Goal: Transaction & Acquisition: Purchase product/service

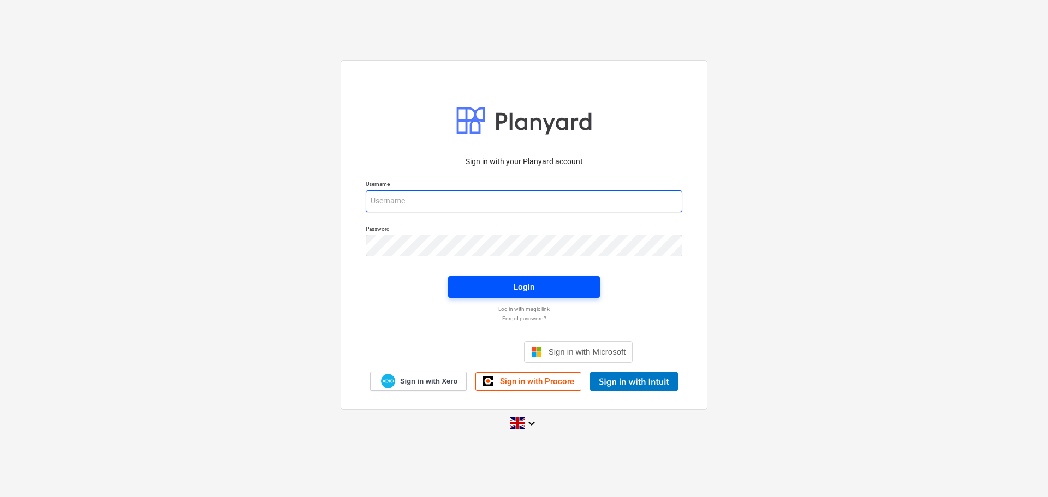
type input "[EMAIL_ADDRESS][DOMAIN_NAME]"
click at [594, 279] on button "Login" at bounding box center [524, 287] width 152 height 22
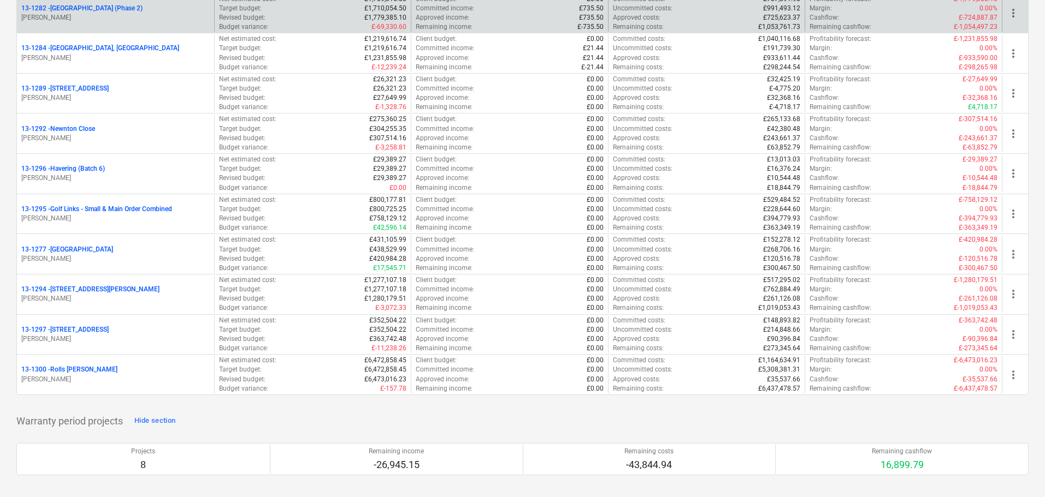
scroll to position [1311, 0]
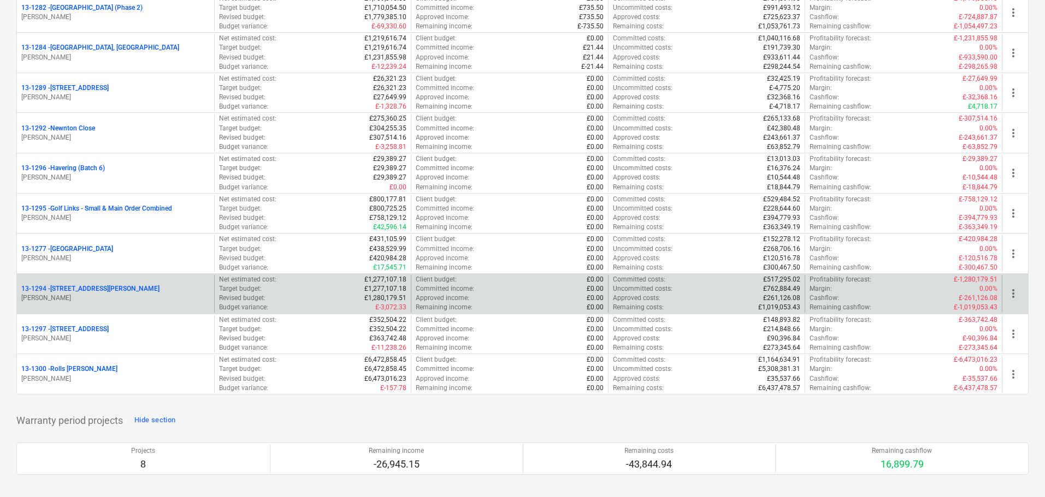
click at [141, 295] on p "[PERSON_NAME]" at bounding box center [115, 298] width 188 height 9
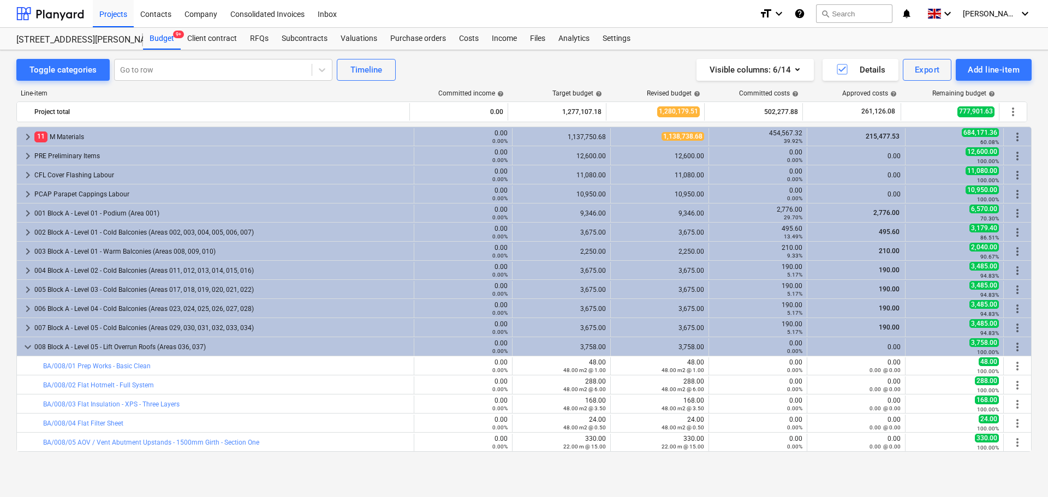
scroll to position [81, 0]
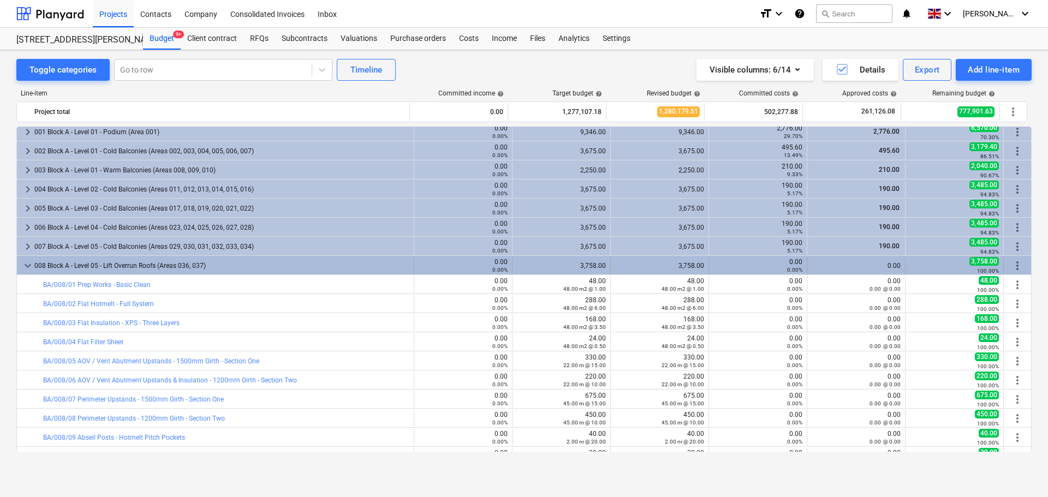
click at [257, 264] on div "008 Block A - Level 05 - Lift Overrun Roofs (Areas 036, 037)" at bounding box center [221, 265] width 375 height 17
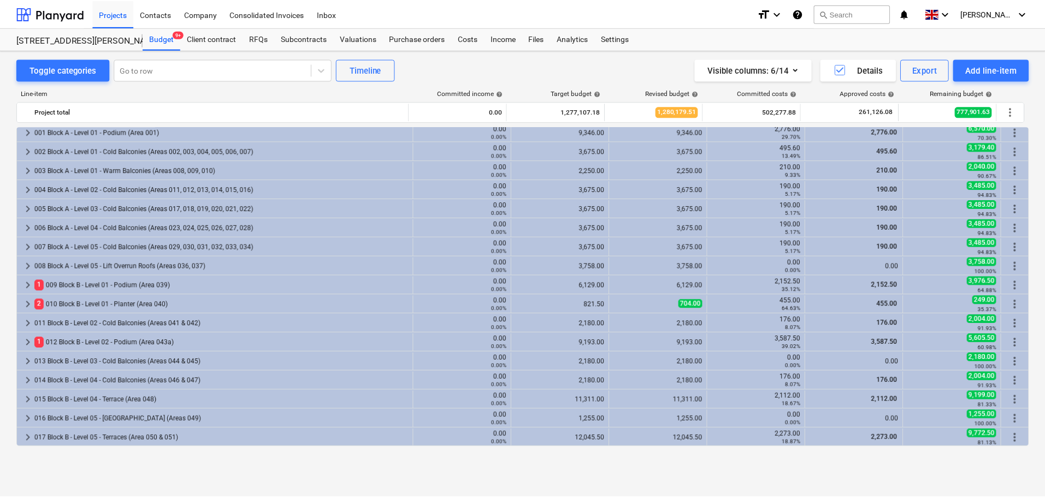
scroll to position [0, 0]
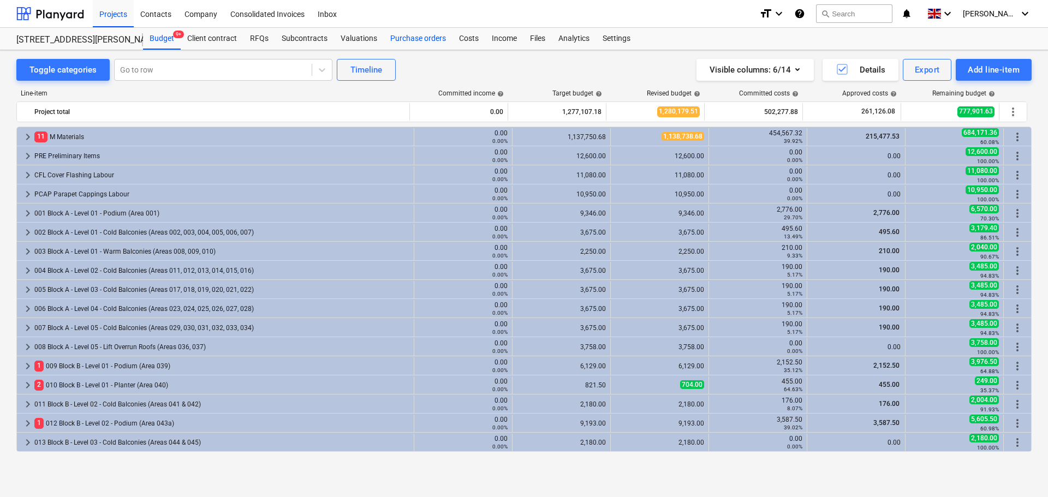
click at [429, 37] on div "Purchase orders" at bounding box center [418, 39] width 69 height 22
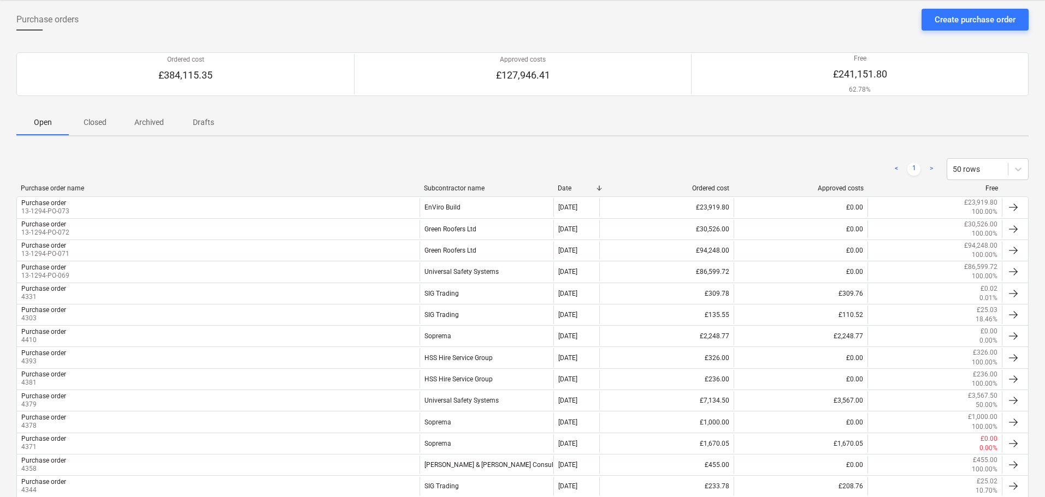
scroll to position [55, 0]
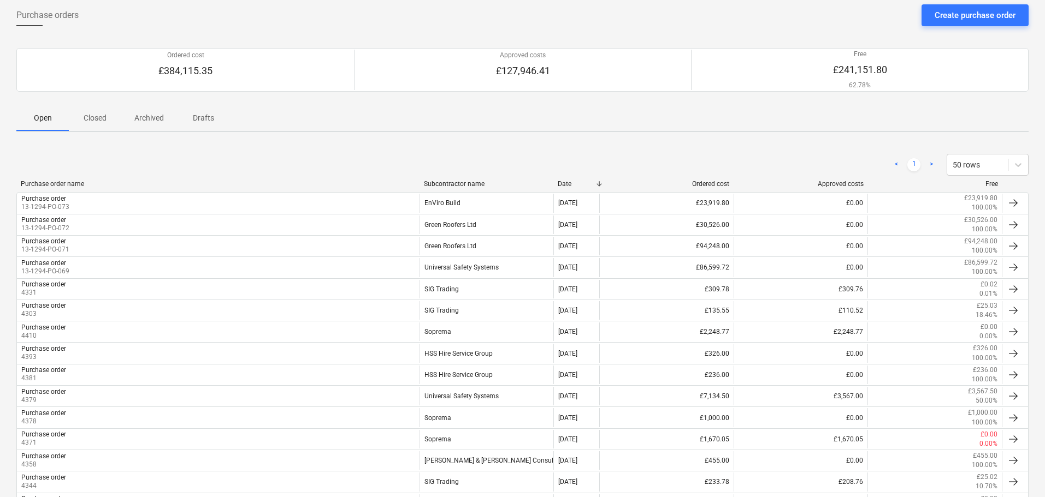
click at [238, 162] on div "< 1 > 50 rows" at bounding box center [522, 165] width 1012 height 22
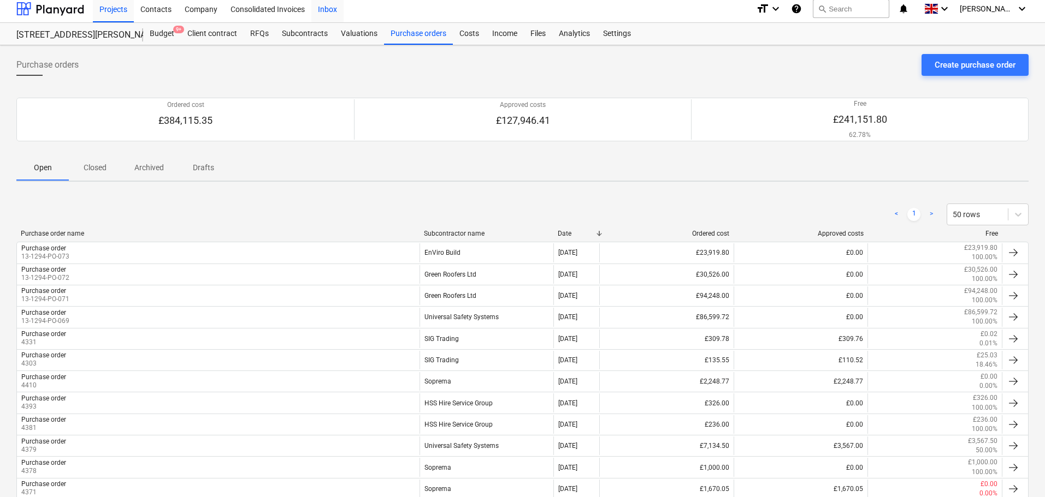
scroll to position [0, 0]
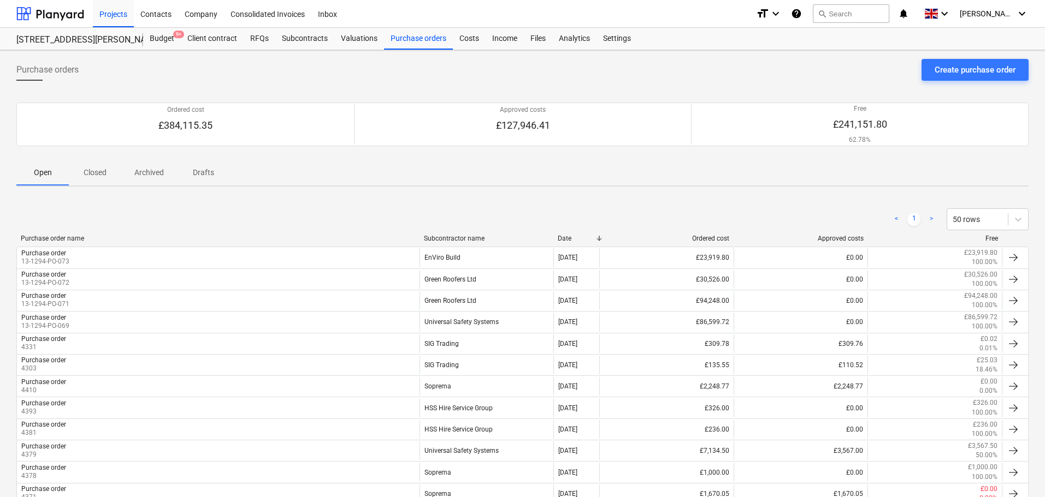
drag, startPoint x: 37, startPoint y: 10, endPoint x: 601, endPoint y: 6, distance: 564.1
click at [37, 10] on div at bounding box center [50, 13] width 68 height 27
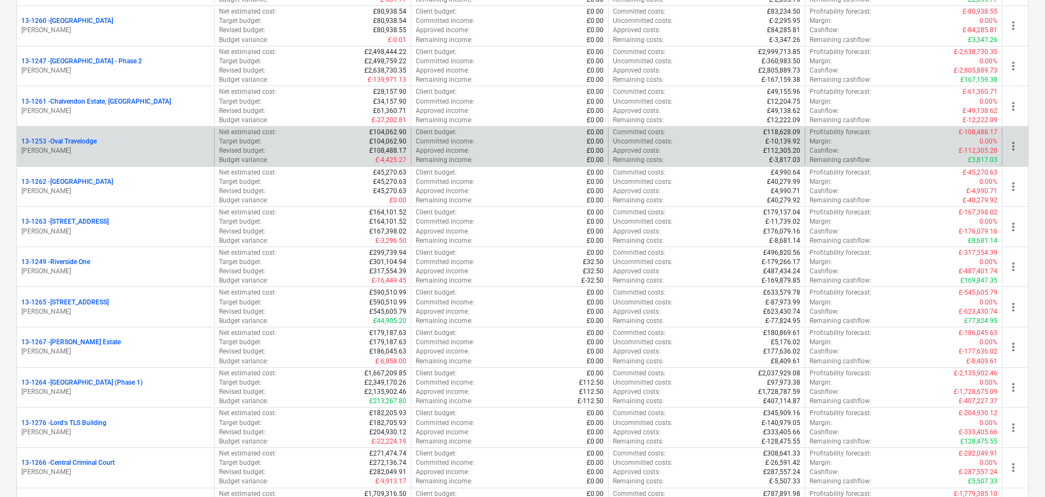
scroll to position [819, 0]
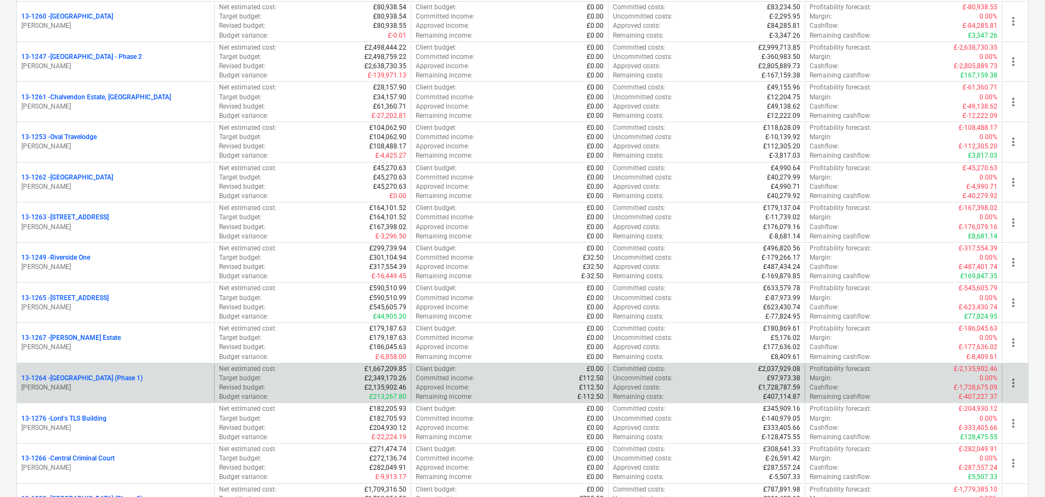
click at [143, 377] on p "13-1264 - Plumstead [GEOGRAPHIC_DATA] (Phase 1)" at bounding box center [81, 378] width 121 height 9
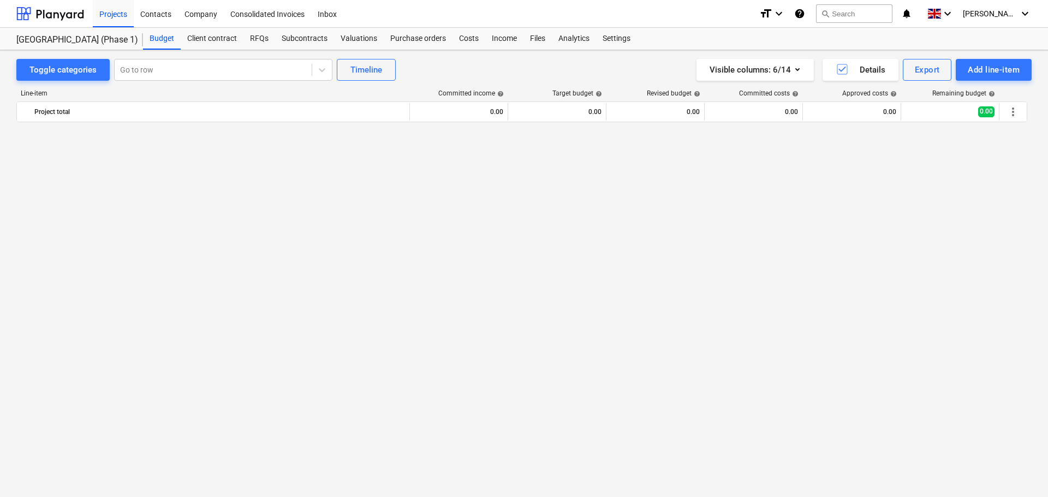
scroll to position [874, 0]
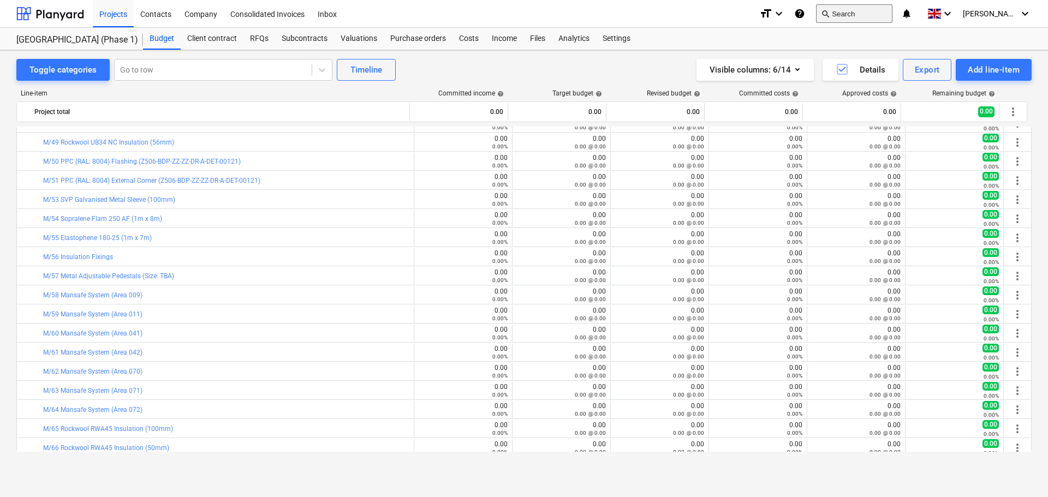
click at [893, 14] on button "search Search" at bounding box center [854, 13] width 76 height 19
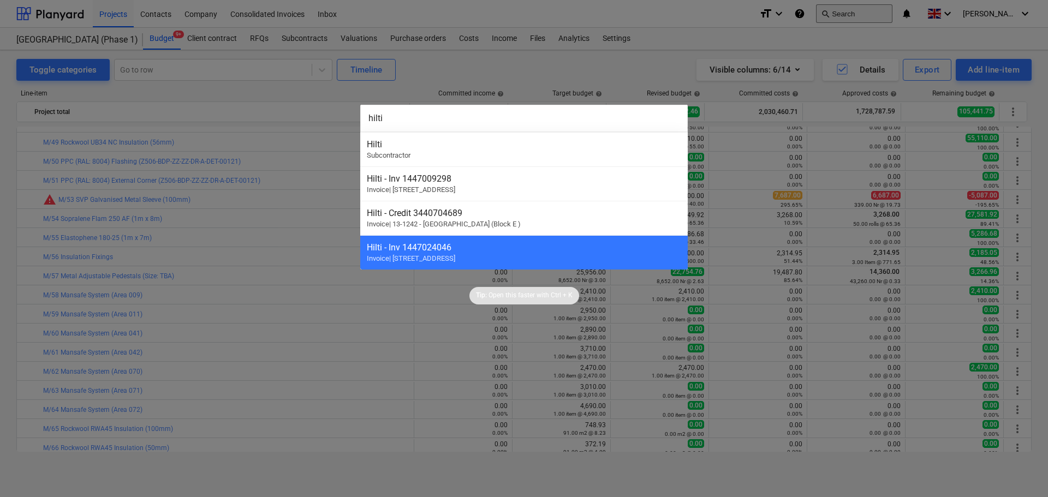
type input "hilti"
click at [893, 14] on div at bounding box center [524, 248] width 1048 height 497
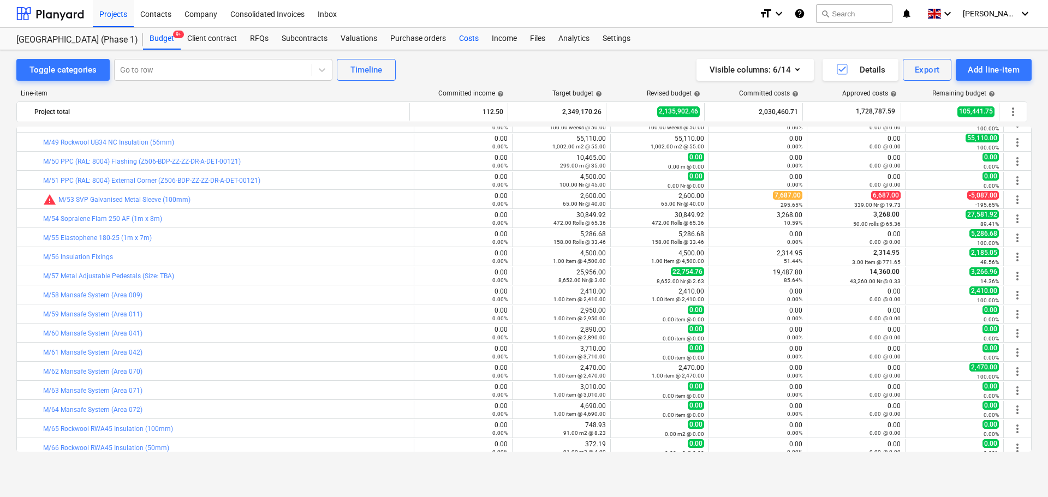
click at [453, 43] on div "Costs" at bounding box center [469, 39] width 33 height 22
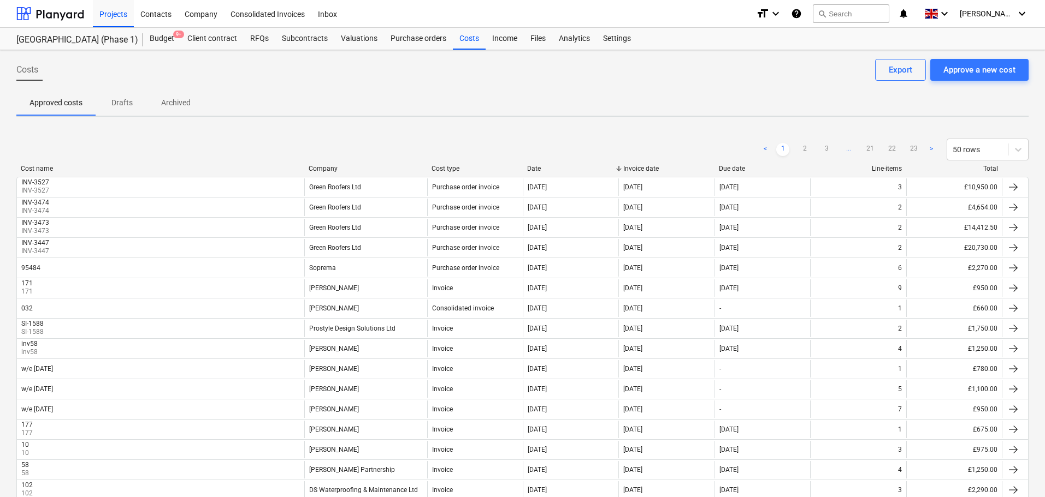
click at [357, 103] on div "Approved costs Drafts Archived" at bounding box center [522, 103] width 1012 height 26
click at [421, 43] on div "Purchase orders" at bounding box center [418, 39] width 69 height 22
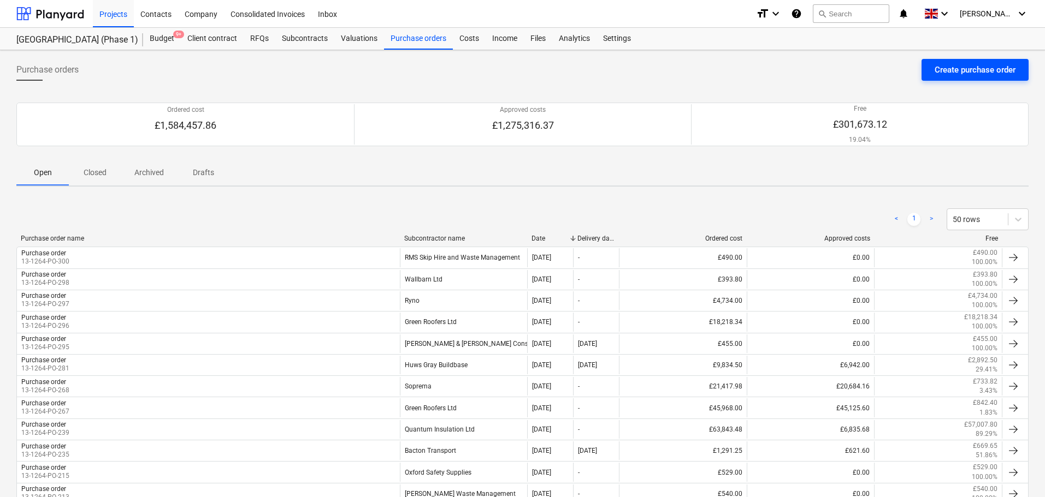
click at [933, 62] on button "Create purchase order" at bounding box center [974, 70] width 107 height 22
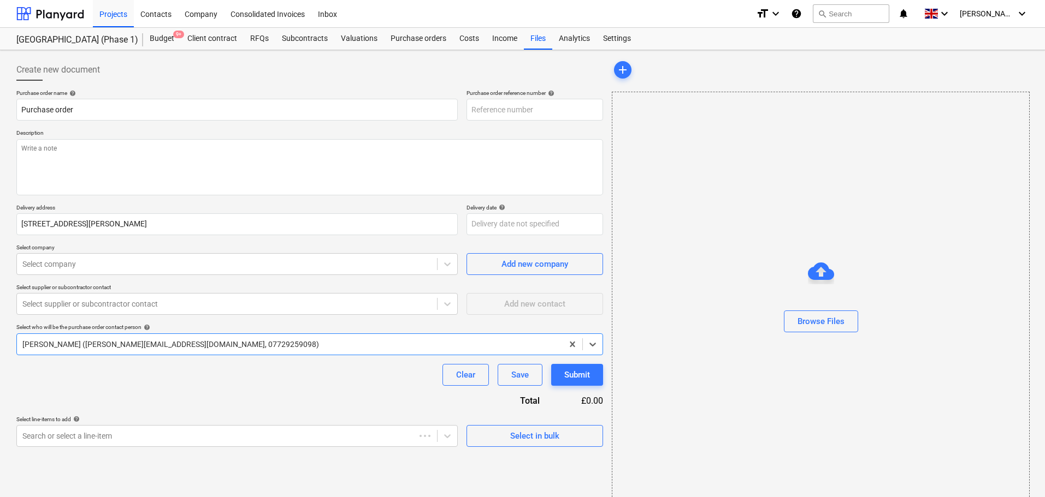
type textarea "x"
type input "13-1264-PO-301"
click at [135, 147] on textarea at bounding box center [309, 167] width 586 height 56
click at [312, 376] on div "Clear Save Submit" at bounding box center [309, 375] width 586 height 22
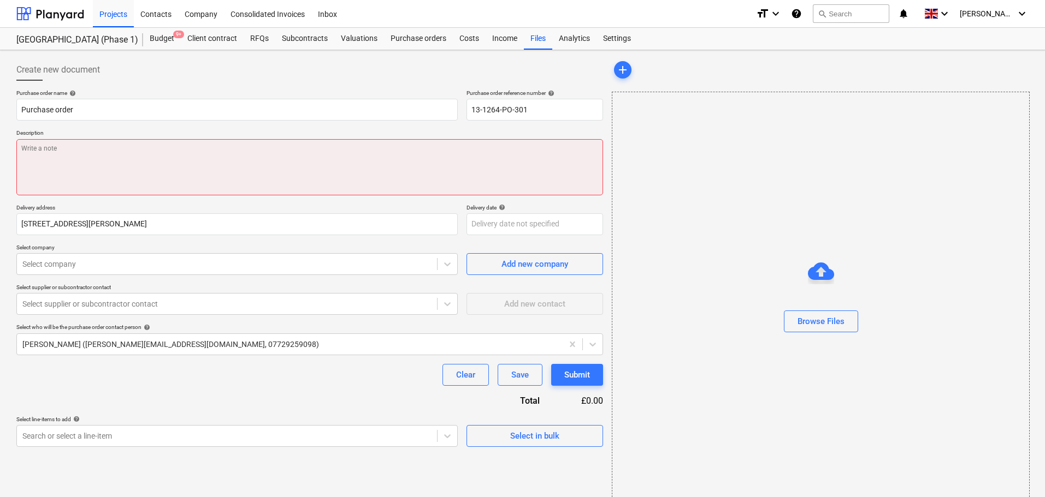
click at [66, 153] on textarea at bounding box center [309, 167] width 586 height 56
paste textarea "Site contact [PERSON_NAME] [PHONE_NUMBER] or Skyler Office 01634791810.Driver t…"
type textarea "x"
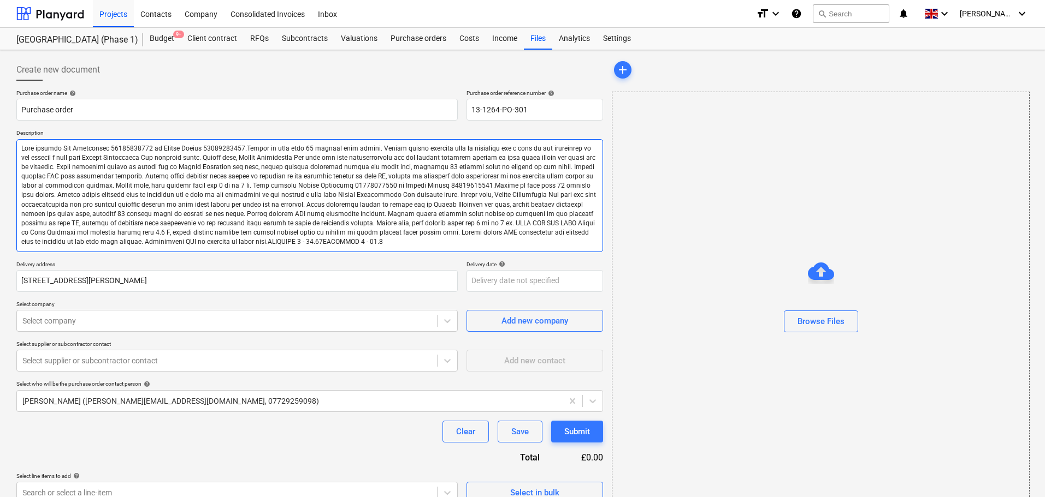
type textarea "Site contact [PERSON_NAME] [PHONE_NUMBER] or Skyler Office 01634791810.Driver t…"
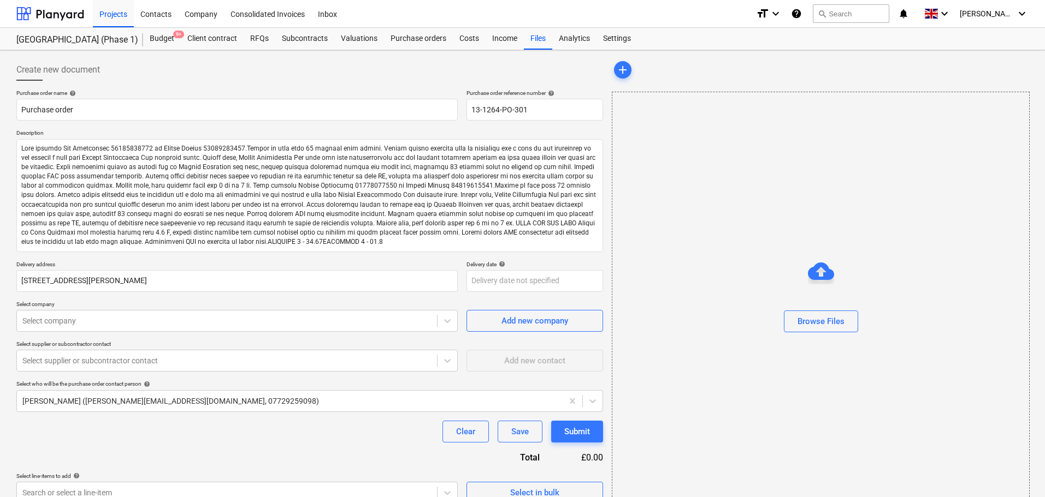
click at [122, 84] on div at bounding box center [309, 85] width 586 height 9
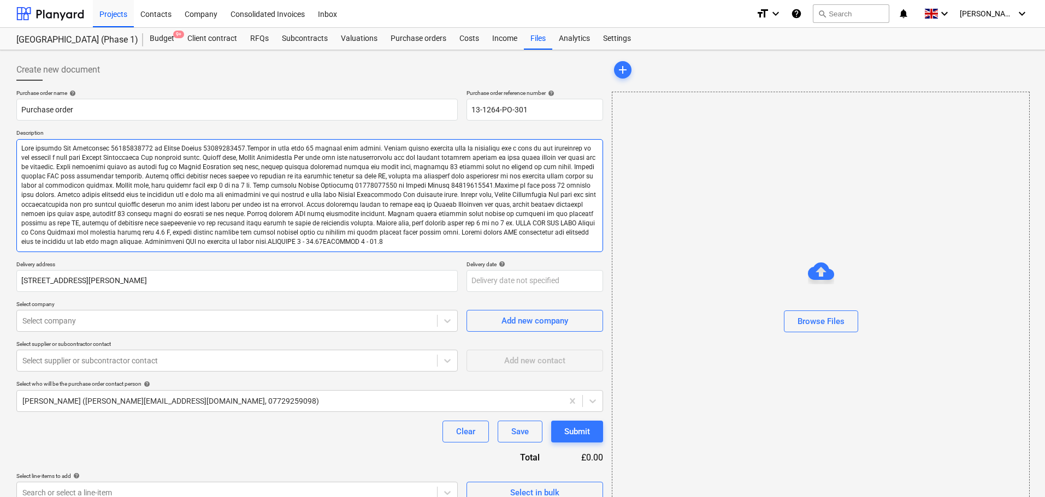
drag, startPoint x: 549, startPoint y: 235, endPoint x: 558, endPoint y: 253, distance: 20.3
click at [558, 253] on div "Purchase order name help Purchase order Purchase order reference number help 13…" at bounding box center [309, 297] width 586 height 414
type textarea "x"
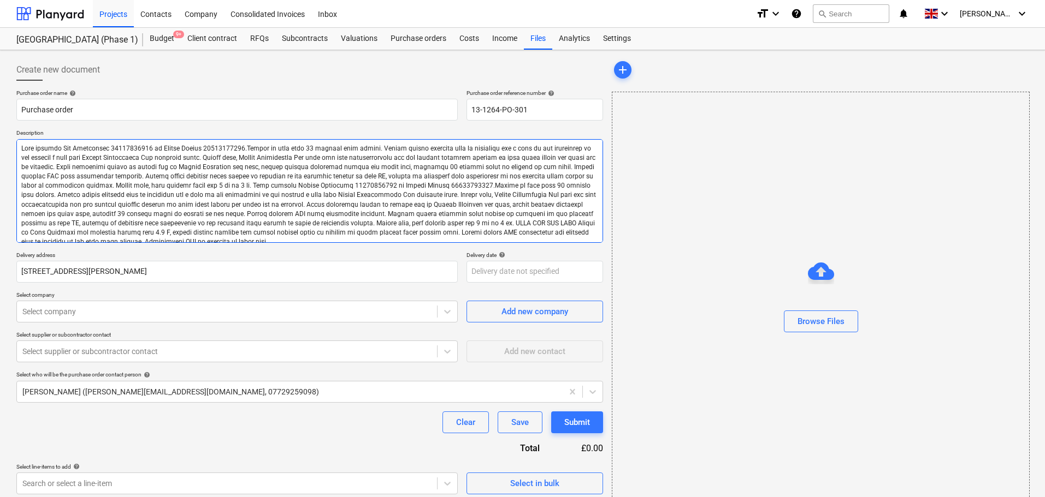
type textarea "Site contact [PERSON_NAME] [PHONE_NUMBER] or Skyler Office 01634791810.Driver t…"
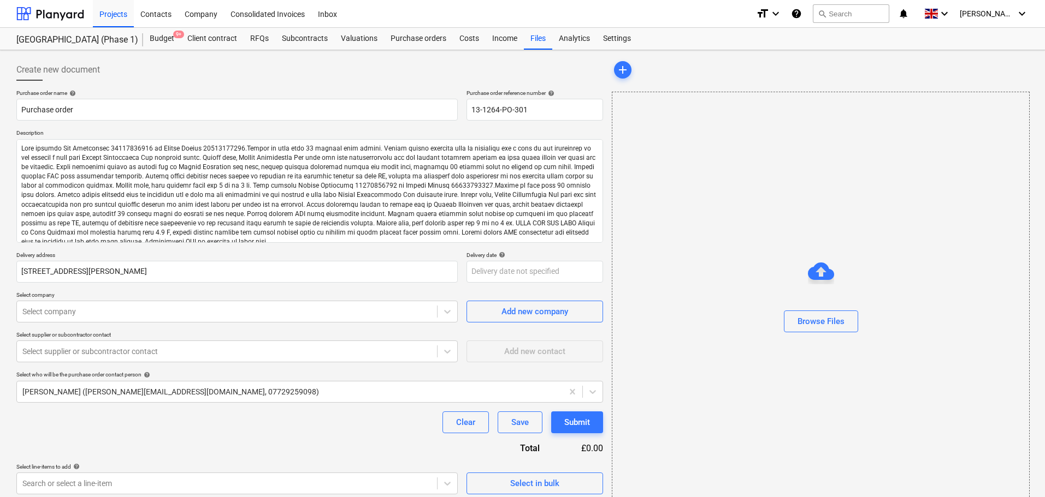
type textarea "x"
click at [325, 254] on p "Delivery address" at bounding box center [236, 256] width 441 height 9
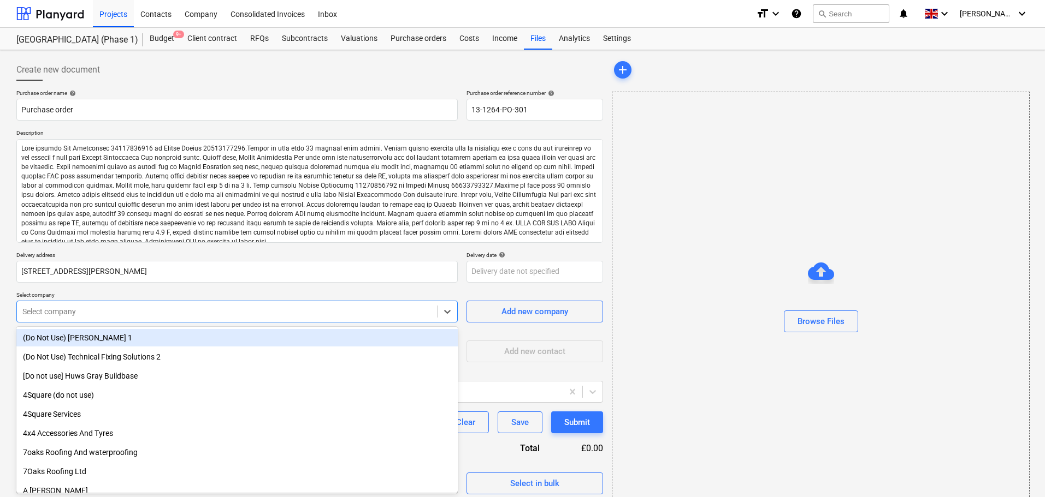
click at [199, 309] on div at bounding box center [226, 311] width 409 height 11
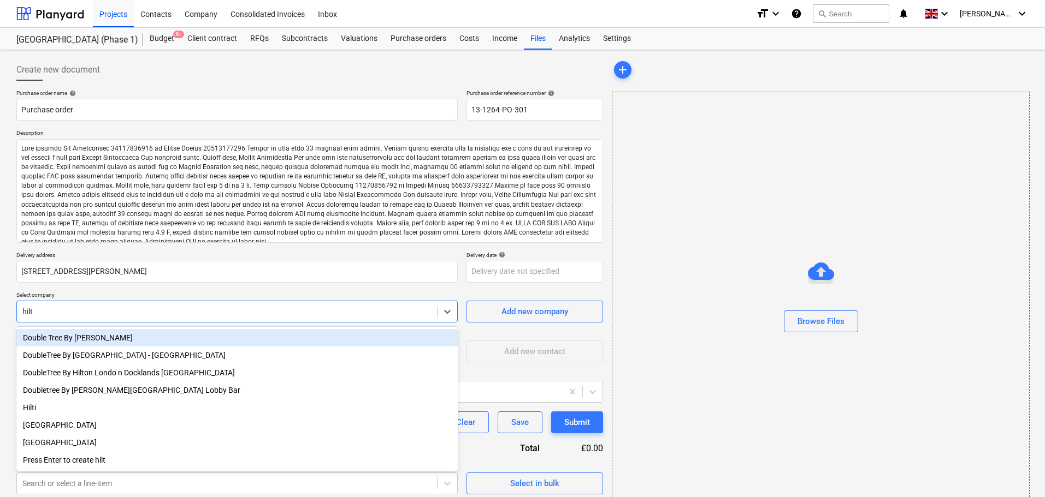
type input "hilti"
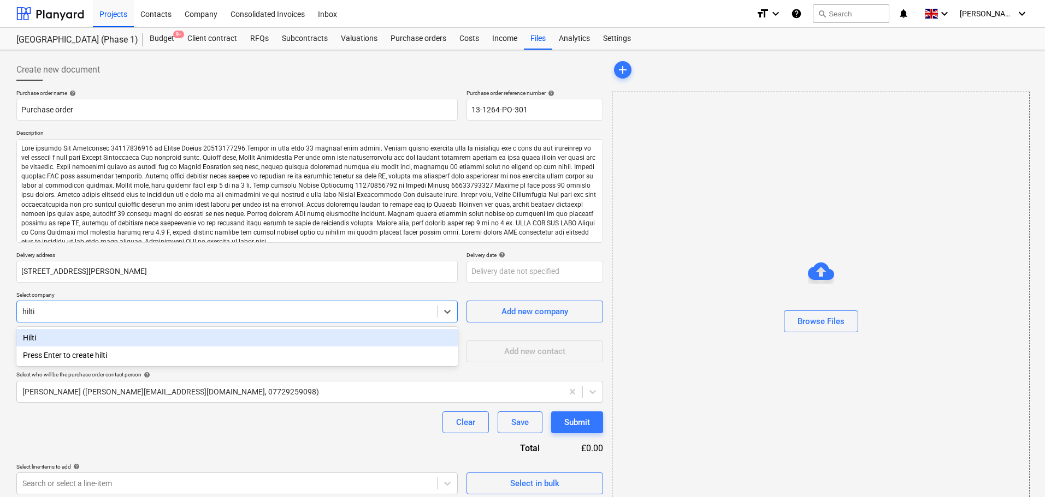
type textarea "x"
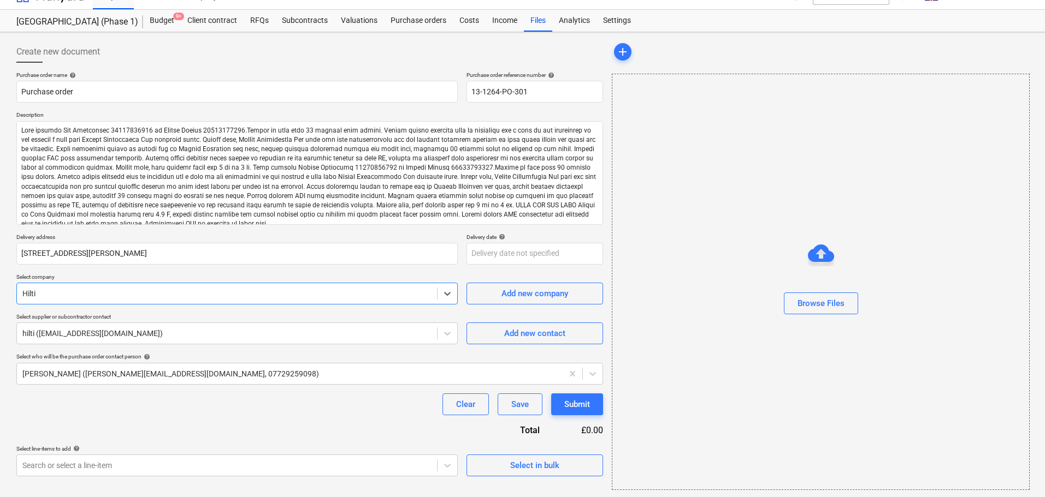
scroll to position [20, 0]
type textarea "x"
click at [182, 416] on div "Purchase order name help Purchase order Purchase order reference number help 13…" at bounding box center [309, 272] width 586 height 405
click at [233, 452] on p "Select line-items to add help" at bounding box center [236, 448] width 441 height 9
click at [235, 458] on body "Projects Contacts Company Consolidated Invoices Inbox format_size keyboard_arro…" at bounding box center [522, 228] width 1045 height 497
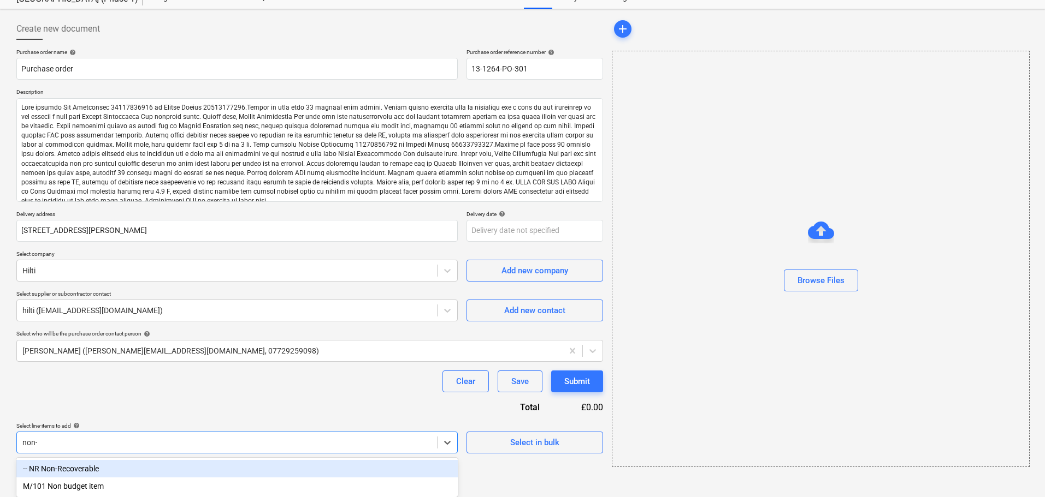
scroll to position [24, 0]
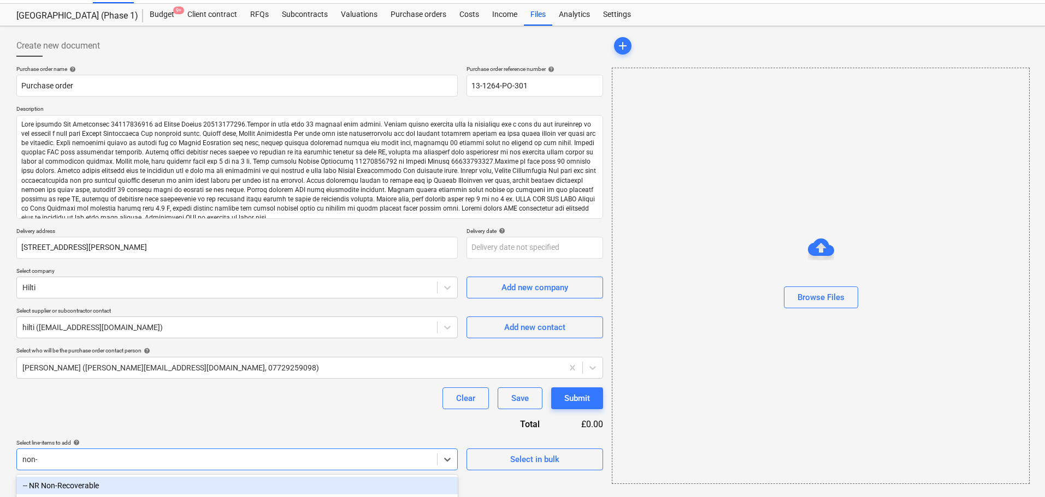
type input "non-r"
type textarea "x"
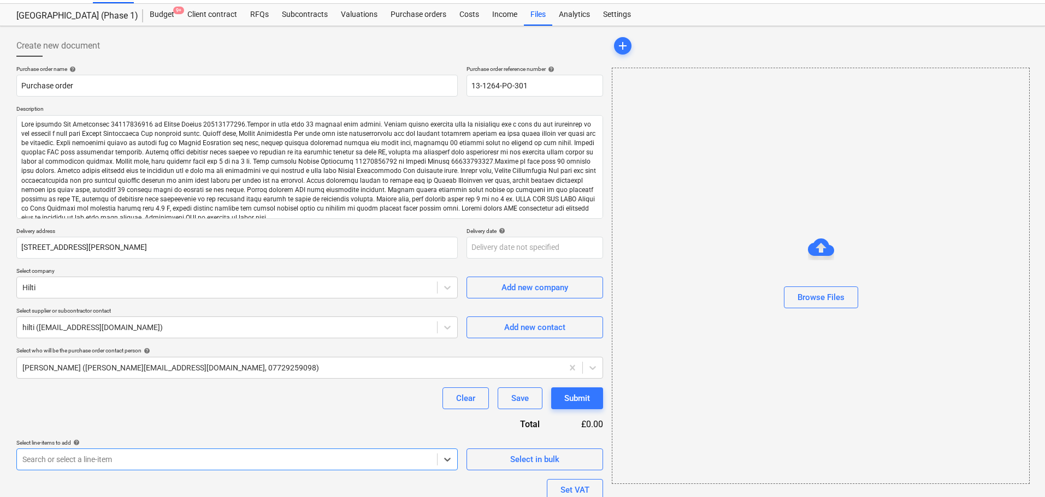
click at [266, 413] on div "Purchase order name help Purchase order Purchase order reference number help 13…" at bounding box center [309, 320] width 586 height 508
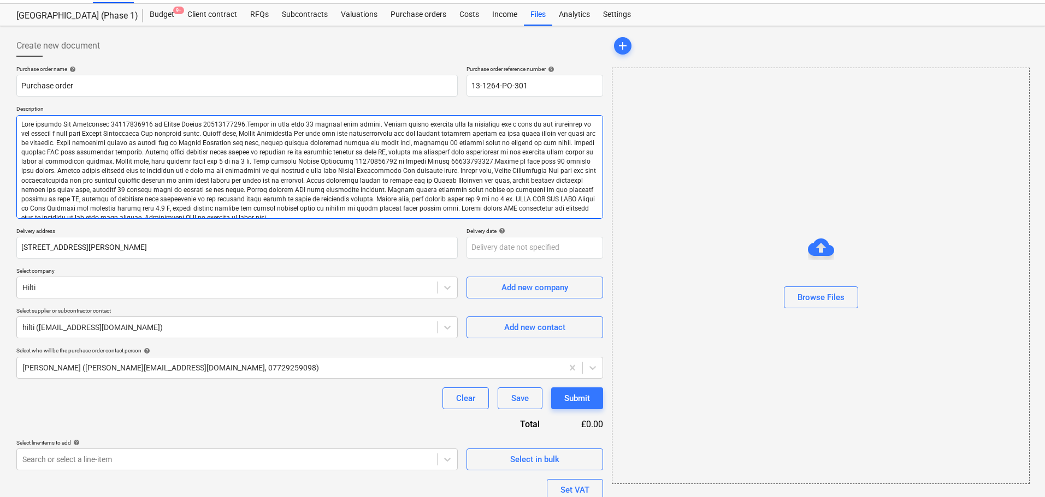
drag, startPoint x: 19, startPoint y: 118, endPoint x: 26, endPoint y: 118, distance: 7.7
click at [19, 118] on textarea at bounding box center [309, 167] width 586 height 104
type textarea "x"
type textarea "Site contact [PERSON_NAME] [PHONE_NUMBER] or Skyler Office 01634791810.Driver t…"
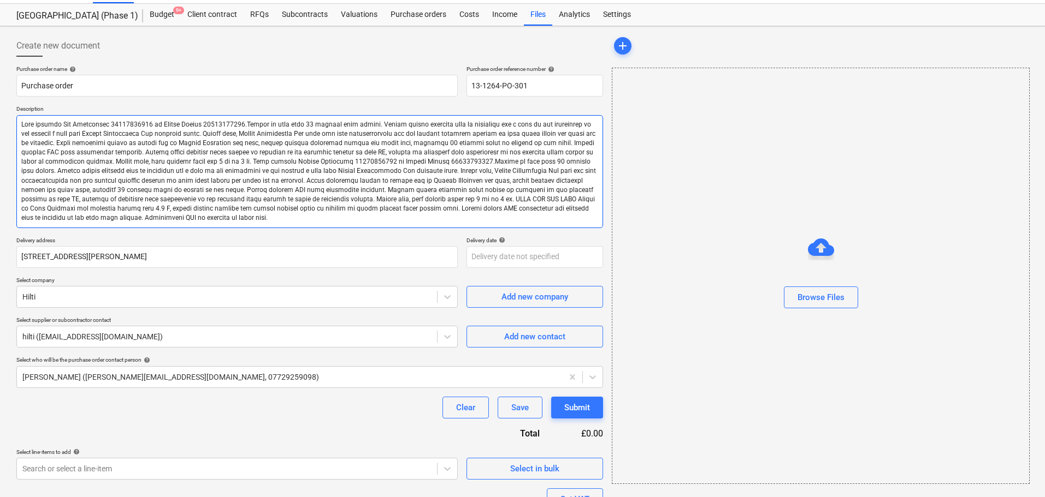
type textarea "x"
type textarea "Site contact [PERSON_NAME] [PHONE_NUMBER] or Skyler Office 01634791810.Driver t…"
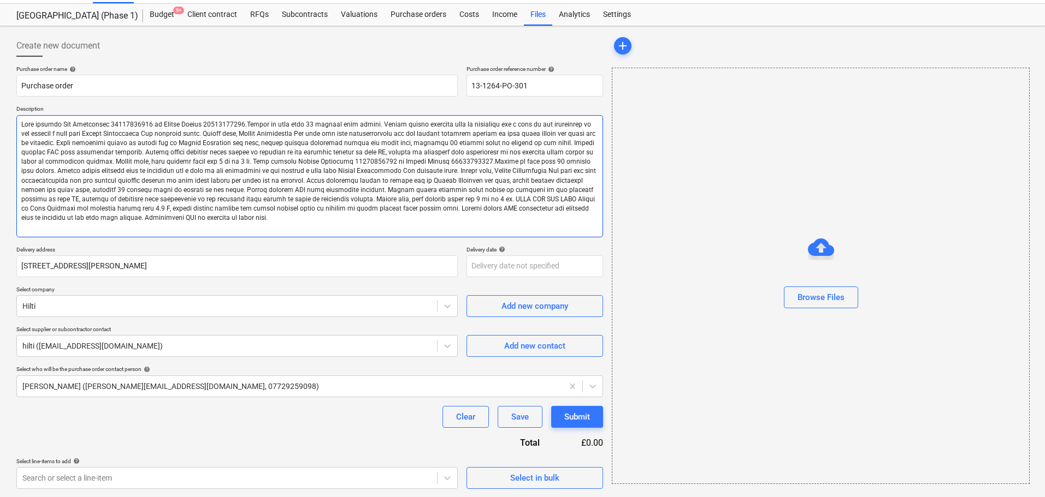
type textarea "x"
type textarea "Q Site contact [PERSON_NAME] [PHONE_NUMBER] or Skyler Office 01634791810.Driver…"
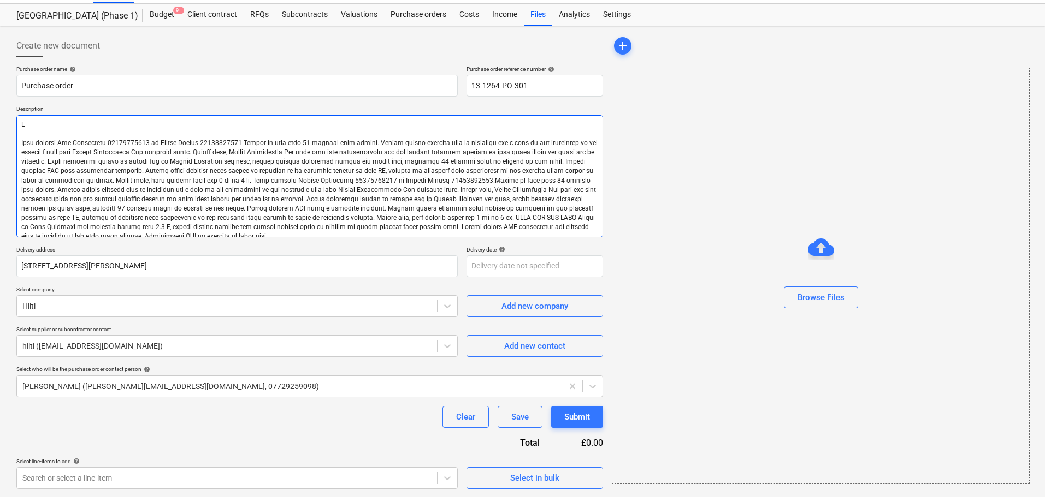
type textarea "x"
type textarea "Qup Site contact [PERSON_NAME] [PHONE_NUMBER] or Skyler Office 01634791810.Driv…"
type textarea "x"
type textarea "Qupo Site contact [PERSON_NAME] [PHONE_NUMBER] or Skyler Office 01634791810.Dri…"
type textarea "x"
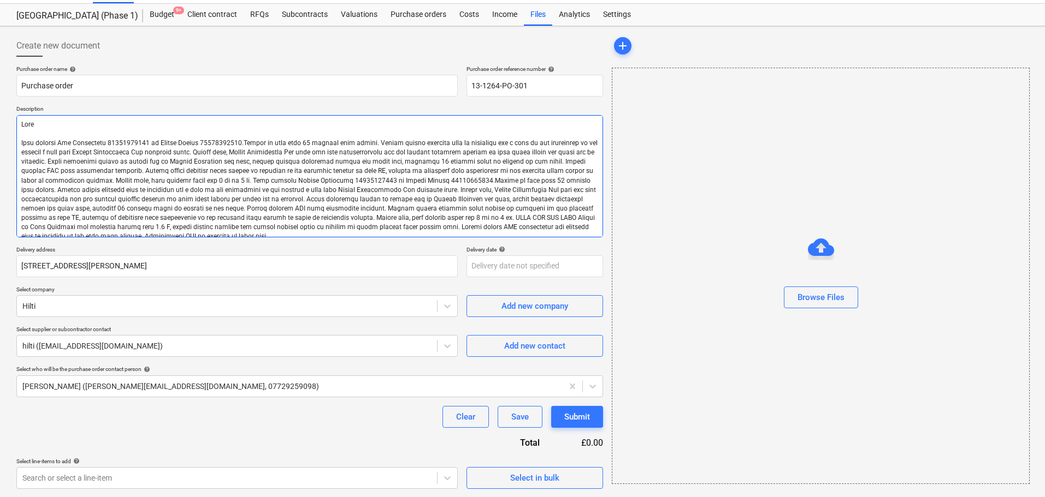
type textarea "Qupot Site contact [PERSON_NAME] [PHONE_NUMBER] or Skyler Office 01634791810.Dr…"
type textarea "x"
type textarea "Qupo Site contact [PERSON_NAME] [PHONE_NUMBER] or Skyler Office 01634791810.Dri…"
type textarea "x"
type textarea "Qup Site contact [PERSON_NAME] [PHONE_NUMBER] or Skyler Office 01634791810.Driv…"
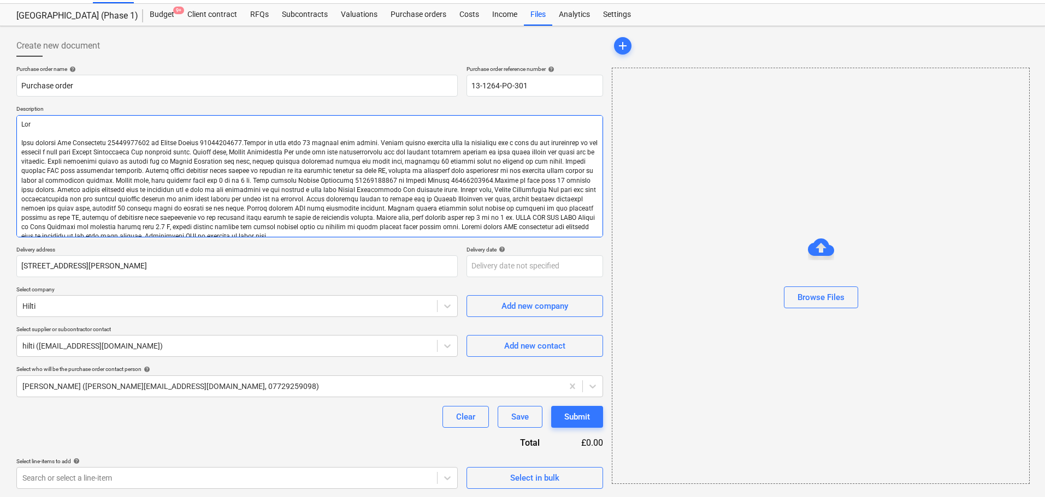
type textarea "x"
type textarea "Qu Site contact [PERSON_NAME] [PHONE_NUMBER] or Skyler Office 01634791810.Drive…"
type textarea "x"
type textarea "Q Site contact [PERSON_NAME] [PHONE_NUMBER] or Skyler Office 01634791810.Driver…"
type textarea "x"
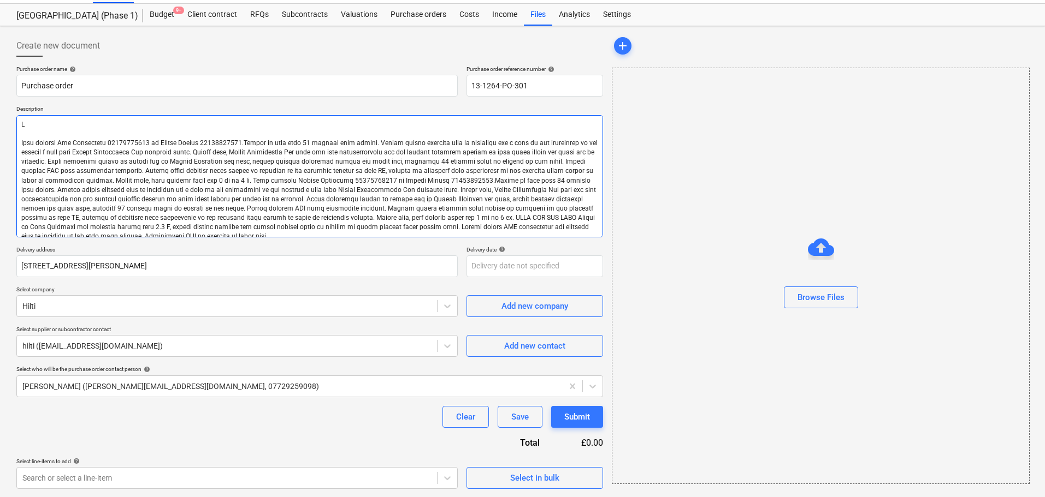
type textarea "Qu Site contact [PERSON_NAME] [PHONE_NUMBER] or Skyler Office 01634791810.Drive…"
type textarea "x"
type textarea "Quo Site contact [PERSON_NAME] [PHONE_NUMBER] or Skyler Office 01634791810.Driv…"
type textarea "x"
type textarea "Quot Site contact [PERSON_NAME] [PHONE_NUMBER] or Skyler Office 01634791810.Dri…"
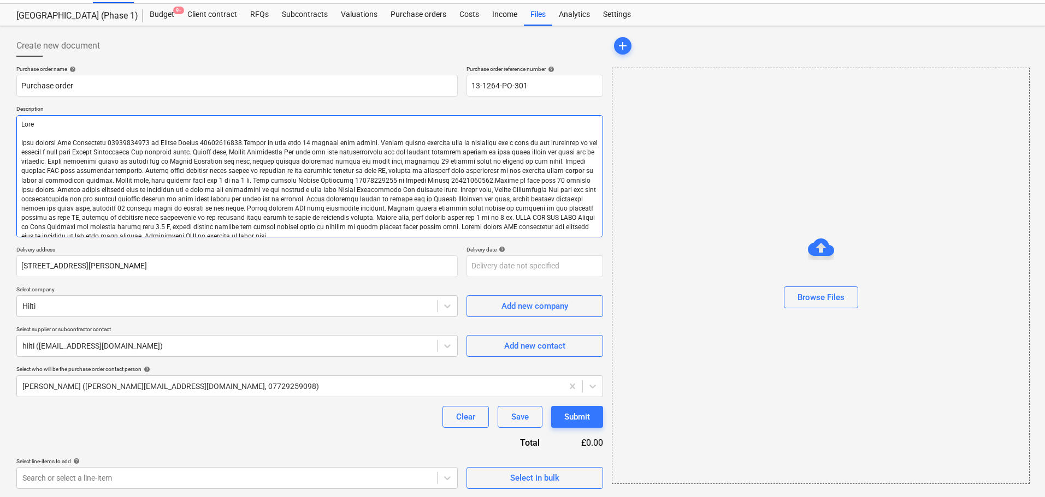
type textarea "x"
type textarea "Quota Site contact [PERSON_NAME] [PHONE_NUMBER] or Skyler Office 01634791810.Dr…"
type textarea "x"
type textarea "Quotat Site contact [PERSON_NAME] [PHONE_NUMBER] or Skyler Office 01634791810.D…"
type textarea "x"
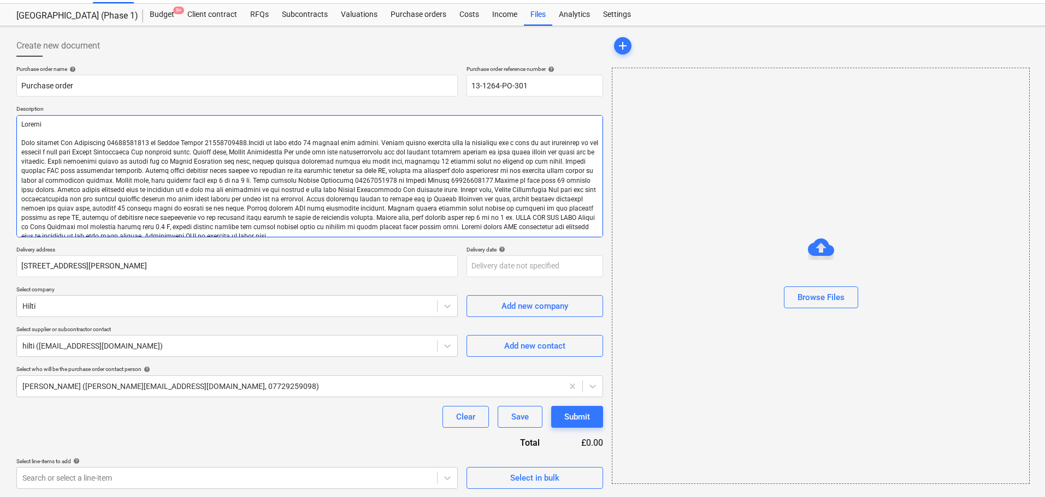
type textarea "Quotati Site contact [PERSON_NAME] [PHONE_NUMBER] or Skyler Office 01634791810.…"
type textarea "x"
type textarea "Quotatio Site contact [PERSON_NAME] [PHONE_NUMBER] or Skyler Office 01634791810…"
type textarea "x"
type textarea "Quotation Site contact [PERSON_NAME] [PHONE_NUMBER] or Skyler Office 0163479181…"
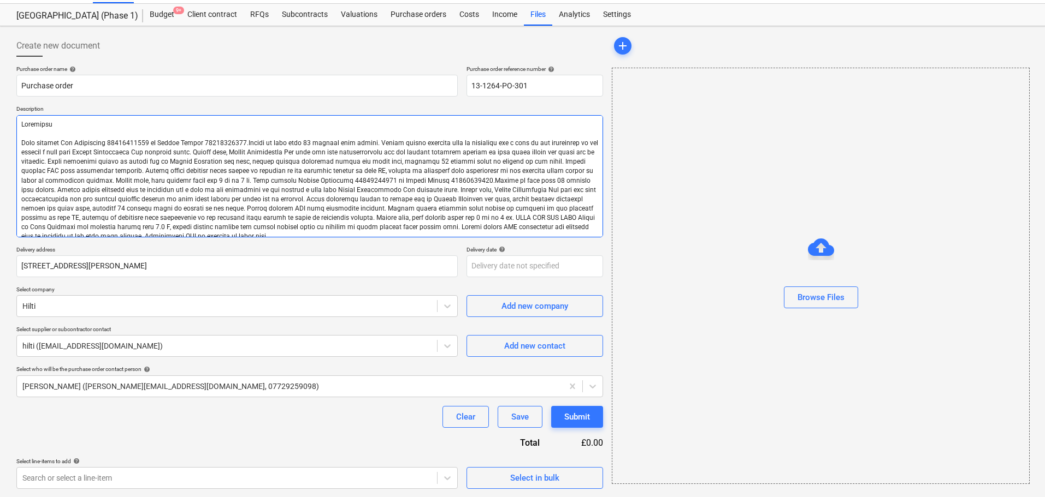
type textarea "x"
type textarea "Quotation Site contact [PERSON_NAME] [PHONE_NUMBER] or Skyler Office 0163479181…"
type textarea "x"
type textarea "Quotation 9 Site contact [PERSON_NAME] [PHONE_NUMBER] or Skyler Office 01634791…"
type textarea "x"
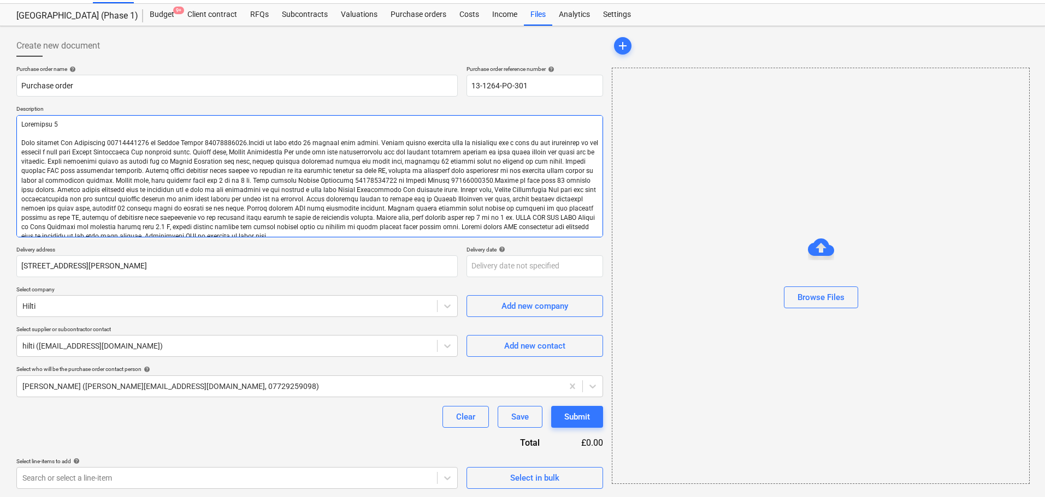
type textarea "Quotation 93 Site contact [PERSON_NAME] [PHONE_NUMBER] or Skyler Office 0163479…"
type textarea "x"
type textarea "Quotation 932 Site contact [PERSON_NAME] [PHONE_NUMBER] or Skyler Office 016347…"
type textarea "x"
type textarea "Quotation 9329 Site contact [PERSON_NAME] [PHONE_NUMBER] or Skyler Office 01634…"
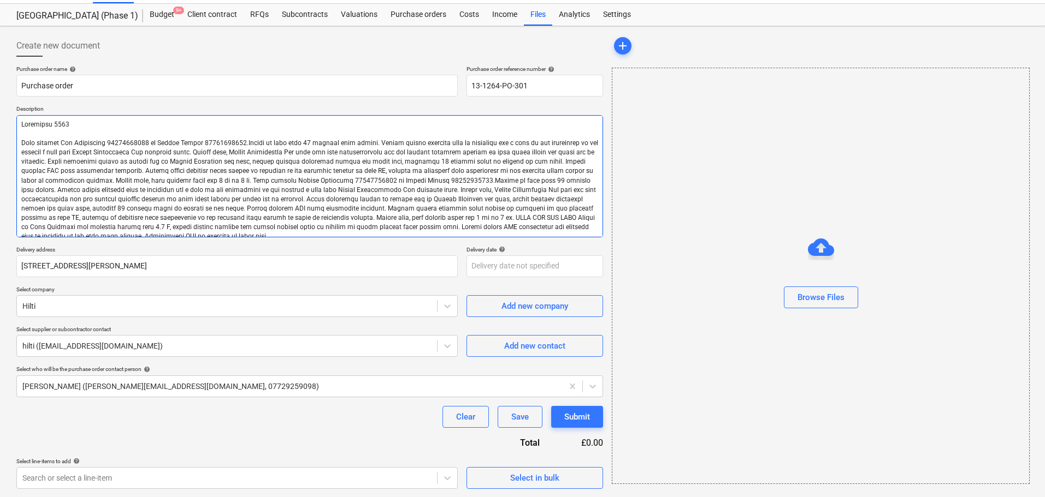
type textarea "x"
type textarea "Quotation 93291 Site contact [PERSON_NAME] [PHONE_NUMBER] or Skyler Office 0163…"
type textarea "x"
type textarea "Quotation 932913 Site contact [PERSON_NAME] [PHONE_NUMBER] or Skyler Office 016…"
type textarea "x"
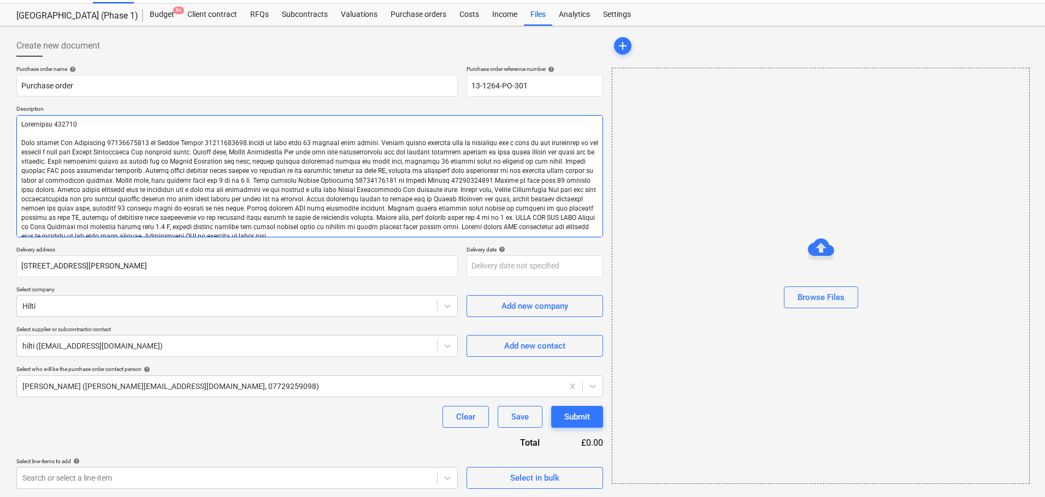
type textarea "Quotation [PHONE_NUMBER] Site contact [PERSON_NAME] [PHONE_NUMBER] or Skyler Of…"
type textarea "x"
type textarea "Quotation [PHONE_NUMBER] Site contact [PERSON_NAME] [PHONE_NUMBER] or Skyler Of…"
type textarea "x"
type textarea "Quotation [PHONE_NUMBER] Site contact [PERSON_NAME] [PHONE_NUMBER] or Skyler Of…"
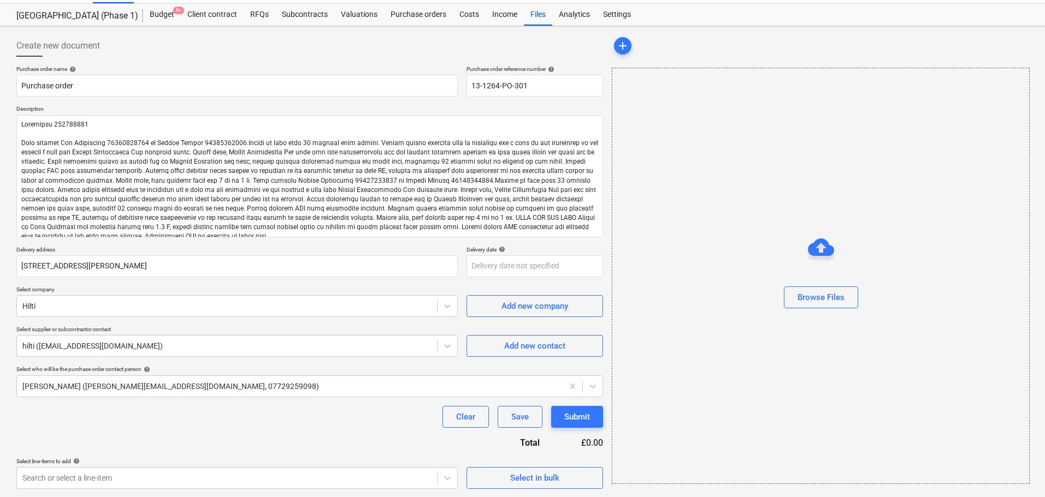
click at [209, 59] on div at bounding box center [309, 61] width 586 height 9
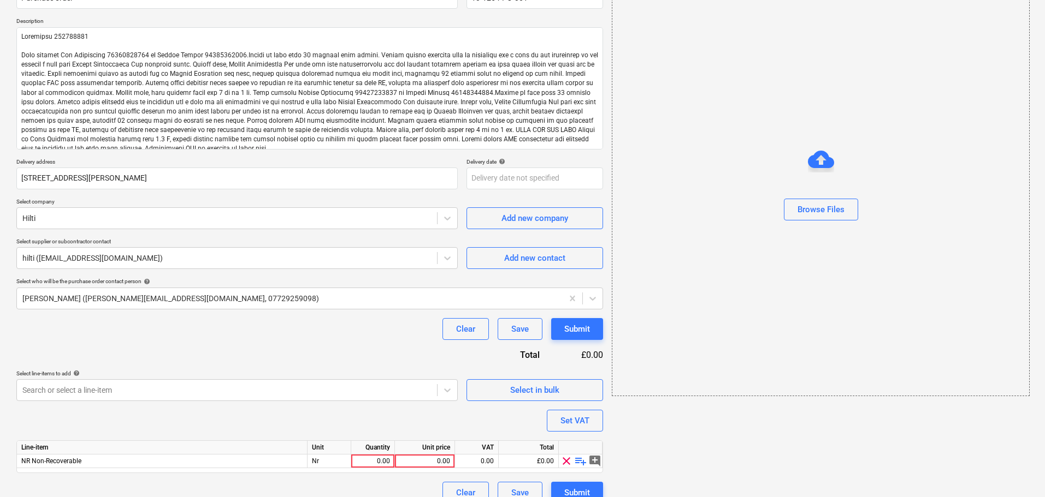
scroll to position [127, 0]
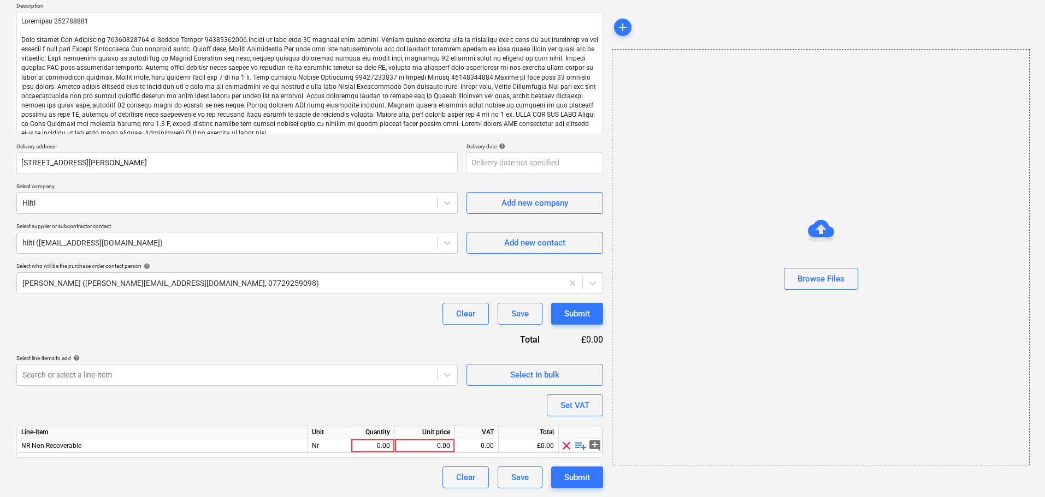
click at [126, 348] on div "Purchase order name help Purchase order Purchase order reference number help 13…" at bounding box center [309, 225] width 586 height 526
click at [575, 447] on span "playlist_add" at bounding box center [580, 446] width 13 height 13
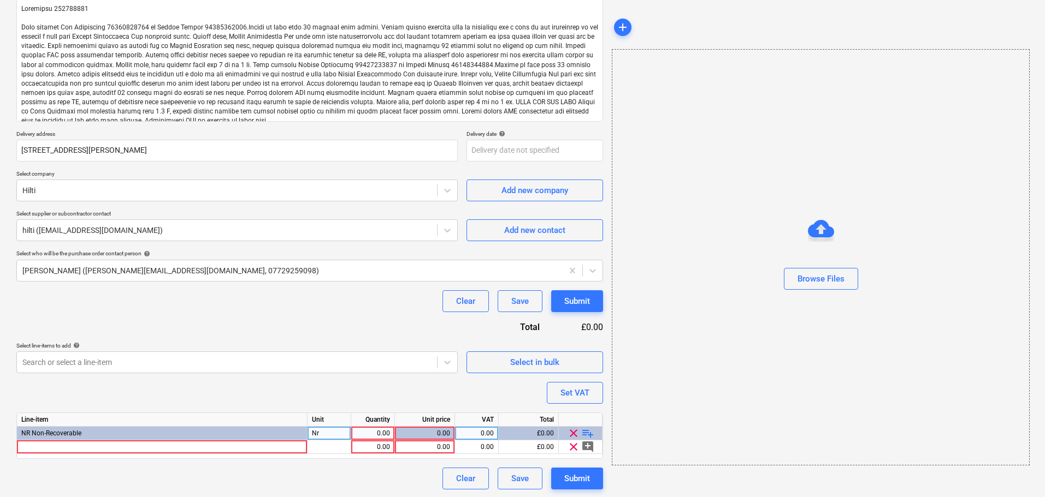
scroll to position [141, 0]
click at [586, 435] on span "playlist_add" at bounding box center [587, 432] width 13 height 13
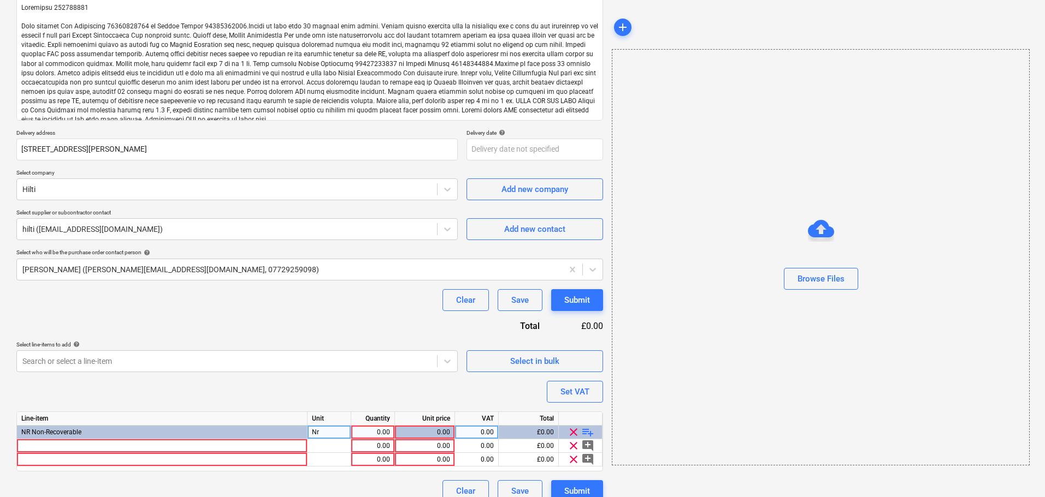
click at [586, 435] on span "playlist_add" at bounding box center [587, 432] width 13 height 13
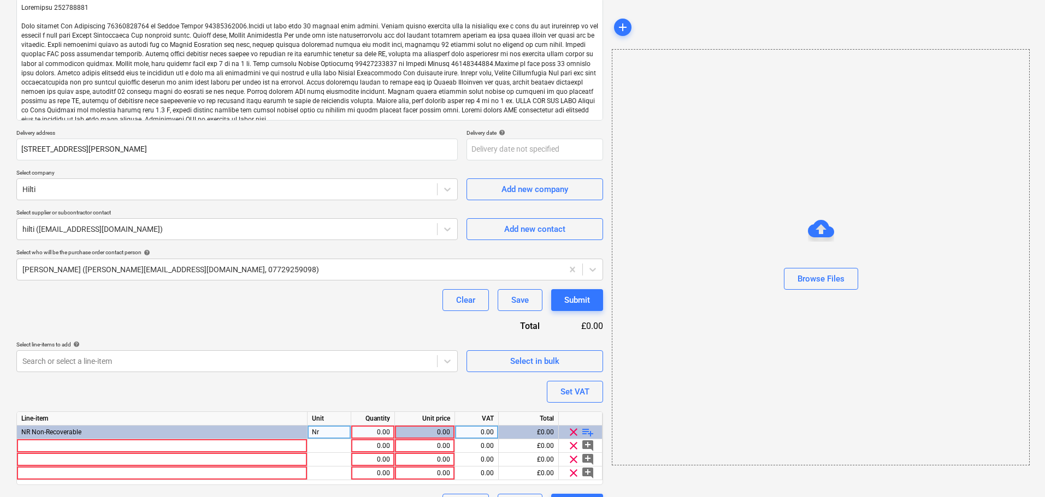
click at [586, 435] on span "playlist_add" at bounding box center [587, 432] width 13 height 13
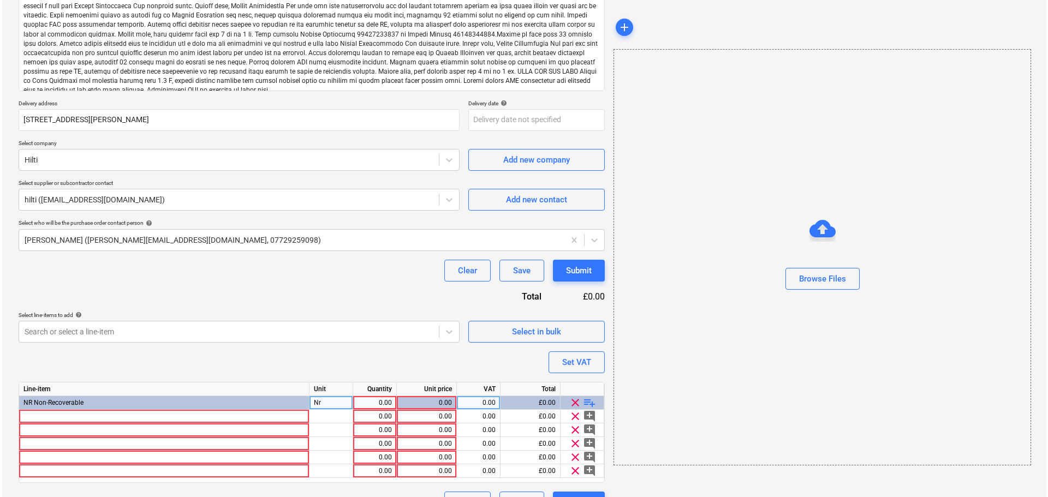
scroll to position [195, 0]
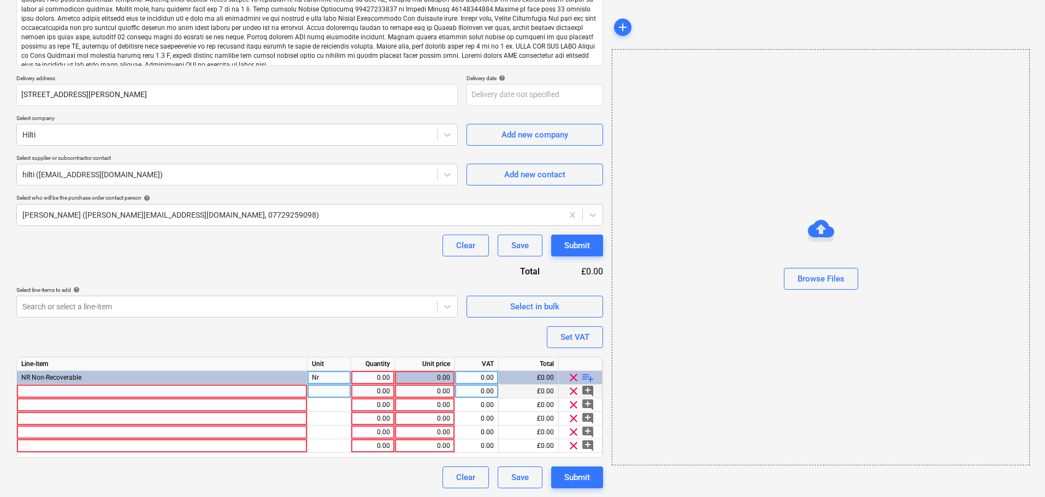
type textarea "x"
click at [91, 397] on div at bounding box center [162, 392] width 291 height 14
type input "Battery charger C 6-22 230V box"
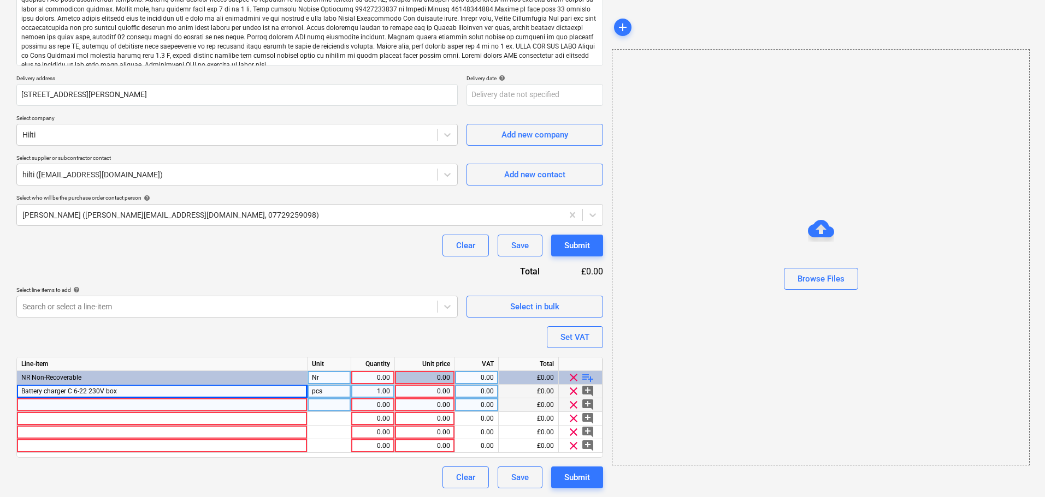
type textarea "x"
click at [51, 405] on div at bounding box center [162, 406] width 291 height 14
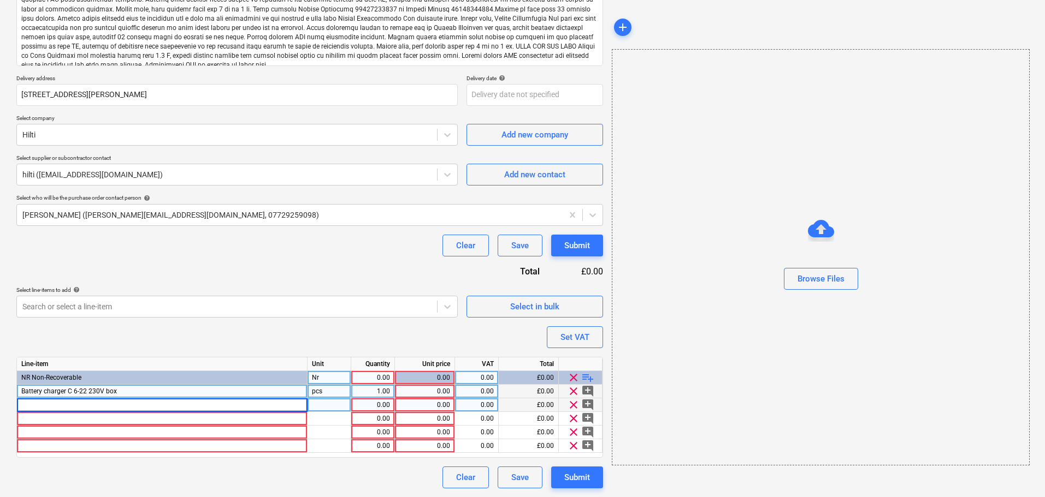
type input "Battery pack B 22-110 Li-ion"
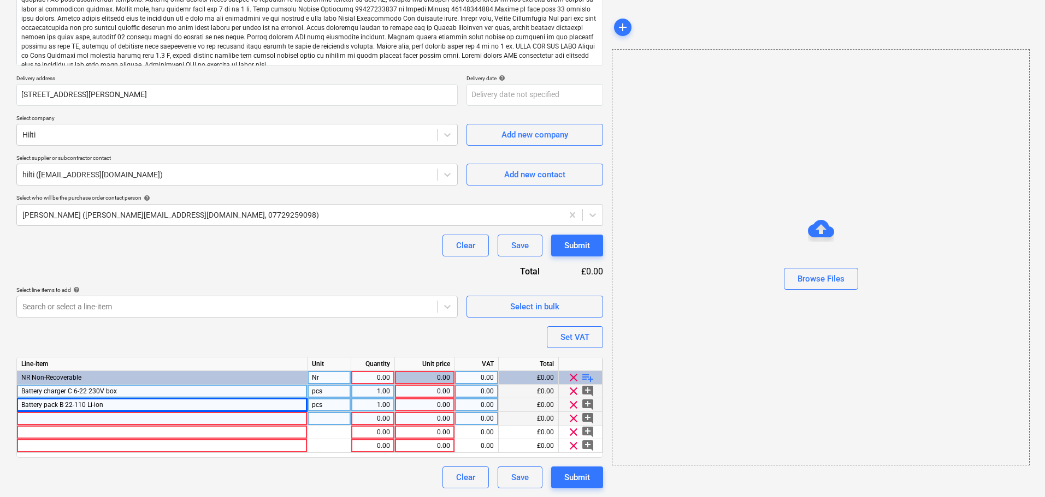
click at [92, 417] on div at bounding box center [162, 419] width 291 height 14
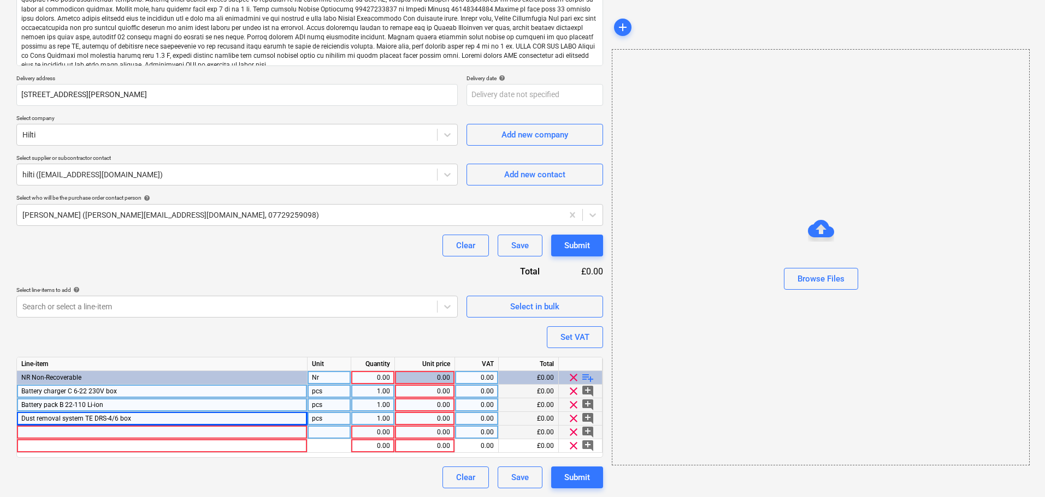
type textarea "x"
click at [93, 439] on div at bounding box center [162, 433] width 291 height 14
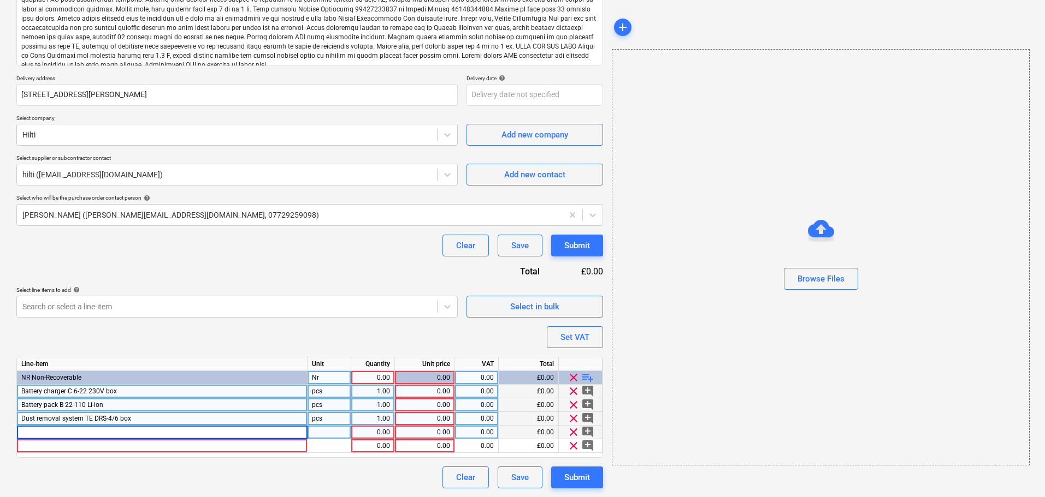
type input "Cordless rotary hammer TE 4-22 box"
click at [80, 476] on div "Clear Save Submit" at bounding box center [309, 478] width 586 height 22
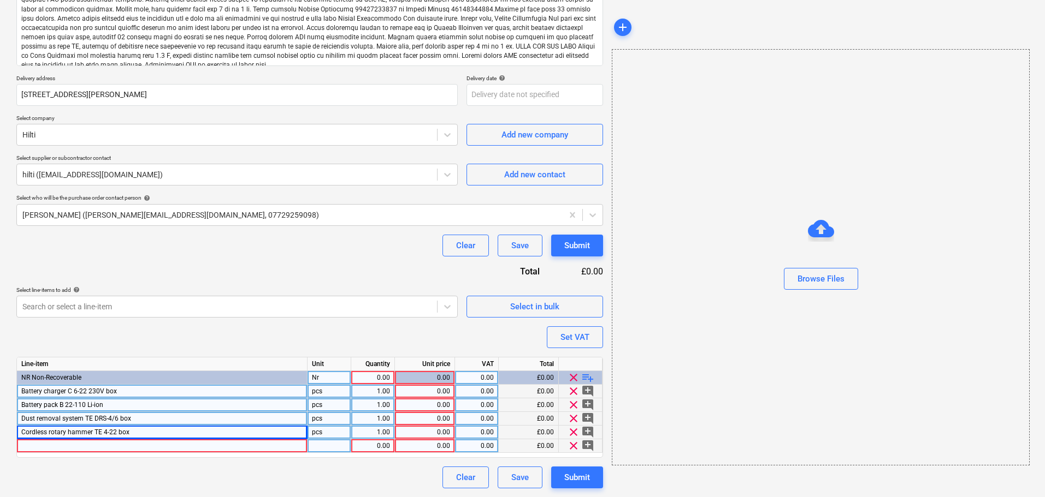
type textarea "x"
click at [184, 449] on div at bounding box center [162, 447] width 291 height 14
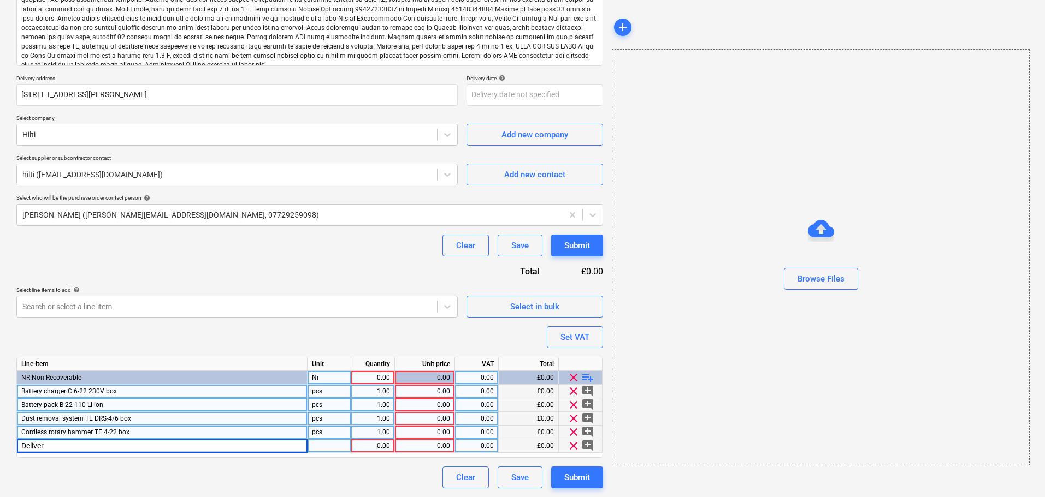
type input "Delivery"
type textarea "x"
type input "Item"
type textarea "x"
click at [324, 445] on div "Item" at bounding box center [329, 447] width 44 height 14
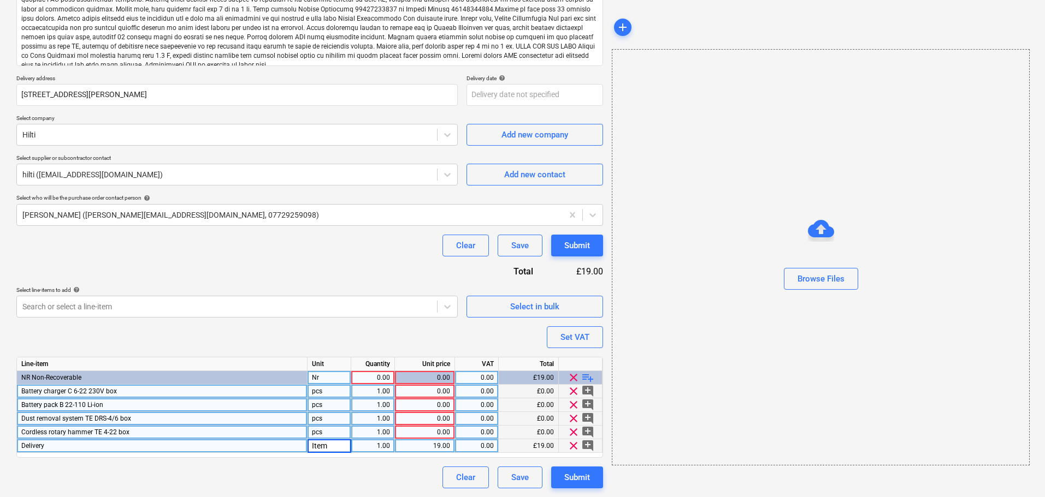
click at [323, 436] on div "pcs" at bounding box center [329, 433] width 44 height 14
type input "Item"
type textarea "x"
click at [328, 420] on div "pcs" at bounding box center [329, 419] width 44 height 14
type input "Item"
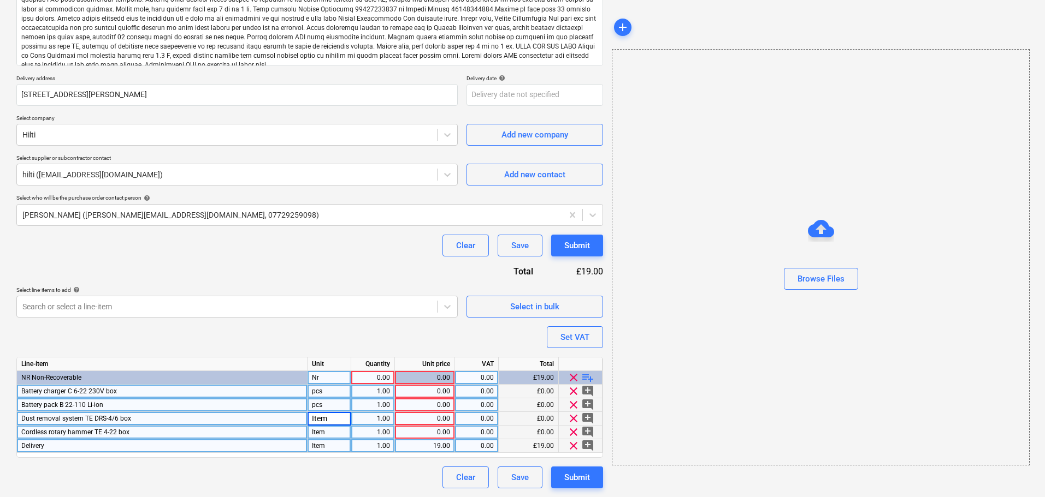
type textarea "x"
click at [328, 405] on div "pcs" at bounding box center [329, 406] width 44 height 14
type input "Item"
type textarea "x"
click at [333, 392] on div "pcs" at bounding box center [329, 392] width 44 height 14
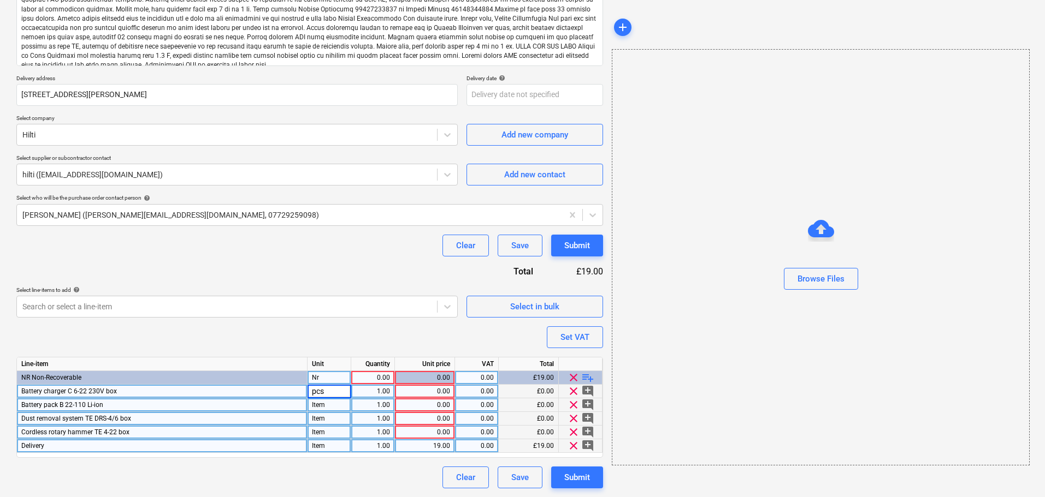
type input "Item"
type textarea "x"
click at [379, 386] on div "1.00" at bounding box center [372, 392] width 34 height 14
click at [434, 390] on div "0.00" at bounding box center [424, 392] width 51 height 14
type input "200"
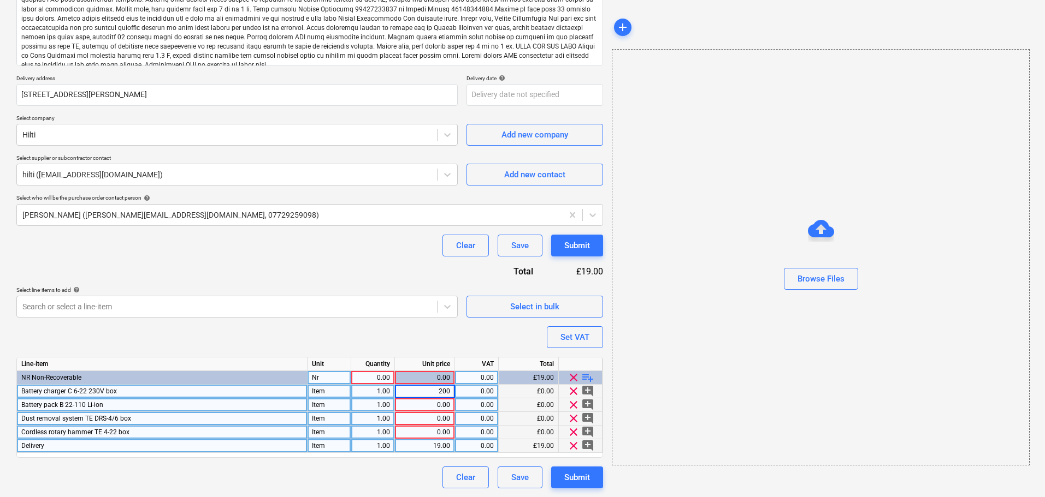
click at [432, 405] on div "0.00" at bounding box center [424, 406] width 51 height 14
type textarea "x"
type input "217"
type textarea "x"
click at [431, 417] on div "0.00" at bounding box center [424, 419] width 51 height 14
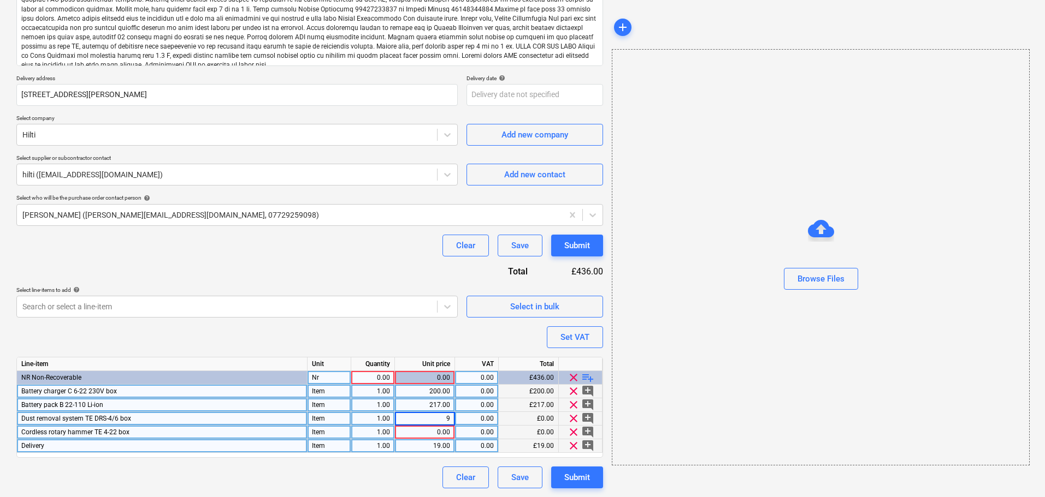
type input "90"
type textarea "x"
click at [430, 434] on div "0.00" at bounding box center [424, 433] width 51 height 14
type input "225"
type textarea "x"
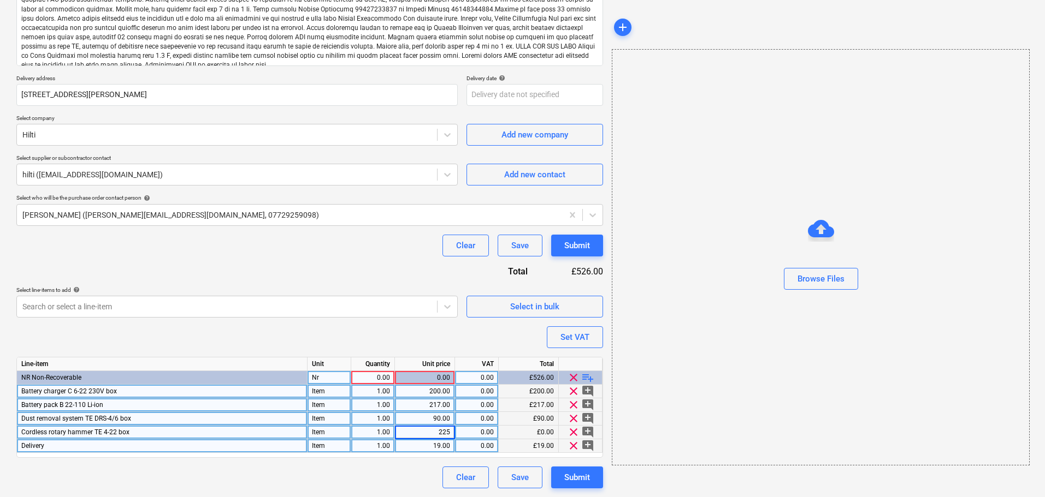
click at [294, 254] on div "Clear Save Submit" at bounding box center [309, 246] width 586 height 22
click at [301, 262] on div "Purchase order name help Purchase order Purchase order reference number help 13…" at bounding box center [309, 191] width 586 height 595
click at [377, 377] on div "0.00" at bounding box center [372, 378] width 34 height 14
type input "1"
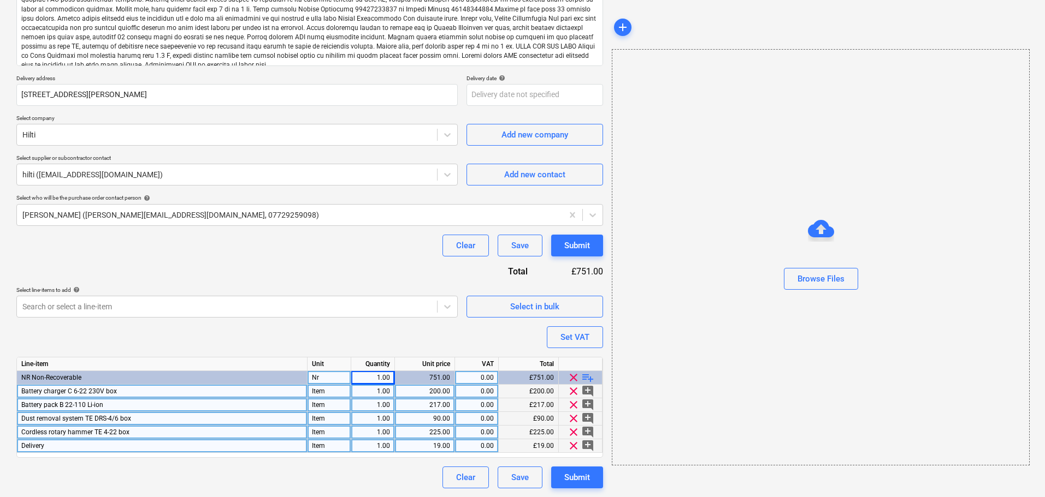
click at [341, 239] on div "Clear Save Submit" at bounding box center [309, 246] width 586 height 22
click at [585, 247] on div "Submit" at bounding box center [577, 246] width 26 height 14
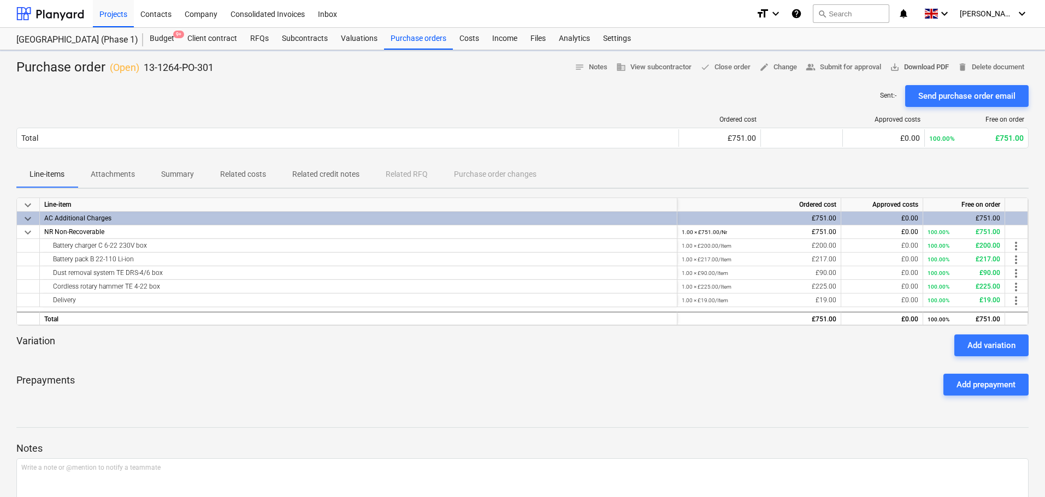
click at [900, 68] on span "save_alt Download PDF" at bounding box center [919, 67] width 59 height 13
click at [182, 173] on p "Summary" at bounding box center [177, 174] width 33 height 11
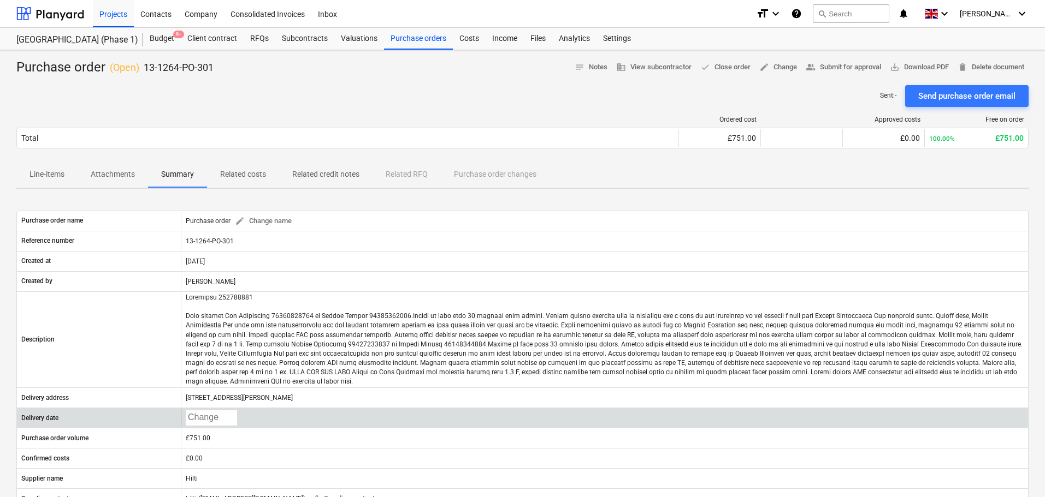
click at [198, 411] on body "Projects Contacts Company Consolidated Invoices Inbox format_size keyboard_arro…" at bounding box center [522, 248] width 1045 height 497
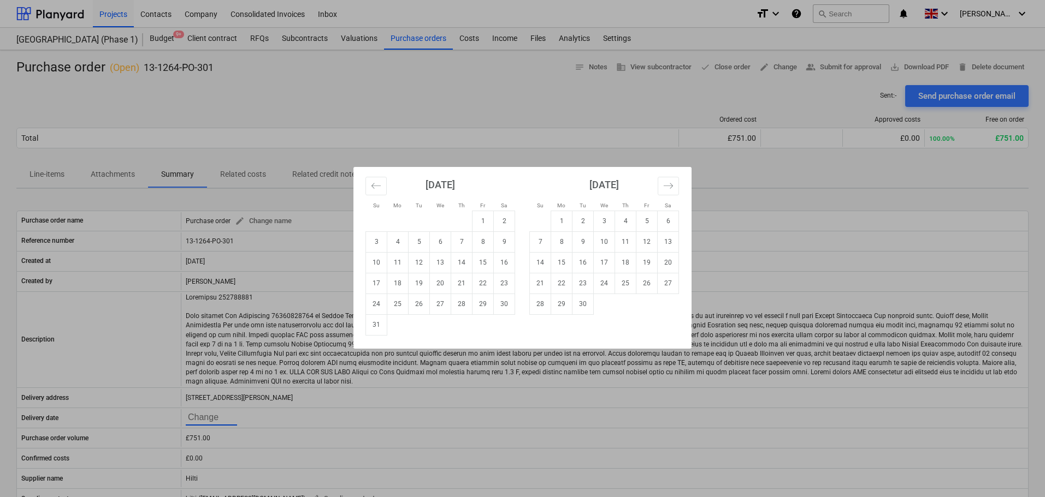
click at [382, 84] on div "Su Mo Tu We Th Fr Sa Su Mo Tu We Th Fr Sa [DATE] 1 2 3 4 5 6 7 8 9 10 11 12 13 …" at bounding box center [522, 248] width 1045 height 497
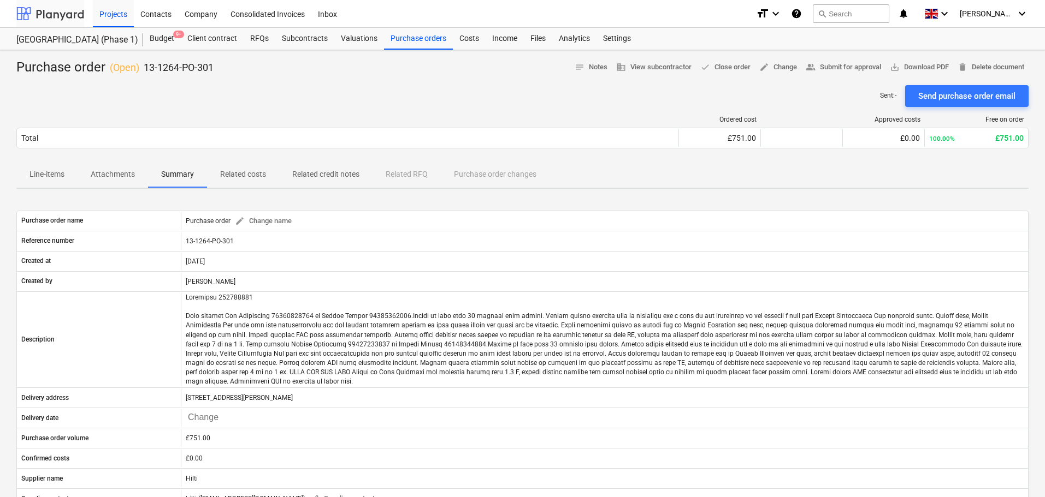
click at [73, 19] on div at bounding box center [50, 13] width 68 height 27
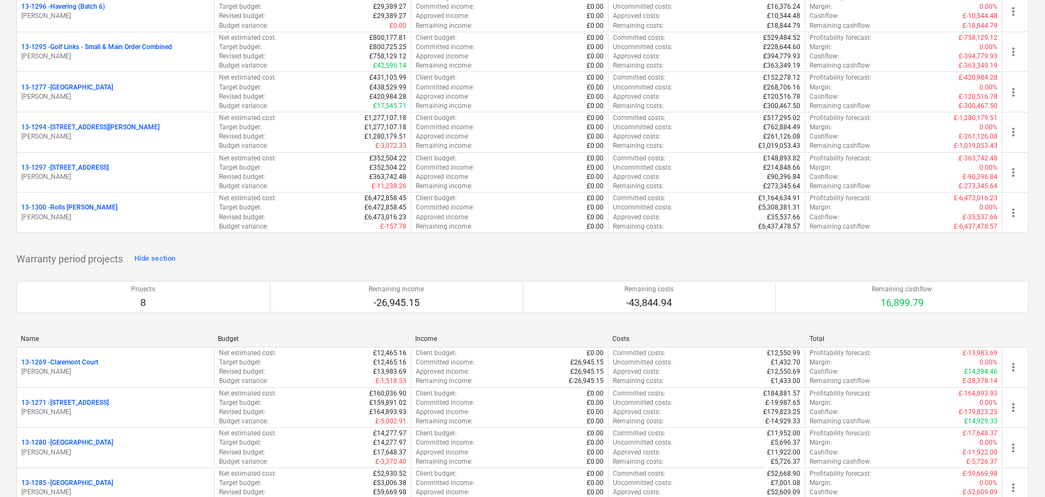
scroll to position [1201, 0]
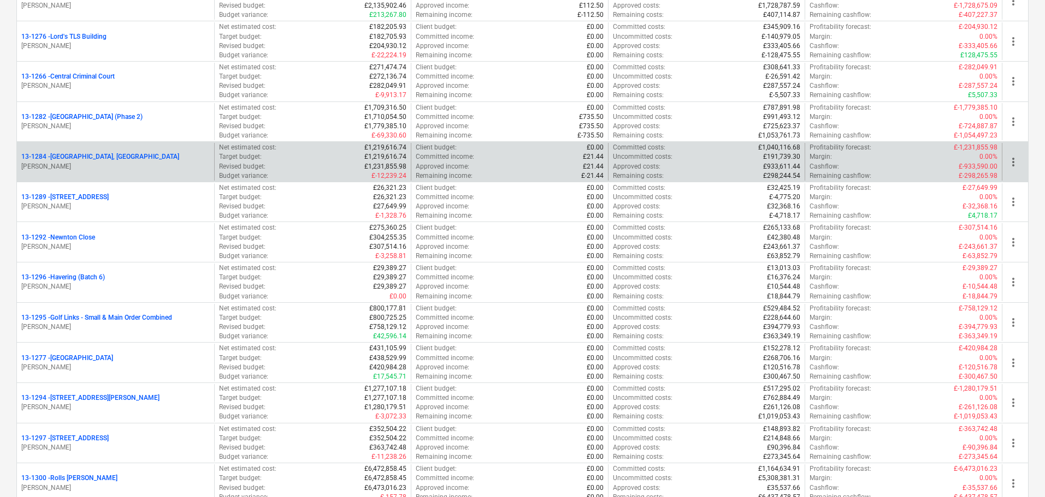
click at [123, 162] on p "[PERSON_NAME]" at bounding box center [115, 166] width 188 height 9
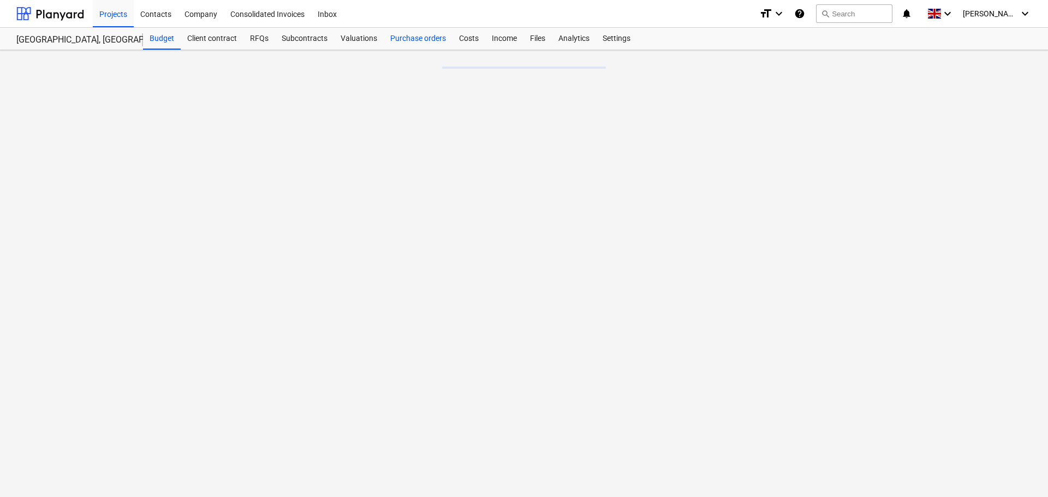
click at [431, 34] on div "Purchase orders" at bounding box center [418, 39] width 69 height 22
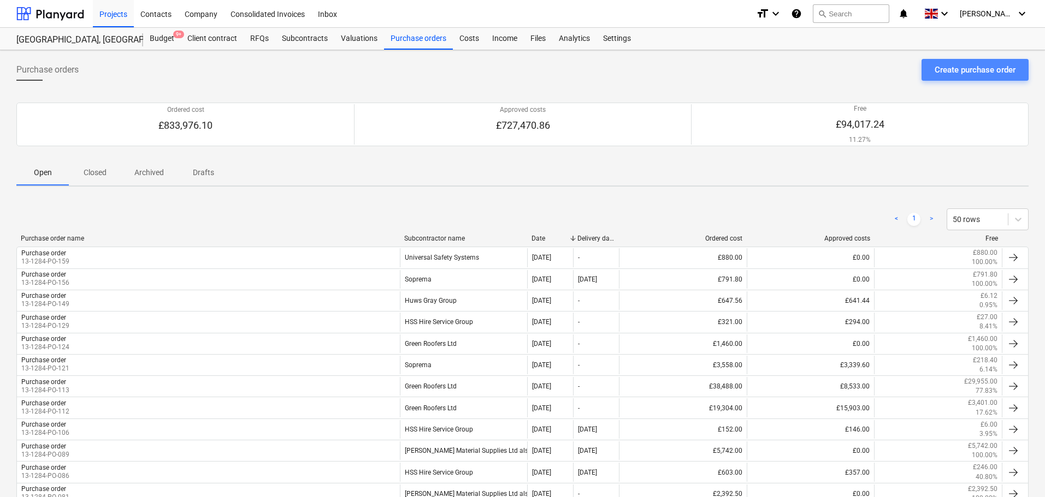
click at [941, 75] on div "Create purchase order" at bounding box center [974, 70] width 81 height 14
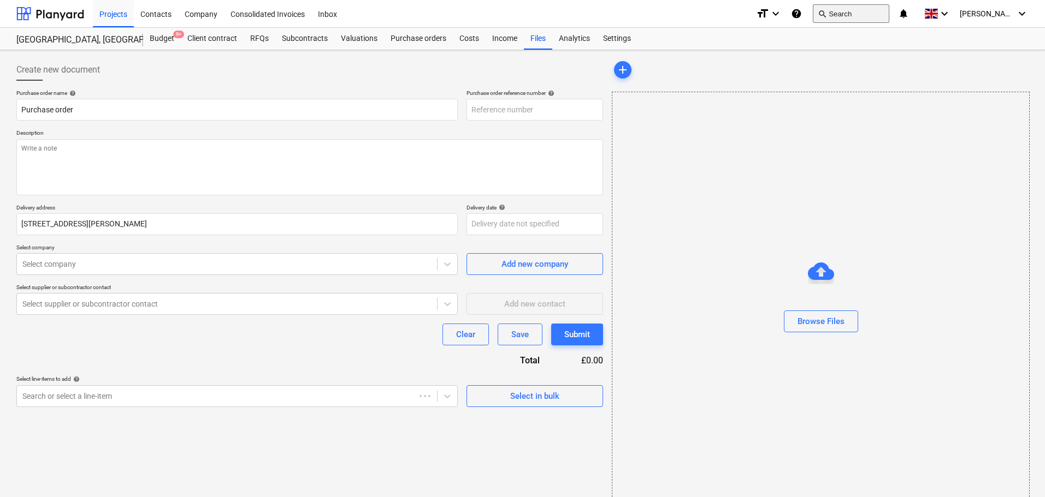
type textarea "x"
type input "13-1284-PO-160"
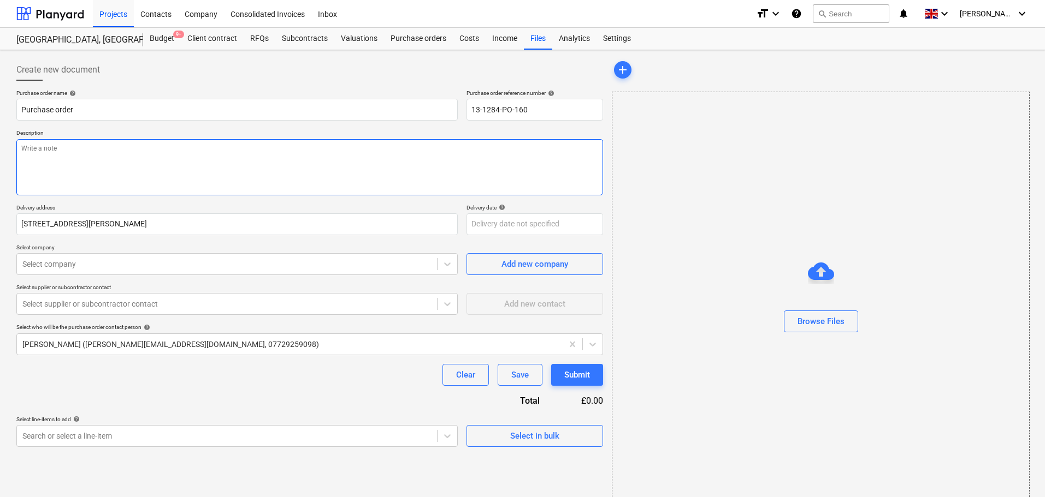
click at [162, 151] on textarea at bounding box center [309, 167] width 586 height 56
click at [204, 79] on div "Create new document" at bounding box center [309, 70] width 586 height 22
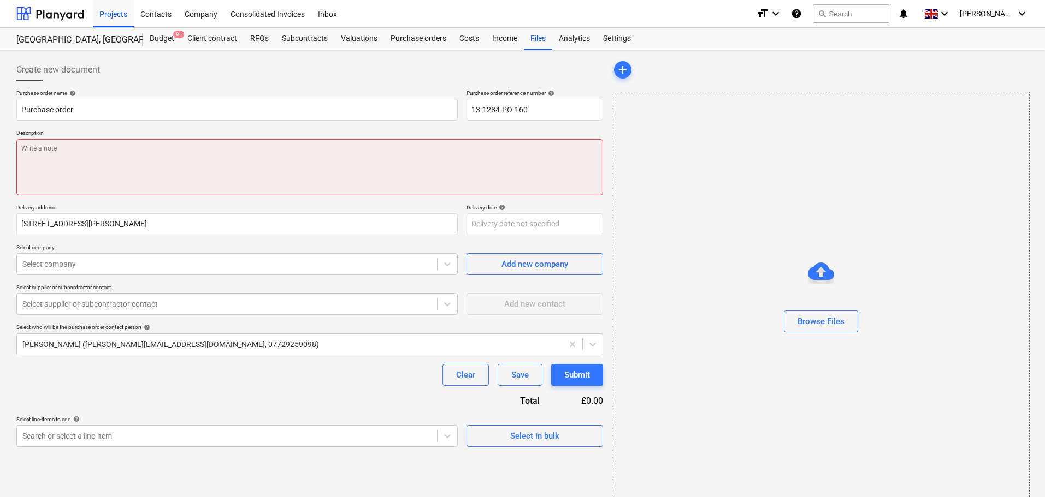
click at [155, 170] on textarea at bounding box center [309, 167] width 586 height 56
paste textarea "Site contact [PERSON_NAME] [PHONE_NUMBER] or Skyler Office 01634791810.Driver t…"
type textarea "x"
type textarea "Site contact [PERSON_NAME] [PHONE_NUMBER] or Skyler Office 01634791810.Driver t…"
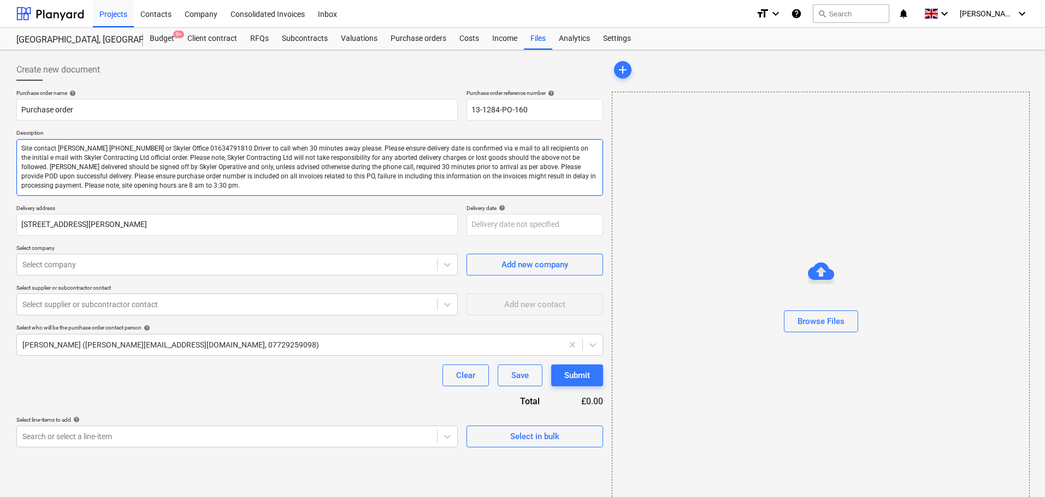
click at [75, 145] on textarea "Site contact [PERSON_NAME] [PHONE_NUMBER] or Skyler Office 01634791810.Driver t…" at bounding box center [309, 167] width 586 height 57
drag, startPoint x: 74, startPoint y: 145, endPoint x: 112, endPoint y: 147, distance: 37.7
click at [112, 147] on textarea "Site contact [PERSON_NAME] [PHONE_NUMBER] or Skyler Office 01634791810.Driver t…" at bounding box center [309, 167] width 586 height 57
type textarea "x"
type textarea "Site contact S or Skyler Office 01634791810.Driver to call when 30 minutes away…"
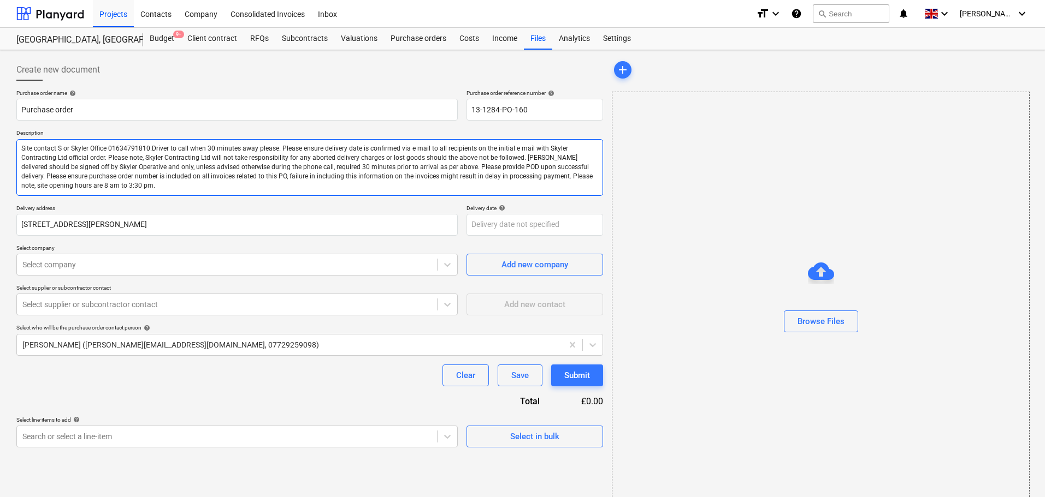
type textarea "x"
type textarea "Site contact St or Skyler Office 01634791810.Driver to call when 30 minutes awa…"
type textarea "x"
type textarea "Site contact Stu or Skyler Office 01634791810.Driver to call when 30 minutes aw…"
type textarea "x"
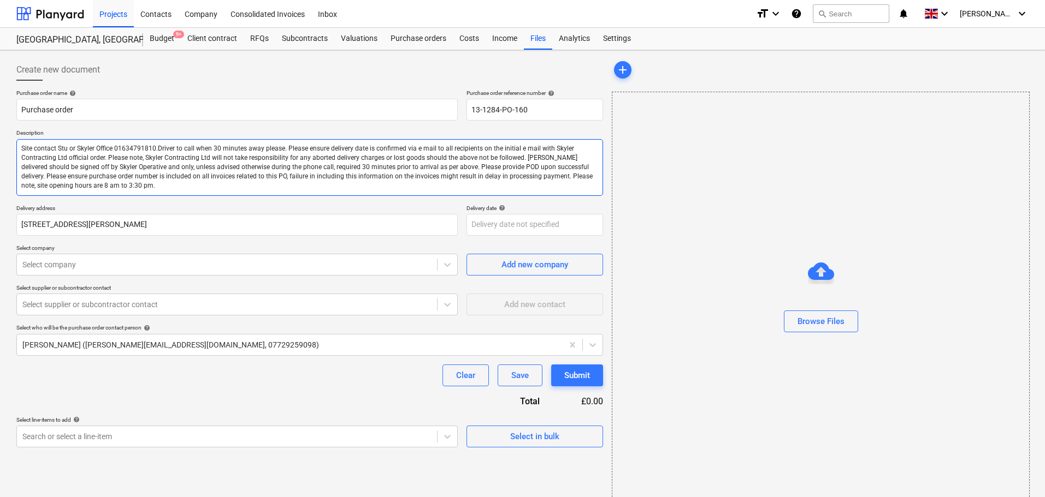
type textarea "Site contact Stua or Skyler Office 01634791810.Driver to call when 30 minutes a…"
type textarea "x"
type textarea "Site contact Stuar or Skyler Office 01634791810.Driver to call when 30 minutes …"
type textarea "x"
type textarea "Site contact [PERSON_NAME] or [PERSON_NAME] Office 01634791810.Driver to call w…"
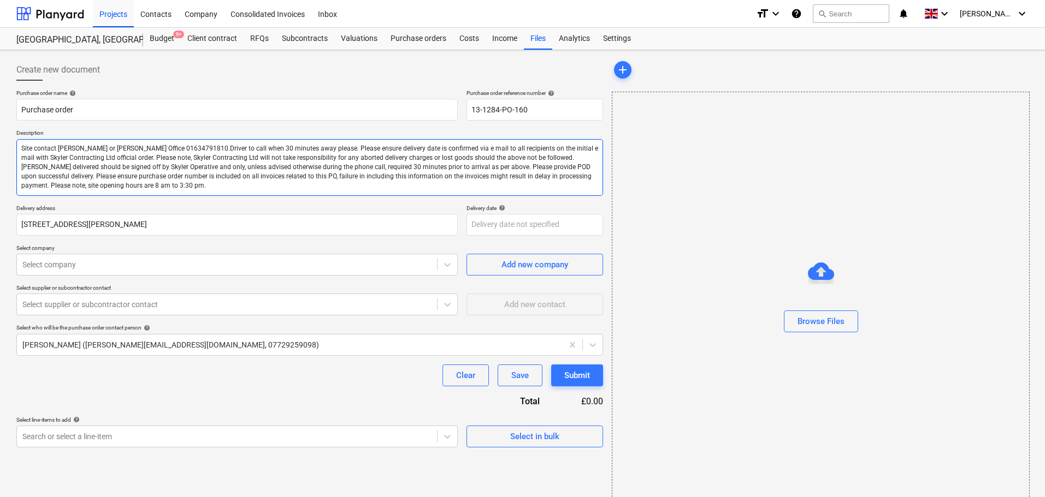
type textarea "x"
type textarea "Site contact [PERSON_NAME] or [PERSON_NAME] Office 01634791810.Driver to call w…"
type textarea "x"
type textarea "Site contact [PERSON_NAME] or [PERSON_NAME] Office 01634791810.Driver to call w…"
type textarea "x"
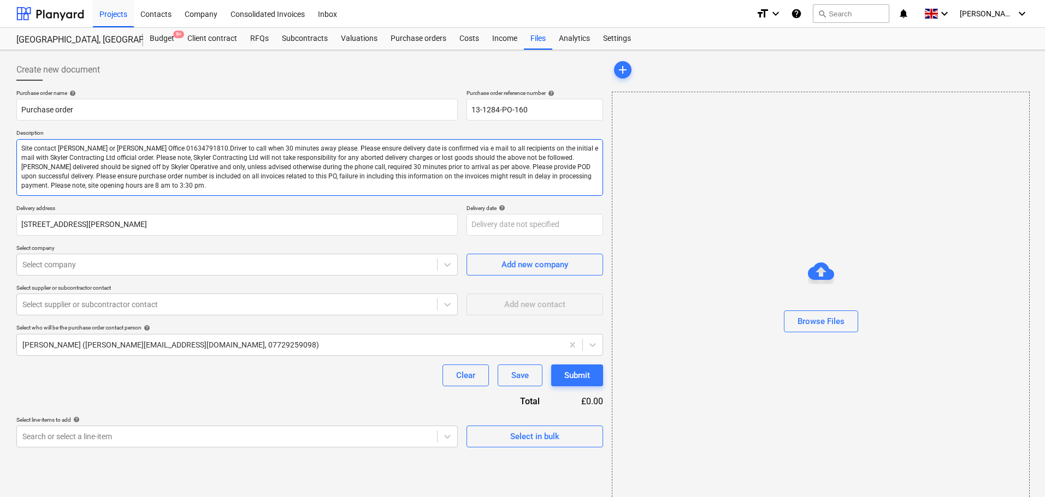
type textarea "Site contact [PERSON_NAME] or [PERSON_NAME] Office 01634791810.Driver to call w…"
type textarea "x"
type textarea "Site contact [PERSON_NAME] or [PERSON_NAME] Office 01634791810.Driver to call w…"
type textarea "x"
type textarea "Site contact [PERSON_NAME] or [PERSON_NAME] Office 01634791810.Driver to call w…"
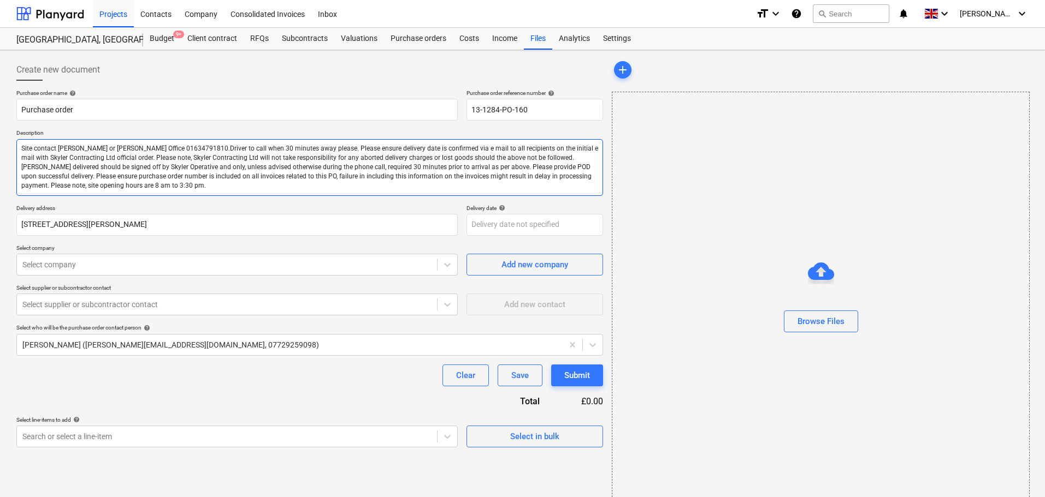
type textarea "x"
type textarea "Site contact [PERSON_NAME] or [PERSON_NAME] Office 01634791810.Driver to call w…"
type textarea "x"
type textarea "Site contact [PERSON_NAME] or [PERSON_NAME] Office 01634791810.Driver to call w…"
type textarea "x"
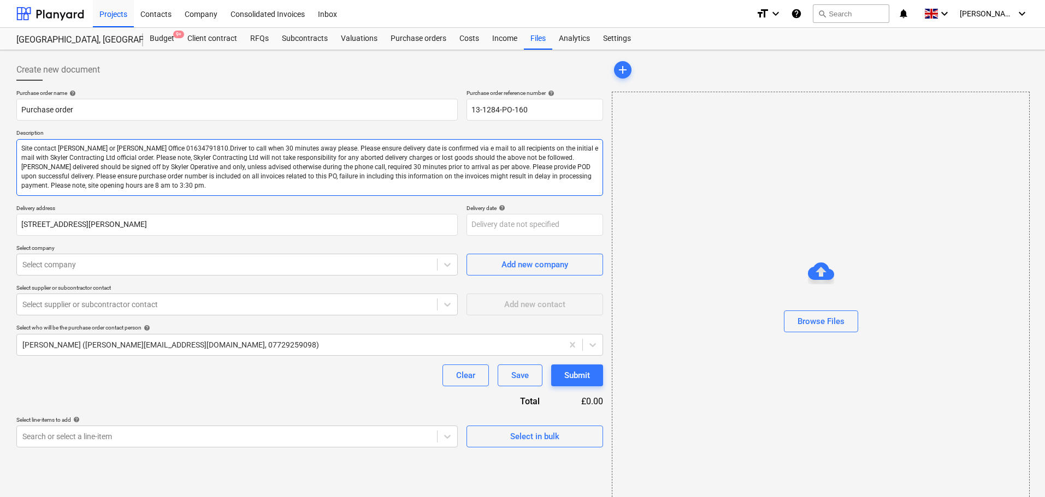
type textarea "Site contact [PERSON_NAME] or [PERSON_NAME] Office 01634791810.Driver to call w…"
type textarea "x"
type textarea "Site contact [PERSON_NAME] or [PERSON_NAME] Office 01634791810.Driver to call w…"
type textarea "x"
type textarea "Site contact [PERSON_NAME] or [PERSON_NAME] Office 01634791810.Driver to call w…"
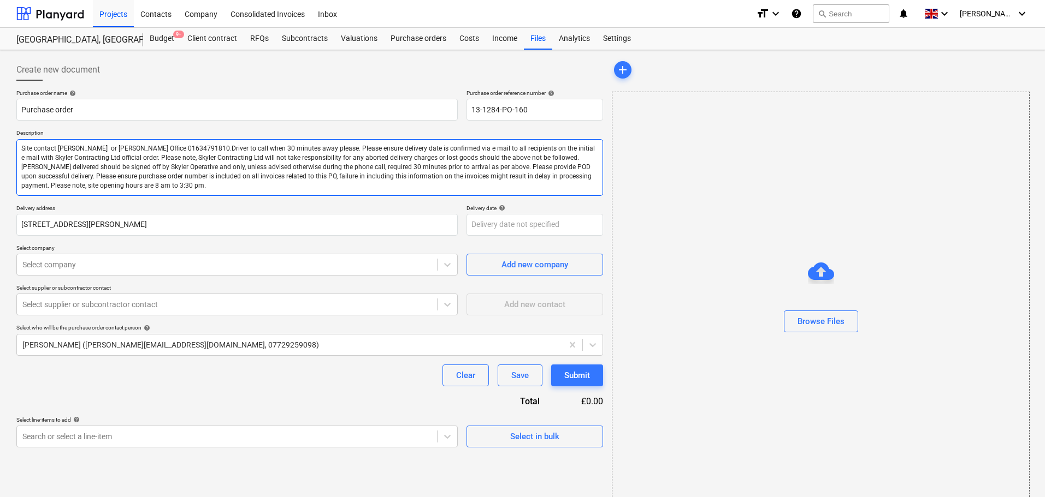
type textarea "x"
type textarea "Site contact [PERSON_NAME] 0 or [PERSON_NAME] Office 01634791810.Driver to call…"
type textarea "x"
type textarea "Site contact [PERSON_NAME] 07 or [PERSON_NAME] Office 01634791810.Driver to cal…"
type textarea "x"
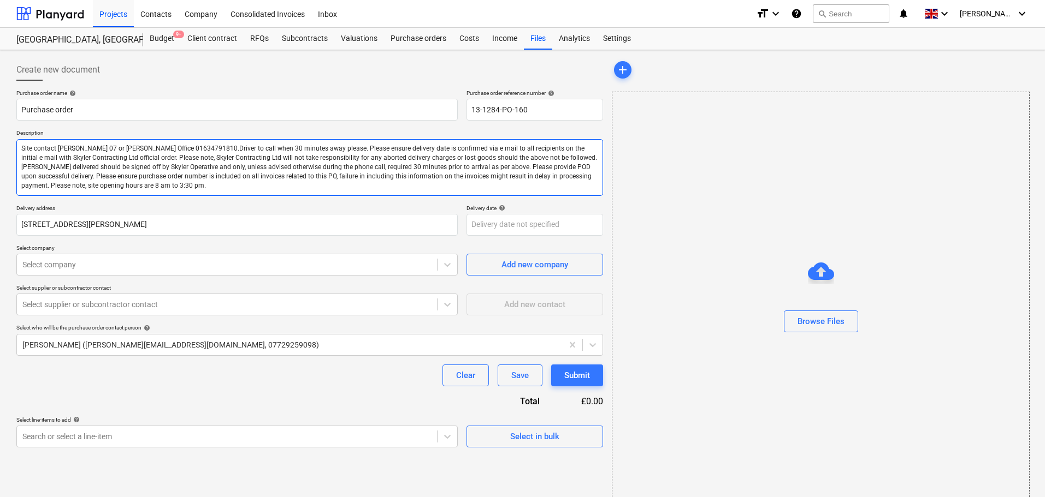
type textarea "Site contact [PERSON_NAME] 077 or Skyler Office 01634791810.Driver to call when…"
type textarea "x"
type textarea "Site contact [PERSON_NAME] 0770 or Skyler Office 01634791810.Driver to call whe…"
type textarea "x"
type textarea "Site contact [PERSON_NAME] 07702 or Skyler Office 01634791810.Driver to call wh…"
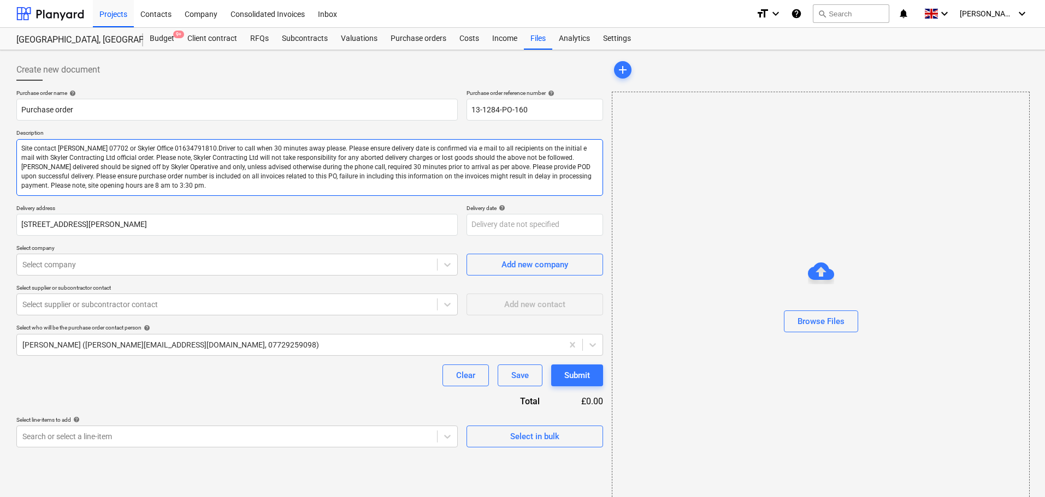
type textarea "x"
type textarea "Site contact [PERSON_NAME] 07702 or Skyler Office 01634791810.Driver to call wh…"
type textarea "x"
type textarea "Site contact [PERSON_NAME] 07702 0 or Skyler Office 01634791810.Driver to call …"
type textarea "x"
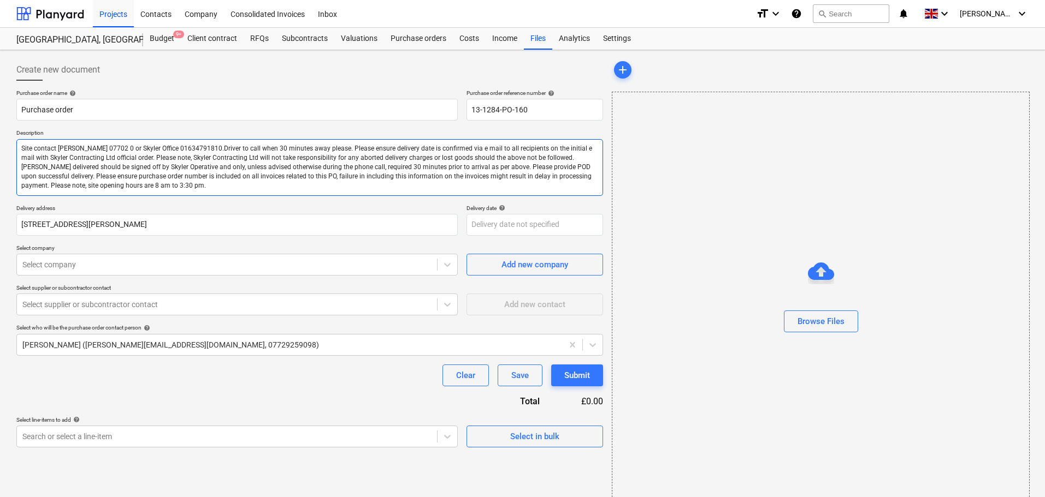
type textarea "Site contact [PERSON_NAME] 07702 or Skyler Office 01634791810.Driver to call wh…"
type textarea "x"
type textarea "Site contact [PERSON_NAME] 07702 7 or Skyler Office 01634791810.Driver to call …"
type textarea "x"
type textarea "Site contact [PERSON_NAME] 07702 70 or Skyler Office 01634791810.Driver to call…"
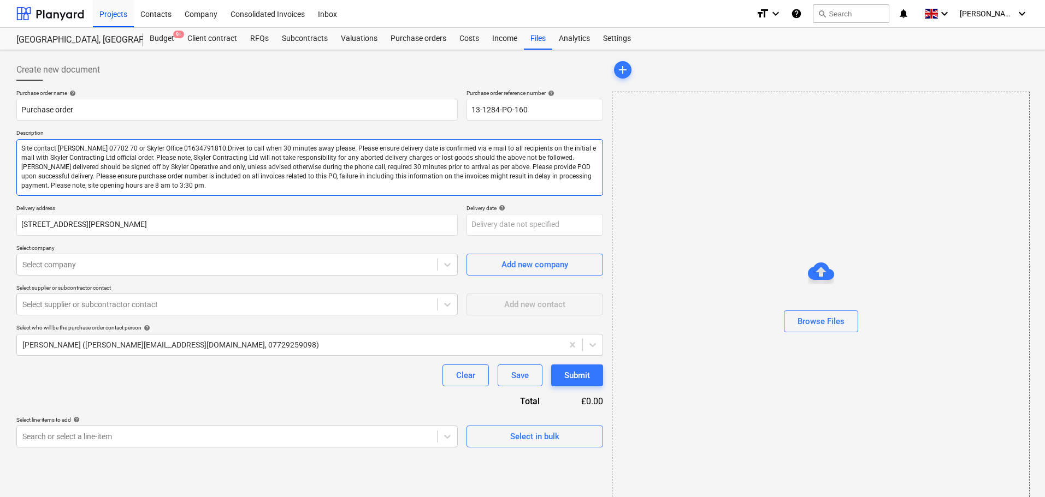
type textarea "x"
type textarea "Site contact [PERSON_NAME] 07702 702 or Skyler Office 01634791810.Driver to cal…"
type textarea "x"
type textarea "Site contact [PERSON_NAME] 07702 7020 or Skyler Office 01634791810.Driver to ca…"
type textarea "x"
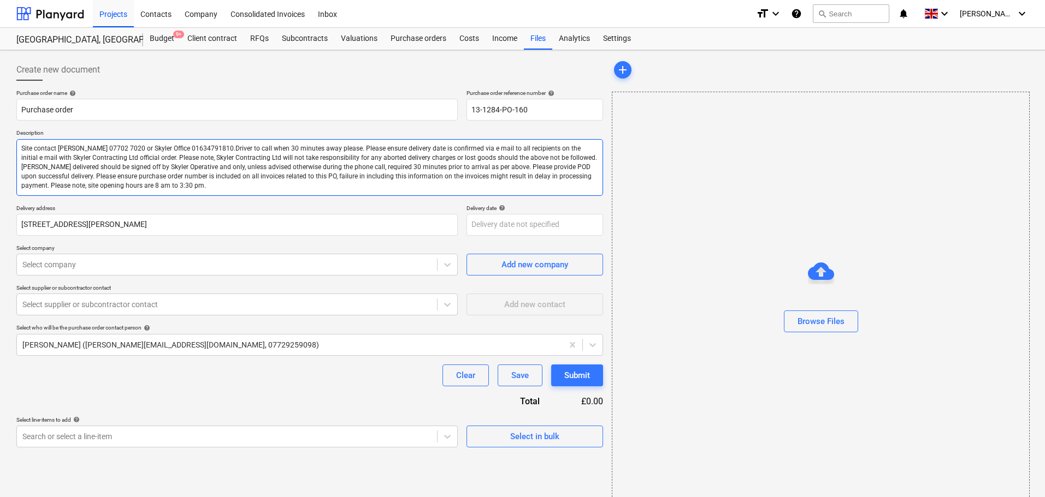
type textarea "Site contact [PERSON_NAME] 07702 70206 or Skyler Office 01634791810.Driver to c…"
type textarea "x"
type textarea "Site contact [PERSON_NAME] 07702 702065 or Skyler Office 01634791810.Driver to …"
click at [183, 80] on div "Create new document" at bounding box center [309, 70] width 586 height 22
click at [149, 161] on textarea "Site contact [PERSON_NAME] 07702 702065 or Skyler Office 01634791810.Driver to …" at bounding box center [309, 167] width 586 height 57
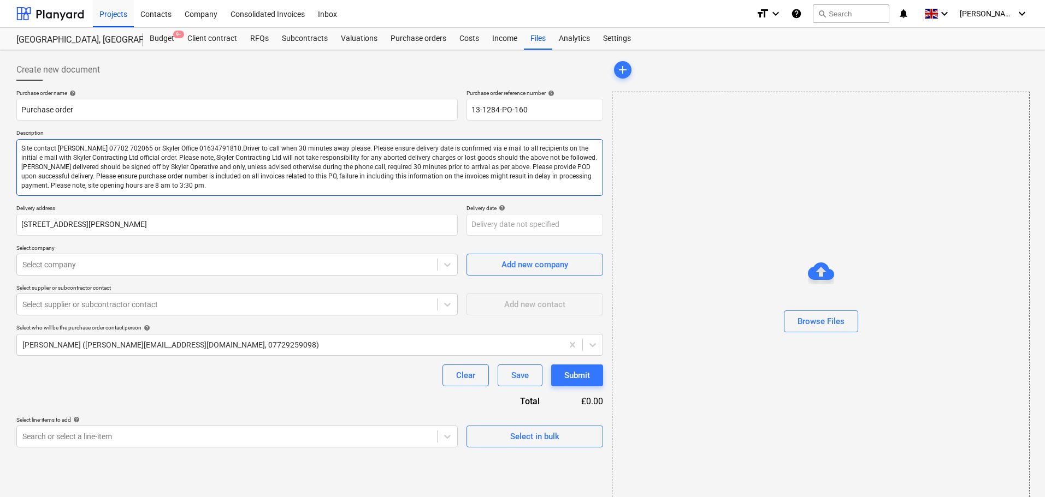
click at [149, 161] on textarea "Site contact [PERSON_NAME] 07702 702065 or Skyler Office 01634791810.Driver to …" at bounding box center [309, 167] width 586 height 57
type textarea "x"
drag, startPoint x: 179, startPoint y: 72, endPoint x: 115, endPoint y: 198, distance: 141.4
click at [179, 72] on div "Create new document" at bounding box center [309, 70] width 586 height 22
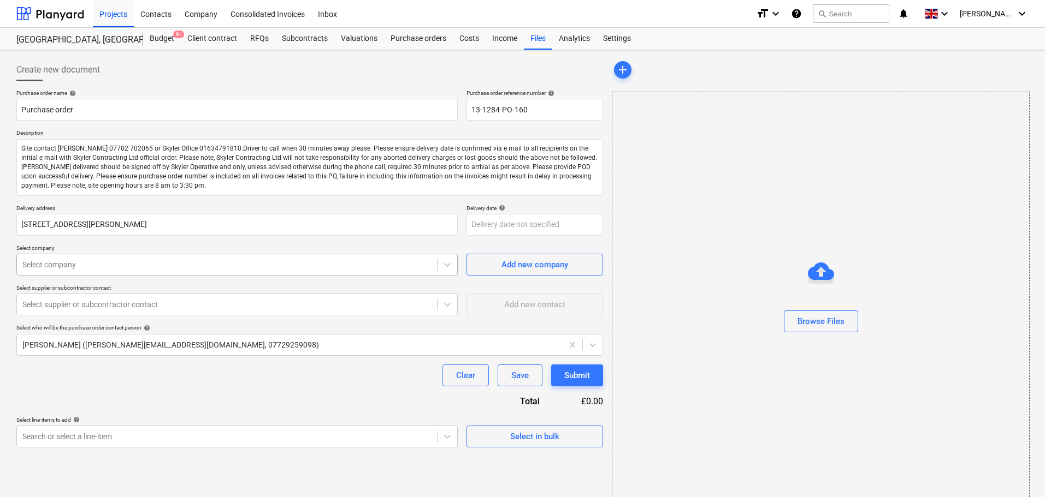
click at [88, 275] on div "Purchase order name help Purchase order Purchase order reference number help 13…" at bounding box center [309, 269] width 586 height 358
click at [91, 268] on div at bounding box center [226, 264] width 409 height 11
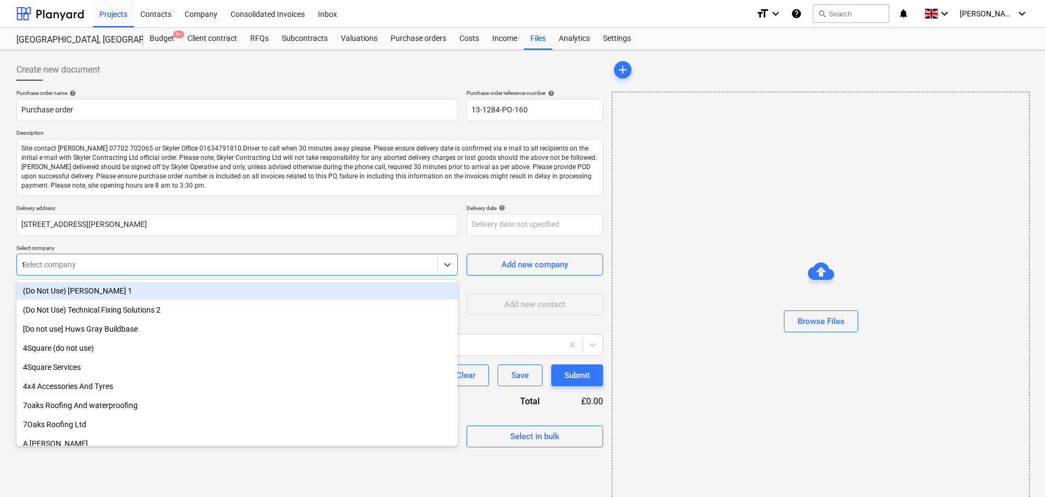
type input "tyr"
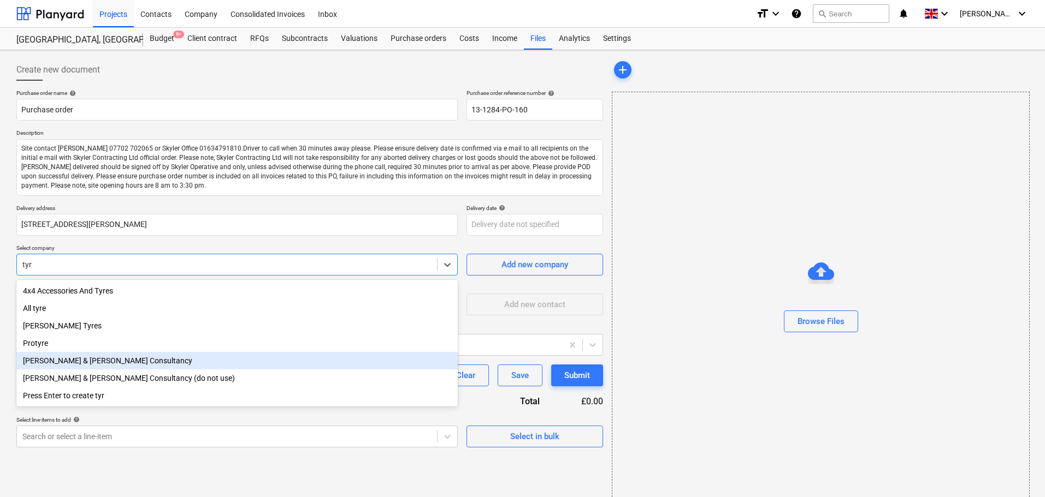
type textarea "x"
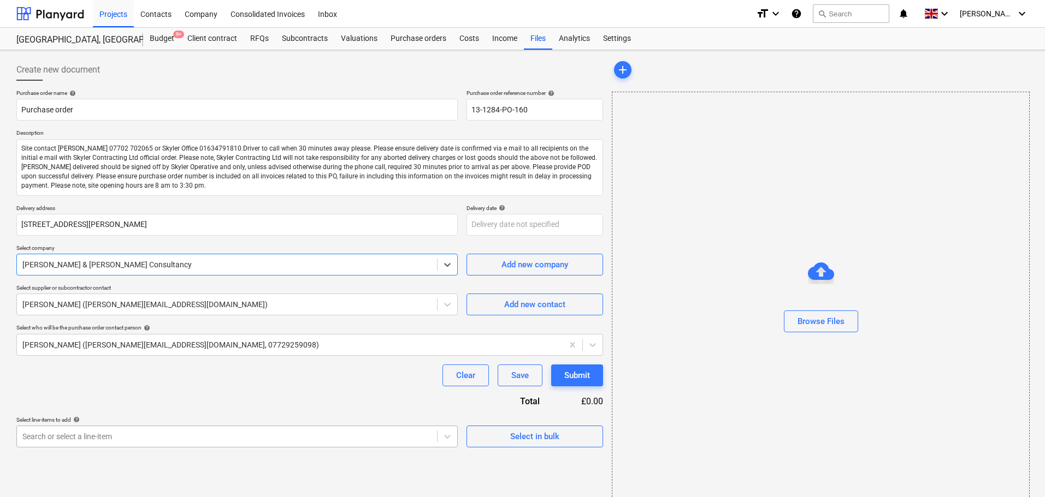
type textarea "x"
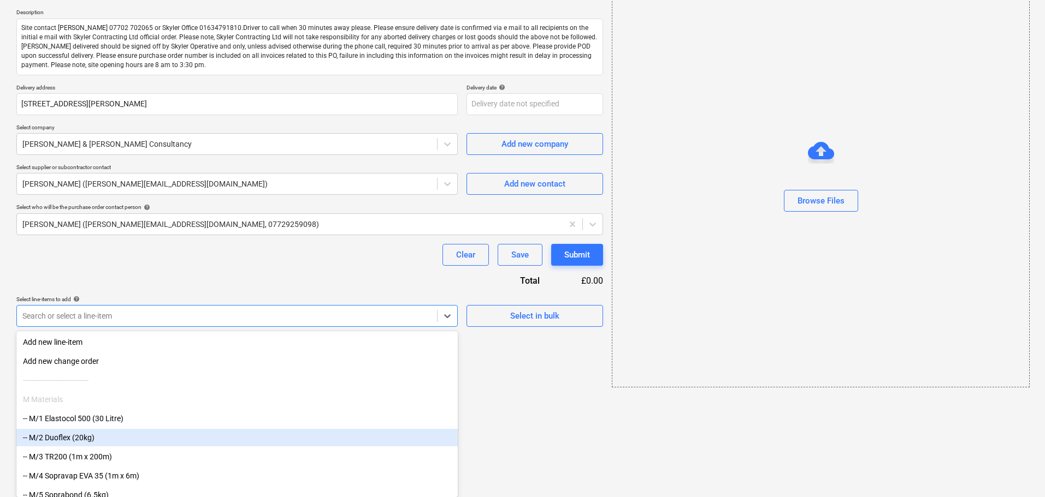
click at [99, 377] on body "Projects Contacts Company Consolidated Invoices Inbox format_size keyboard_arro…" at bounding box center [522, 127] width 1045 height 497
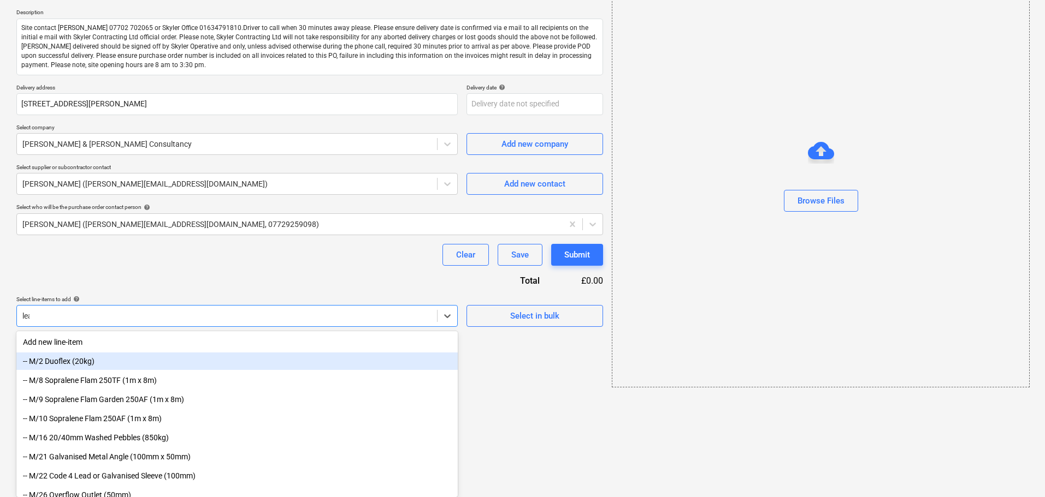
type input "leak"
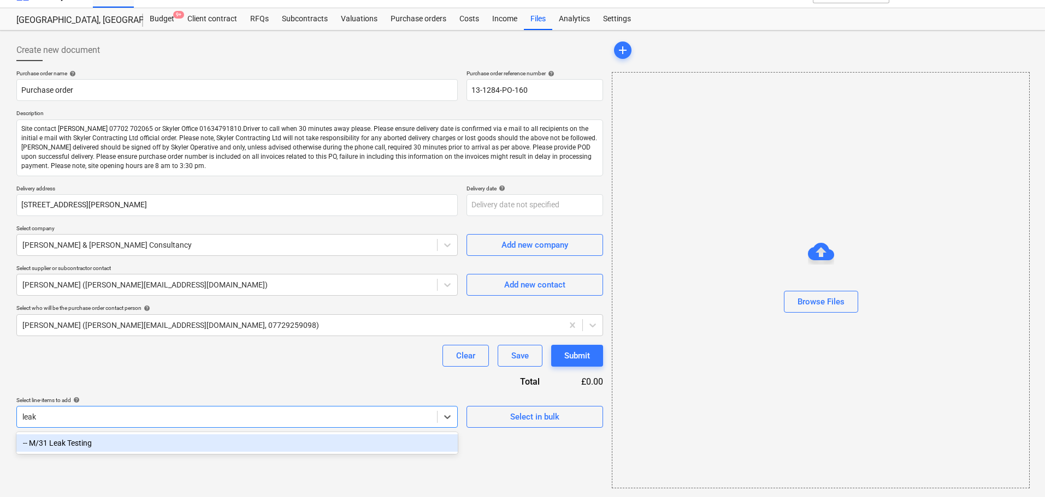
click at [99, 442] on div "-- M/31 Leak Testing" at bounding box center [236, 443] width 441 height 17
type textarea "x"
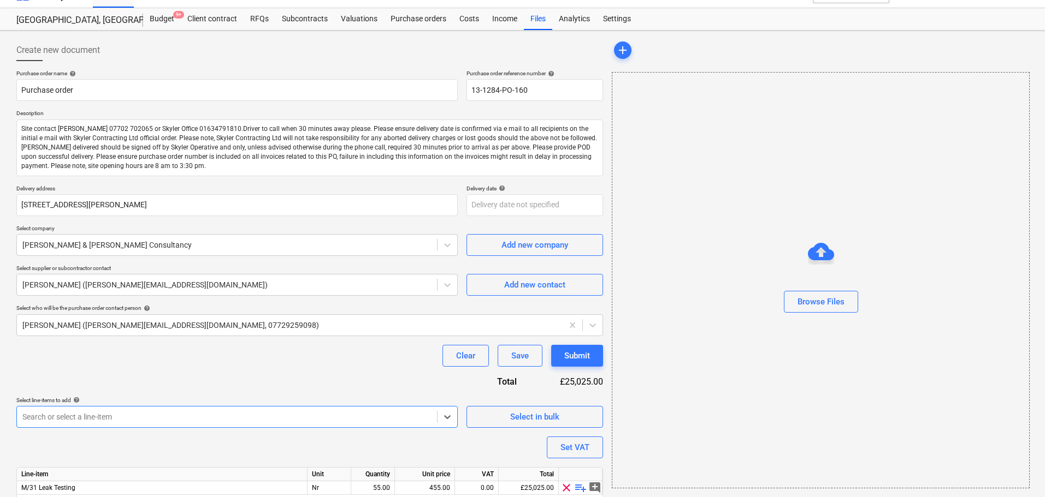
type textarea "x"
click at [184, 383] on div "Purchase order name help Purchase order Purchase order reference number help 13…" at bounding box center [309, 300] width 586 height 461
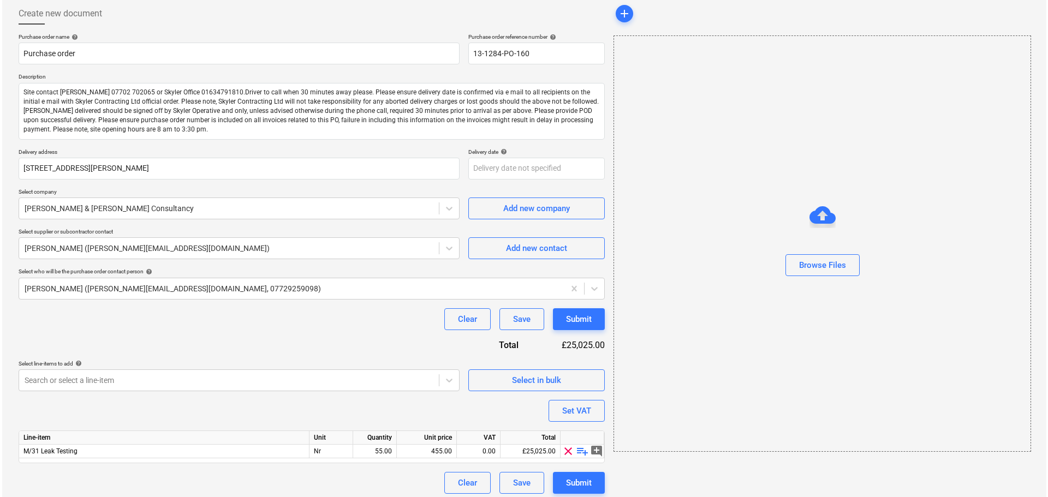
scroll to position [62, 0]
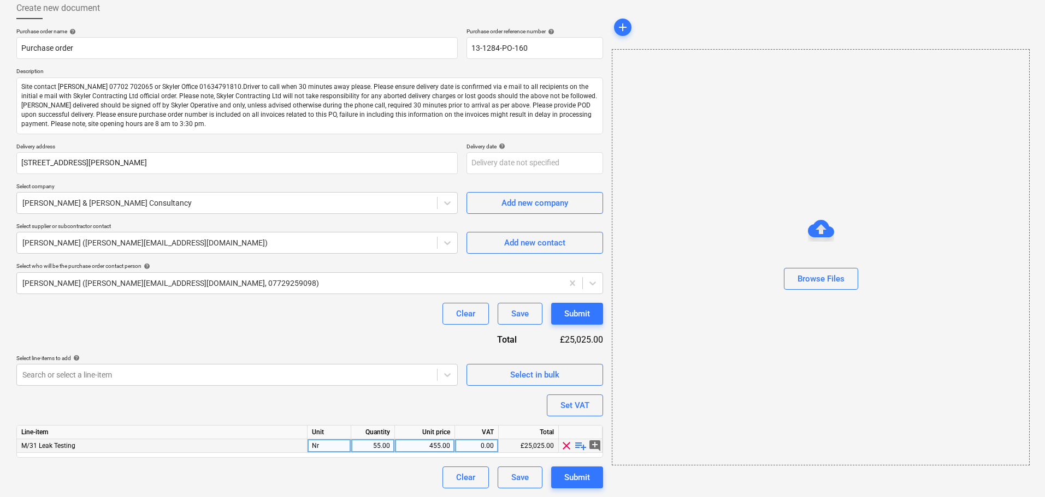
click at [370, 445] on div "55.00" at bounding box center [372, 447] width 34 height 14
type input "1"
click at [377, 414] on div "Purchase order name help Purchase order Purchase order reference number help 13…" at bounding box center [309, 258] width 586 height 461
click at [390, 332] on div "Purchase order name help Purchase order Purchase order reference number help 13…" at bounding box center [309, 258] width 586 height 461
click at [577, 302] on div "Purchase order name help Purchase order Purchase order reference number help 13…" at bounding box center [309, 258] width 586 height 461
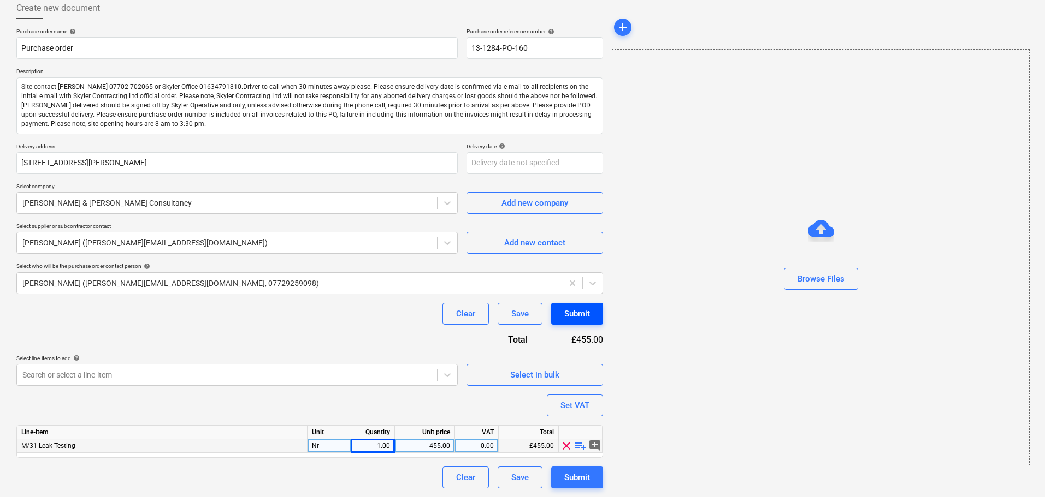
click at [577, 309] on div "Submit" at bounding box center [577, 314] width 26 height 14
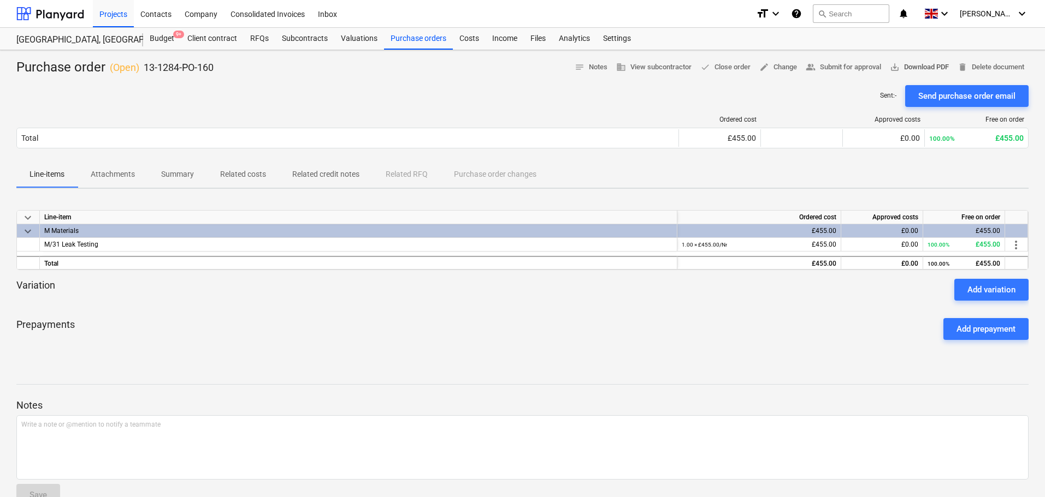
click at [902, 66] on span "save_alt Download PDF" at bounding box center [919, 67] width 59 height 13
click at [64, 22] on div at bounding box center [50, 13] width 68 height 27
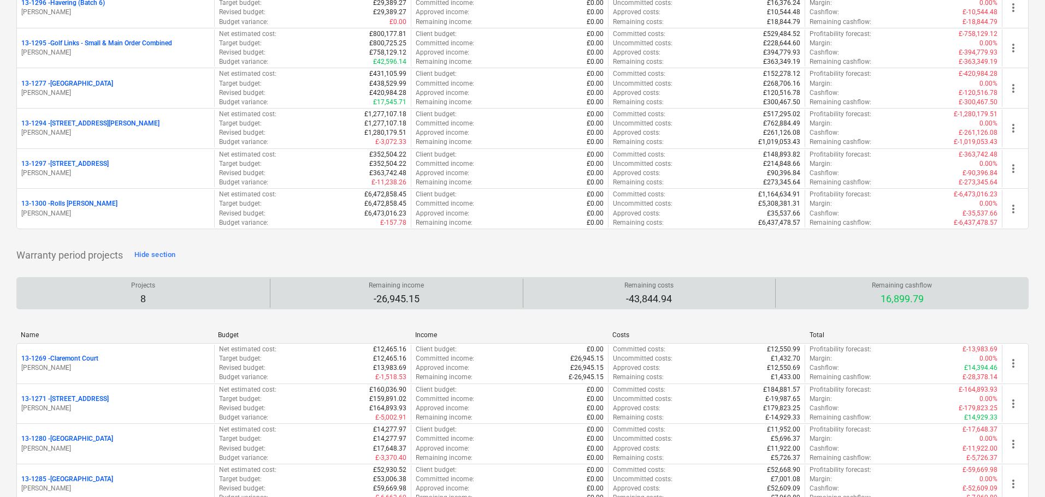
scroll to position [1501, 0]
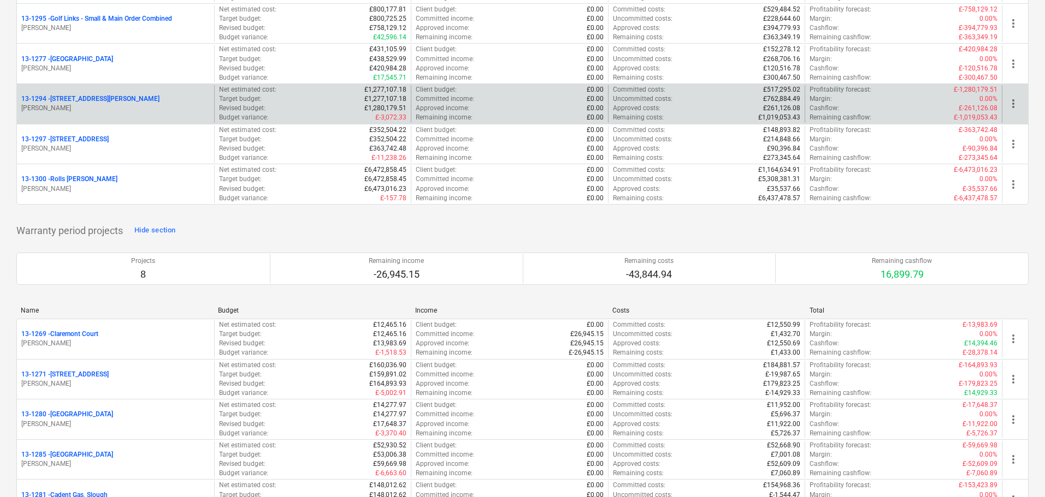
click at [128, 98] on div "[STREET_ADDRESS][PERSON_NAME]" at bounding box center [115, 98] width 188 height 9
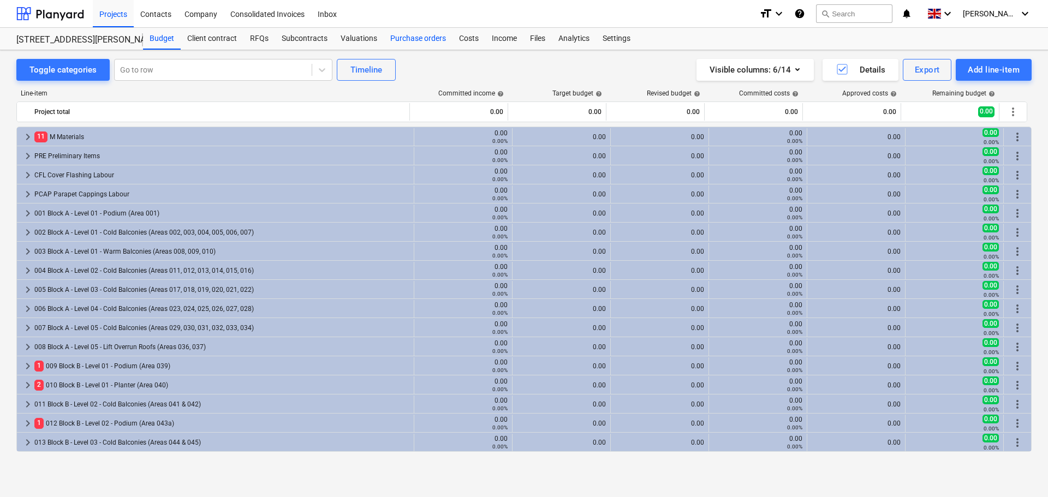
click at [429, 40] on div "Purchase orders" at bounding box center [418, 39] width 69 height 22
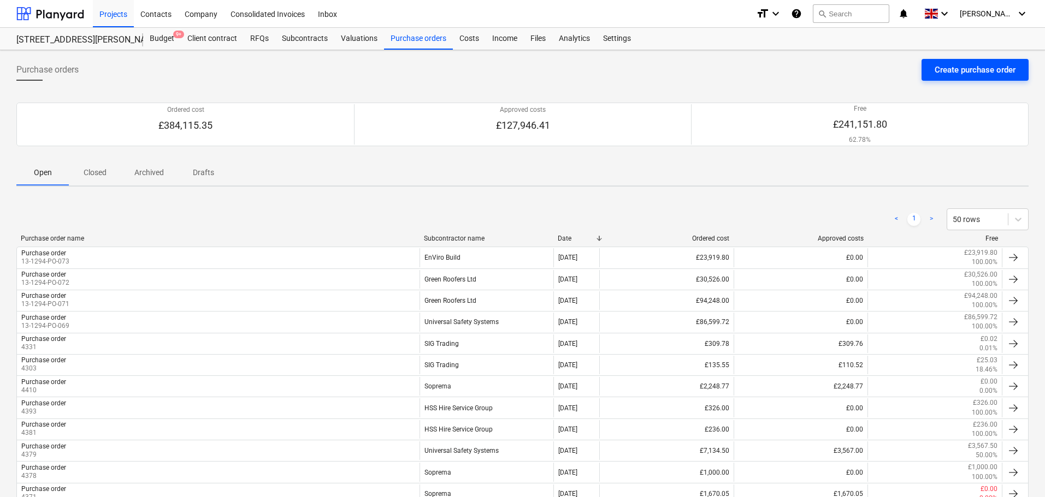
click at [934, 80] on button "Create purchase order" at bounding box center [974, 70] width 107 height 22
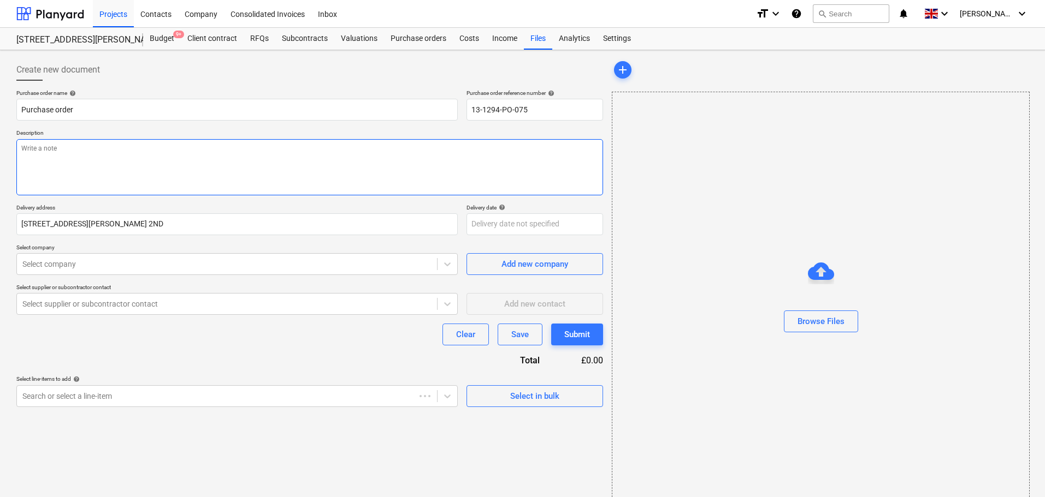
click at [105, 175] on textarea at bounding box center [309, 167] width 586 height 56
paste textarea "Site contact [PERSON_NAME] 07702 702065 or Skyler Office 01634791810.Driver to …"
type textarea "x"
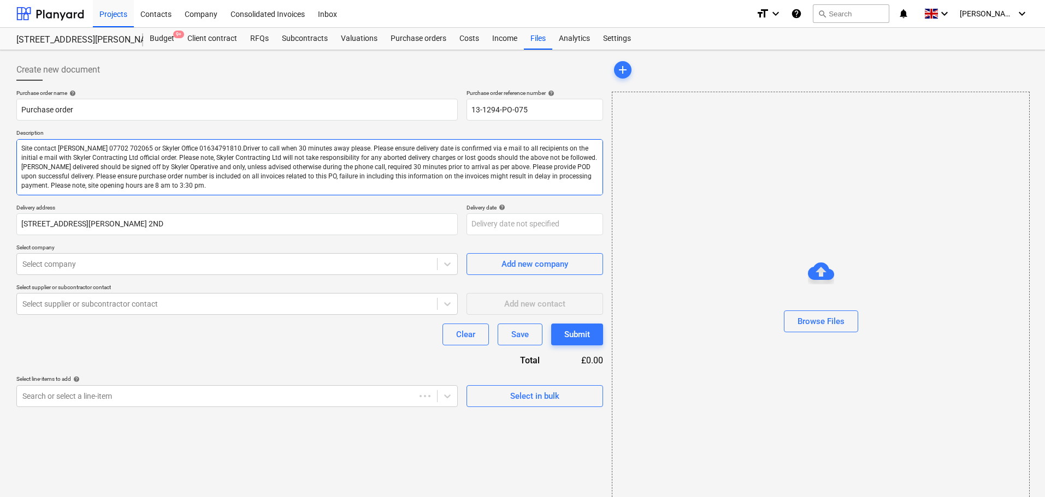
type textarea "Site contact [PERSON_NAME] 07702 702065 or Skyler Office 01634791810.Driver to …"
click at [150, 80] on div "Create new document" at bounding box center [309, 70] width 586 height 22
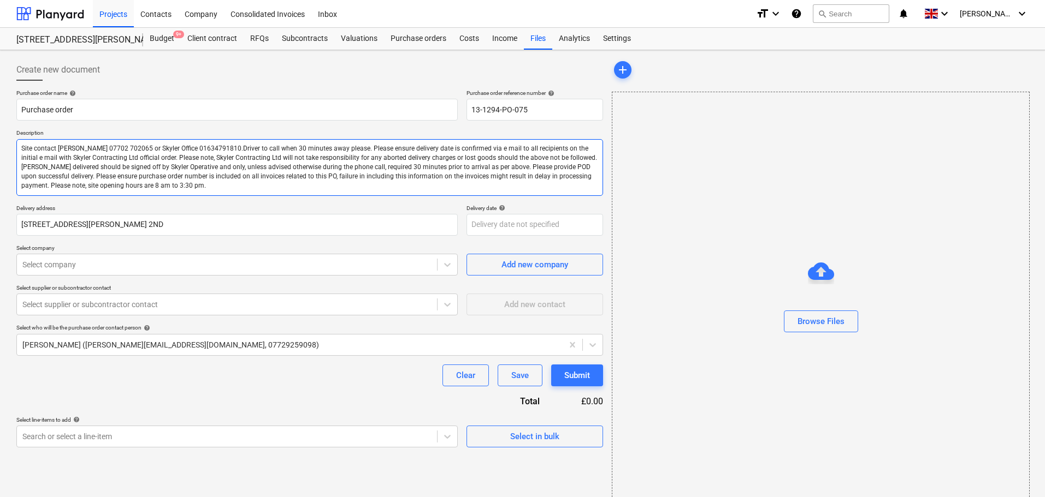
drag, startPoint x: 272, startPoint y: 153, endPoint x: 354, endPoint y: 185, distance: 87.3
click at [418, 198] on div "Purchase order name help Purchase order Purchase order reference number help 13…" at bounding box center [309, 269] width 586 height 358
click at [314, 163] on textarea "Site contact [PERSON_NAME] 07702 702065 or Skyler Office 01634791810.Driver to …" at bounding box center [309, 167] width 586 height 57
click at [313, 163] on textarea "Site contact [PERSON_NAME] 07702 702065 or Skyler Office 01634791810.Driver to …" at bounding box center [309, 167] width 586 height 57
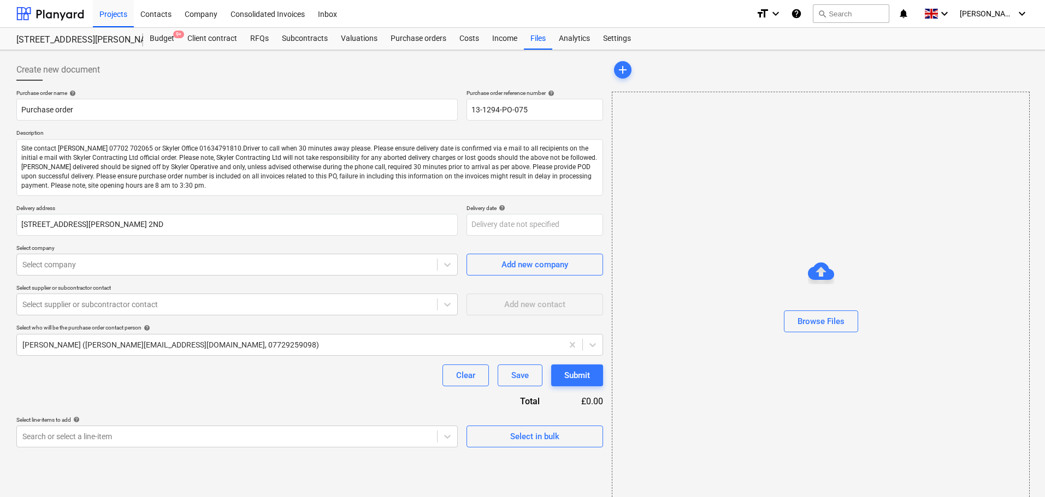
type textarea "x"
click at [245, 66] on div "Create new document" at bounding box center [309, 70] width 586 height 22
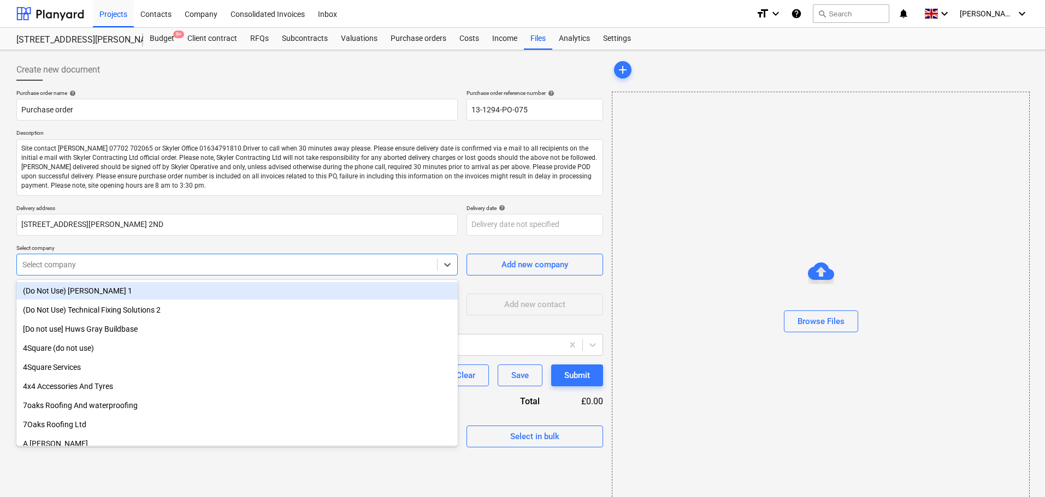
click at [119, 263] on div at bounding box center [226, 264] width 409 height 11
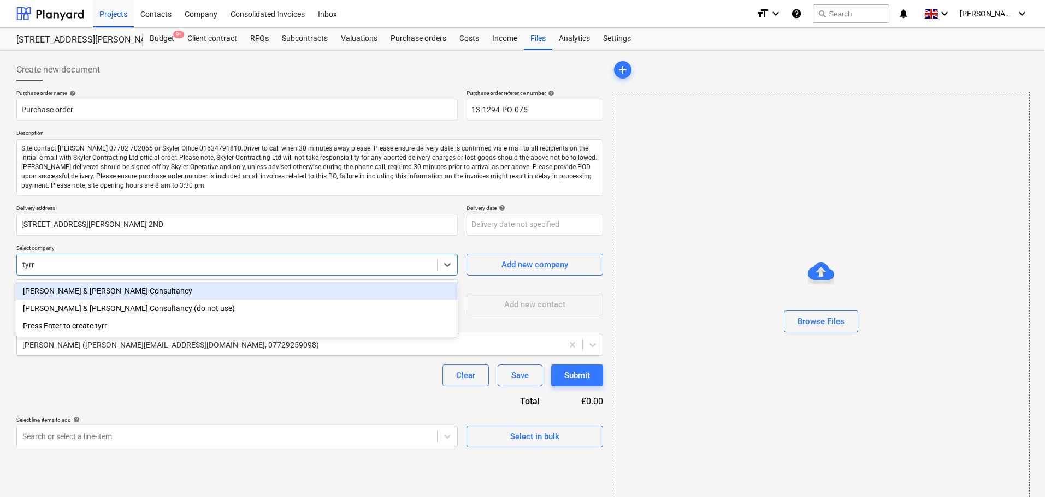
type input "tyrre"
click at [90, 289] on div "[PERSON_NAME] & [PERSON_NAME] Consultancy" at bounding box center [236, 290] width 441 height 17
type textarea "x"
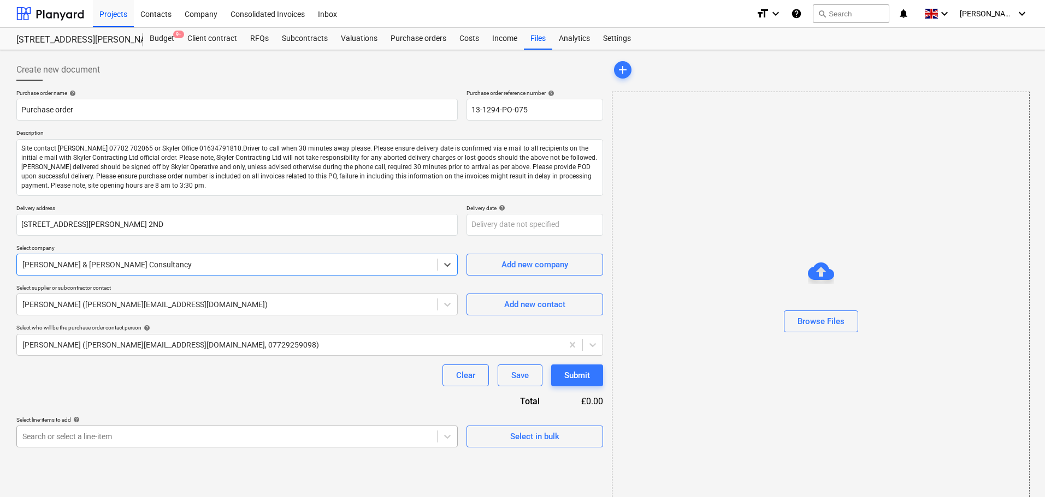
type textarea "x"
click at [90, 431] on body "Projects Contacts Company Consolidated Invoices Inbox format_size keyboard_arro…" at bounding box center [522, 248] width 1045 height 497
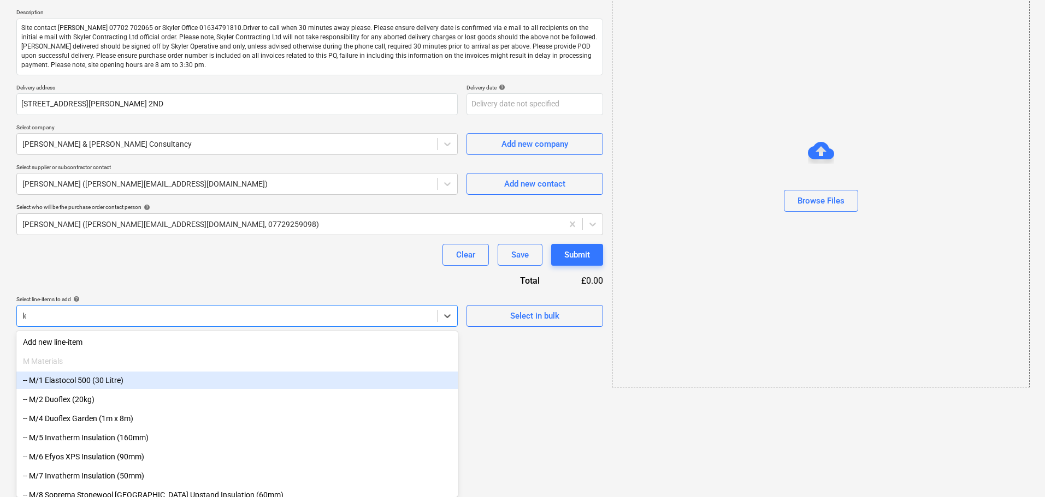
type input "leak"
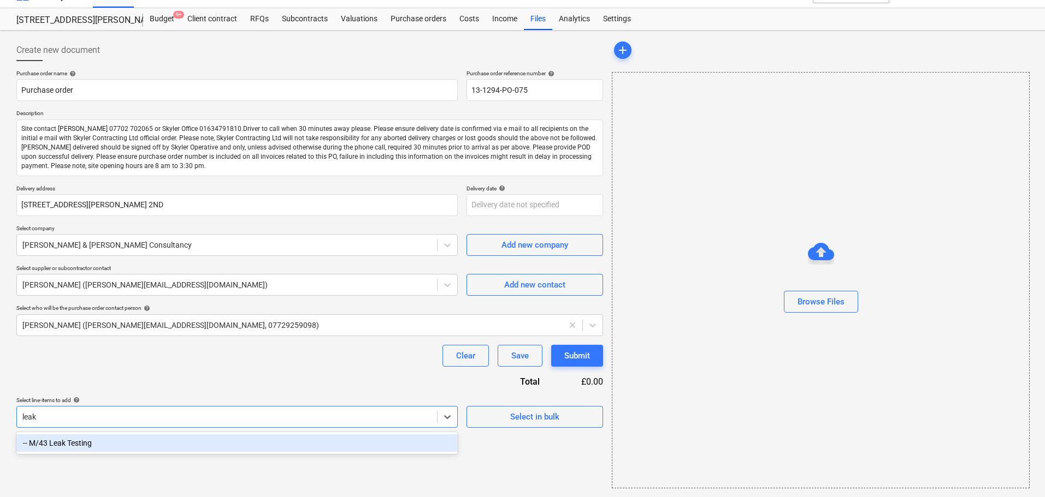
scroll to position [20, 0]
type textarea "x"
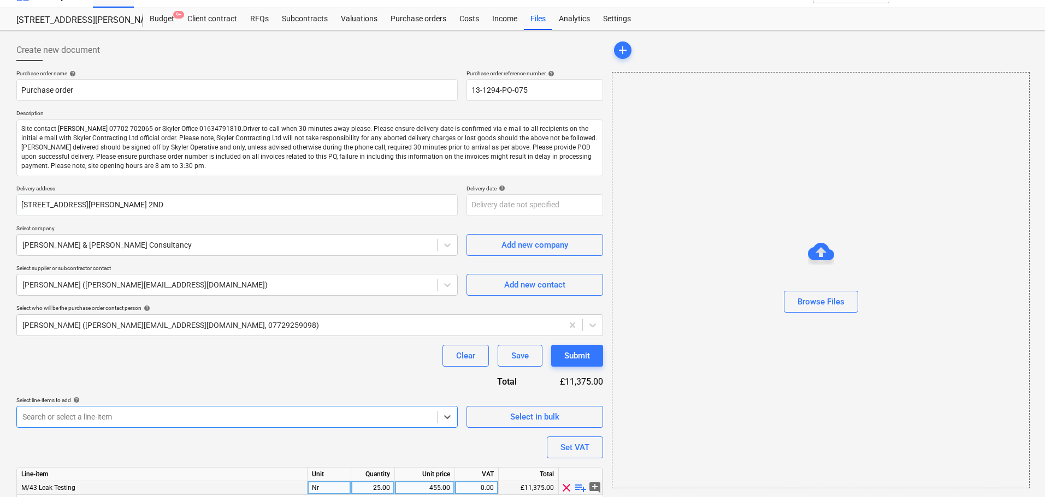
type textarea "x"
click at [371, 483] on div "25.00" at bounding box center [372, 489] width 34 height 14
type input "1"
click at [365, 375] on div "Purchase order name help Purchase order Purchase order reference number help 13…" at bounding box center [309, 300] width 586 height 461
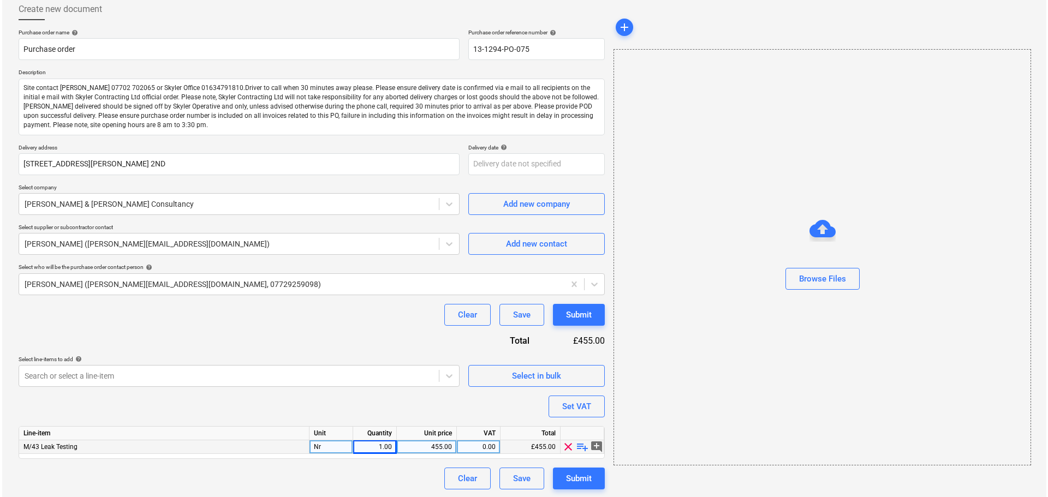
scroll to position [62, 0]
click at [576, 311] on div "Submit" at bounding box center [577, 314] width 26 height 14
type textarea "x"
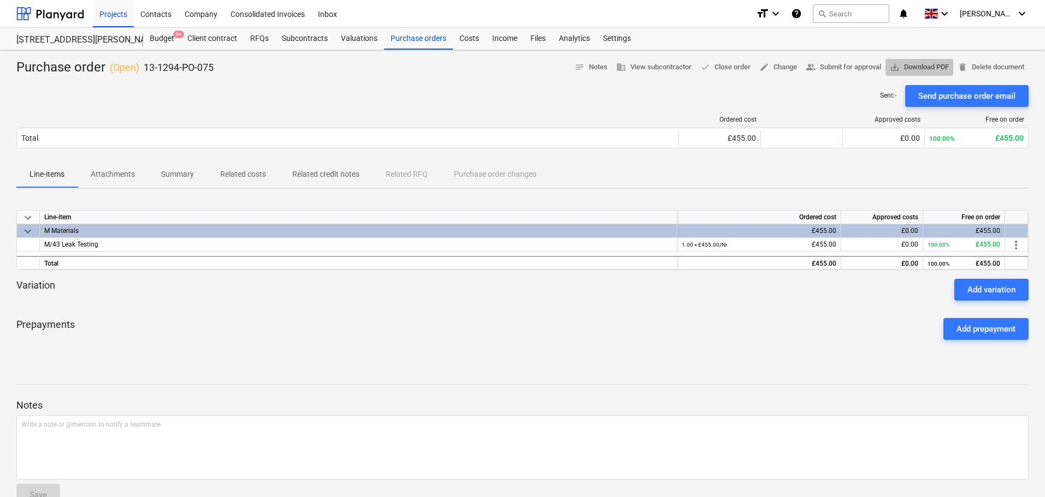
click at [904, 68] on span "save_alt Download PDF" at bounding box center [919, 67] width 59 height 13
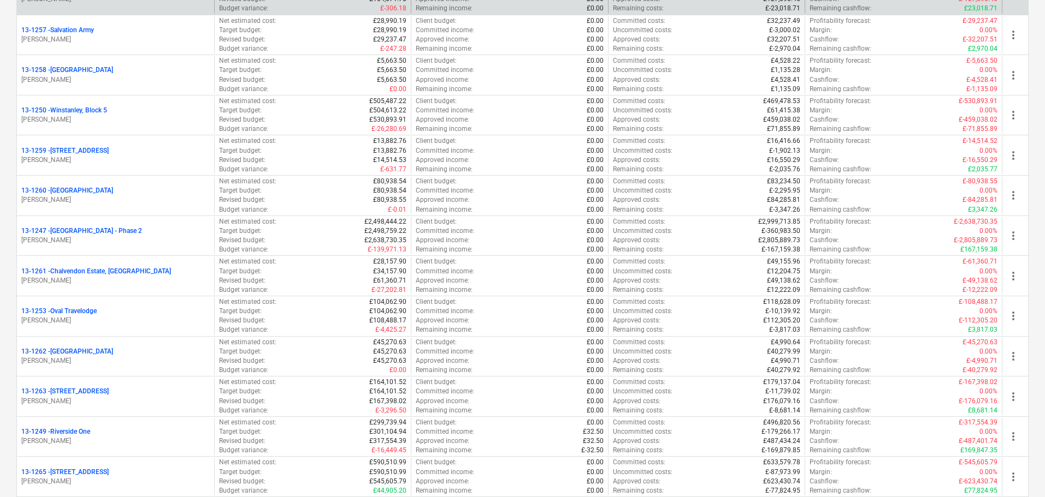
scroll to position [983, 0]
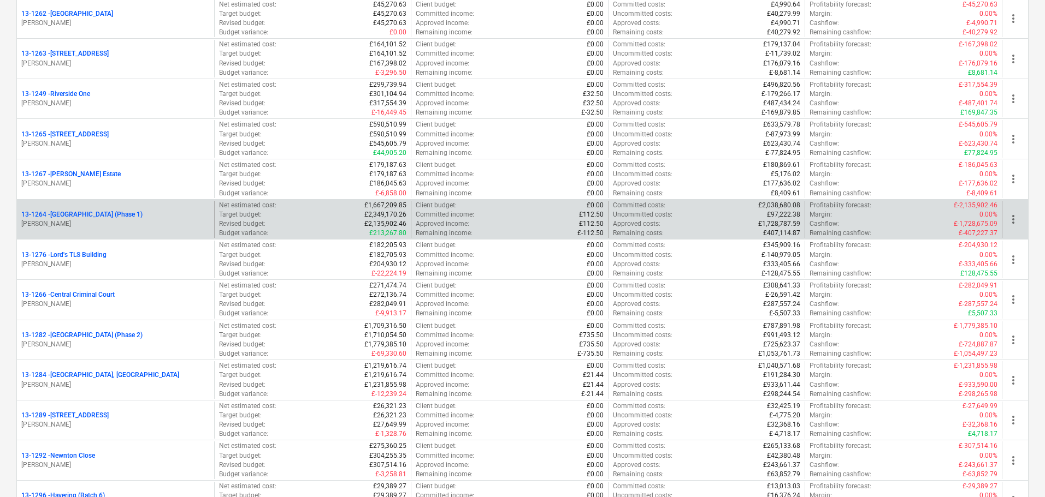
click at [191, 219] on div "13-1264 - Plumstead [GEOGRAPHIC_DATA] (Phase 1)" at bounding box center [115, 214] width 188 height 9
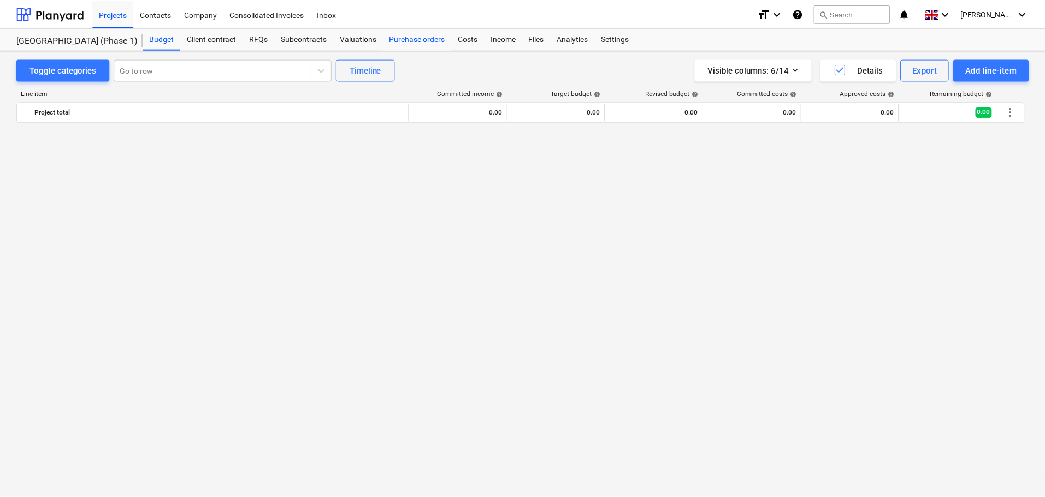
scroll to position [874, 0]
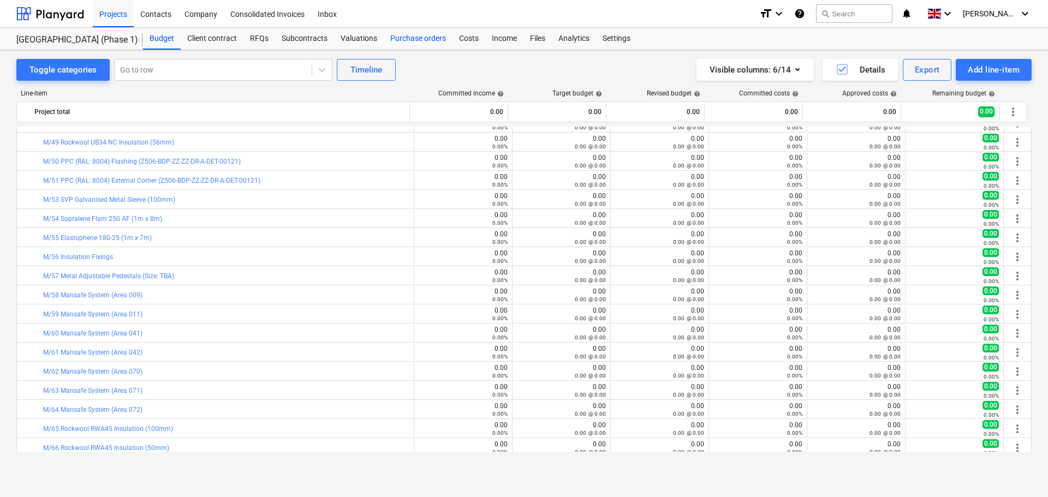
click at [419, 41] on div "Purchase orders" at bounding box center [418, 39] width 69 height 22
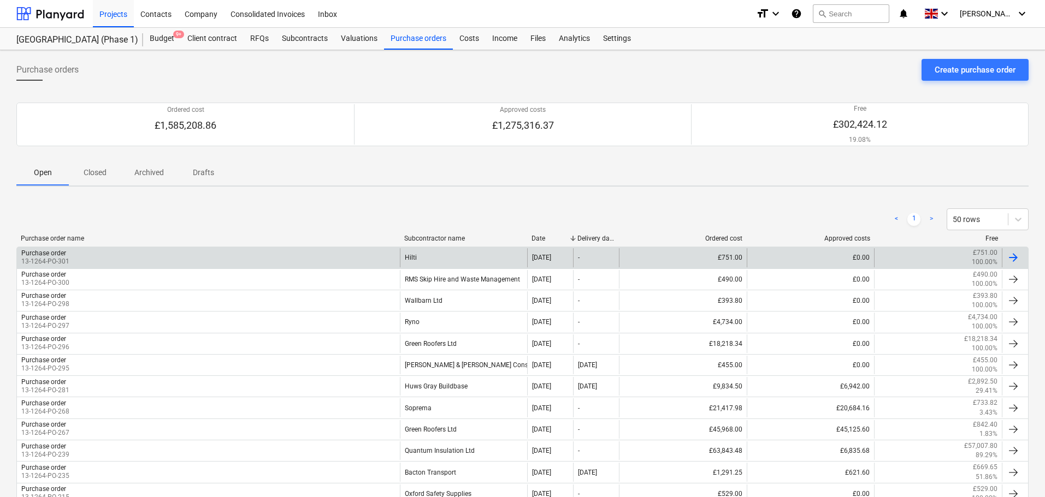
click at [145, 261] on div "Purchase order 13-1264-PO-301" at bounding box center [208, 257] width 383 height 19
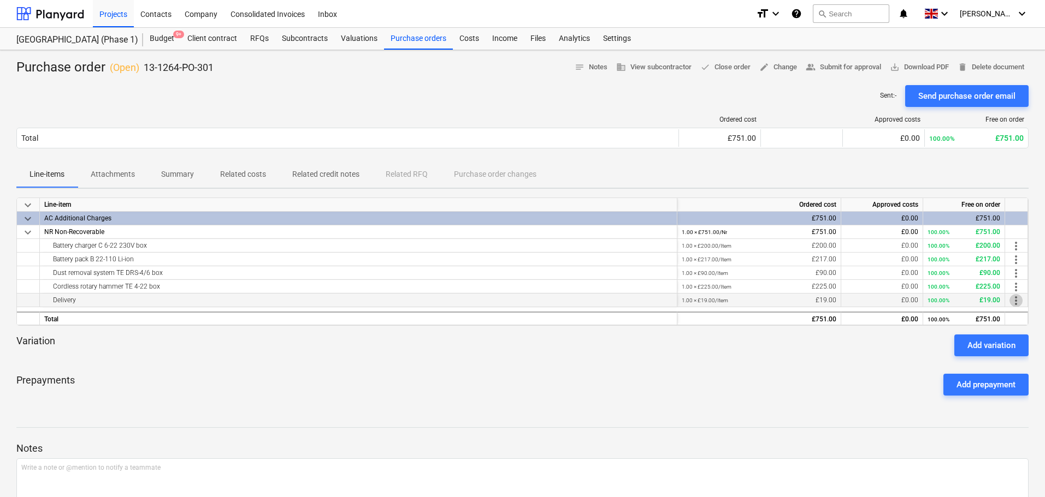
click at [1012, 300] on span "more_vert" at bounding box center [1015, 300] width 13 height 13
click at [1026, 297] on li "Edit" at bounding box center [1024, 300] width 32 height 25
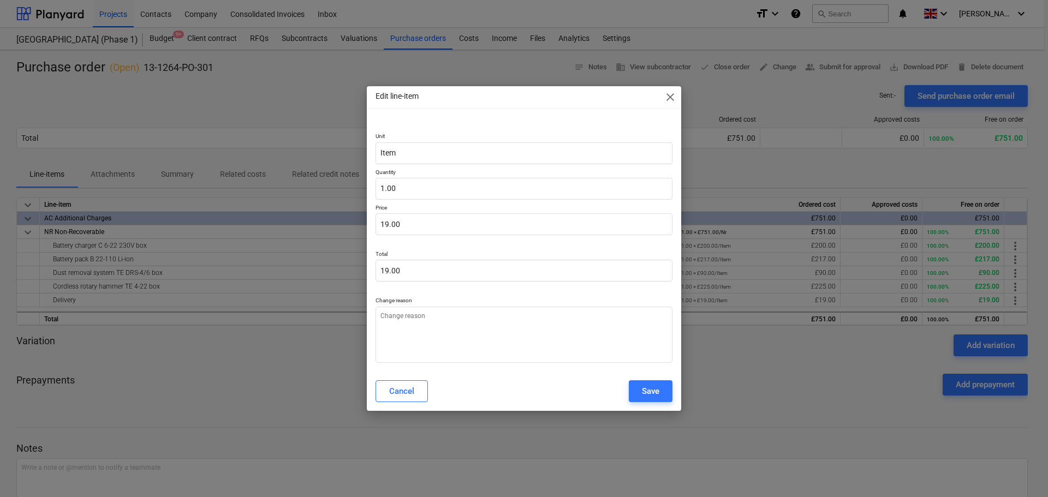
type textarea "x"
click at [418, 222] on input "19" at bounding box center [524, 225] width 297 height 22
type input "2"
type textarea "x"
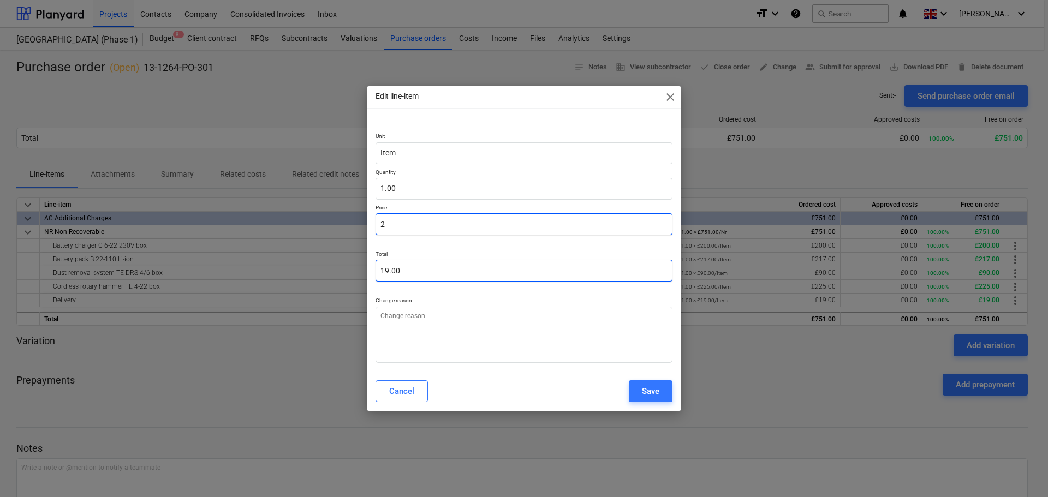
type input "2.00"
type input "27"
type textarea "x"
type input "27.00"
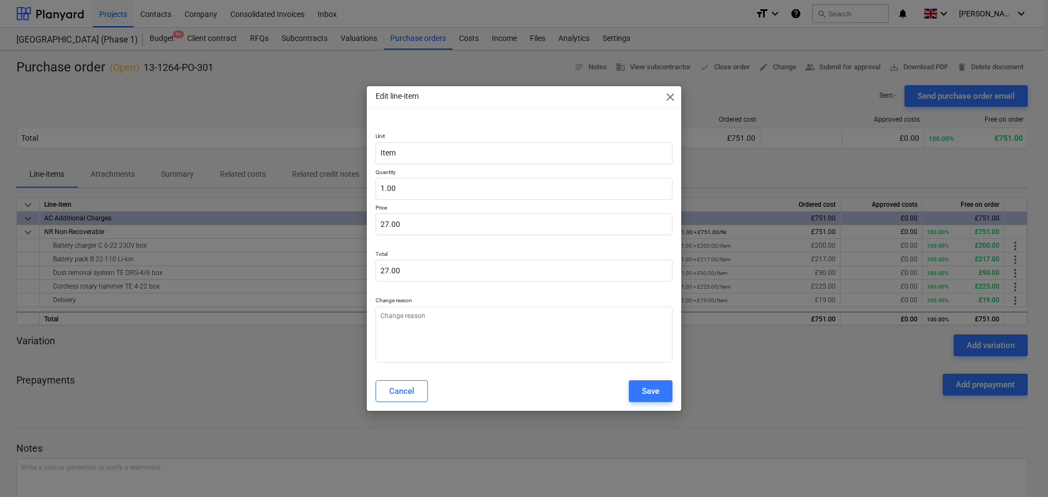
click at [651, 396] on div "Save" at bounding box center [650, 391] width 17 height 14
type textarea "x"
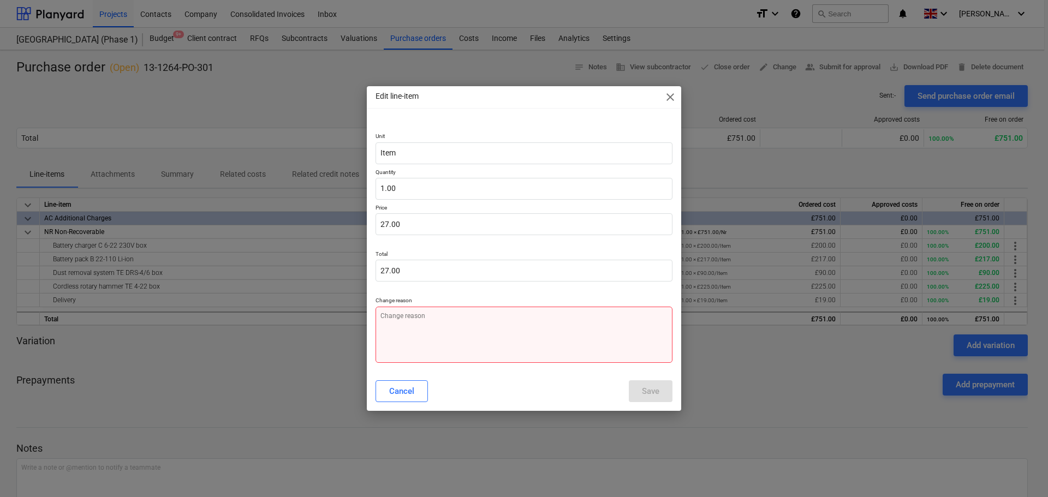
click at [629, 343] on textarea at bounding box center [524, 335] width 297 height 56
type textarea "n"
type textarea "x"
type textarea "ne"
type textarea "x"
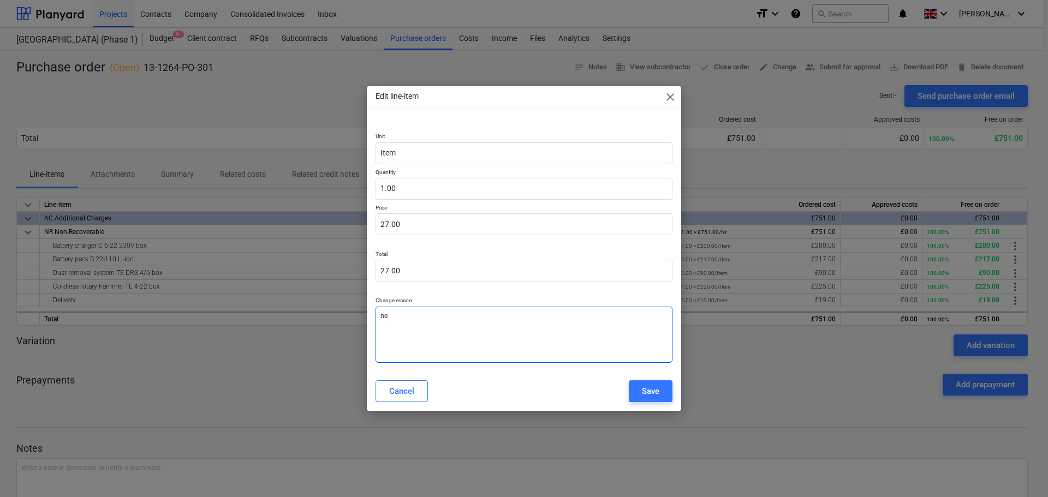
type textarea "nex"
type textarea "x"
type textarea "next"
type textarea "x"
type textarea "next"
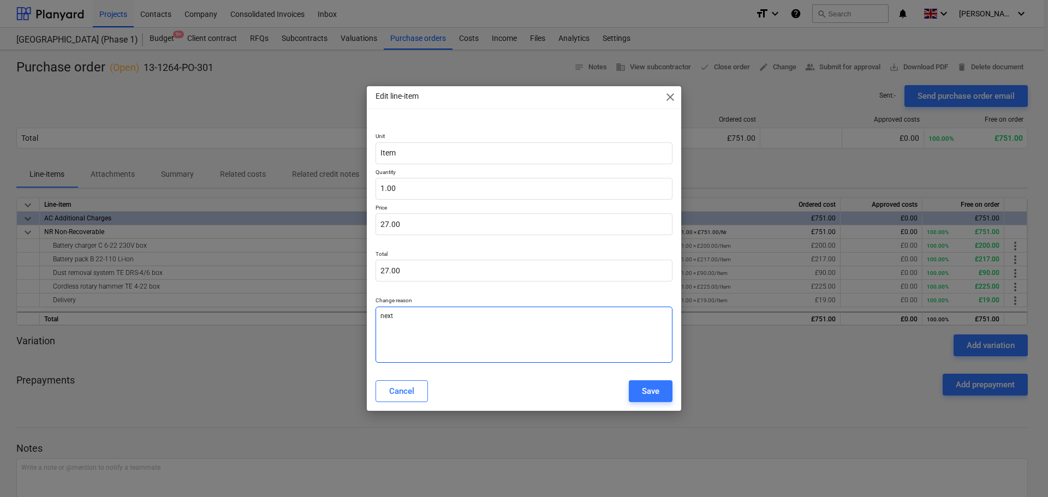
type textarea "x"
type textarea "next d"
type textarea "x"
type textarea "next da"
type textarea "x"
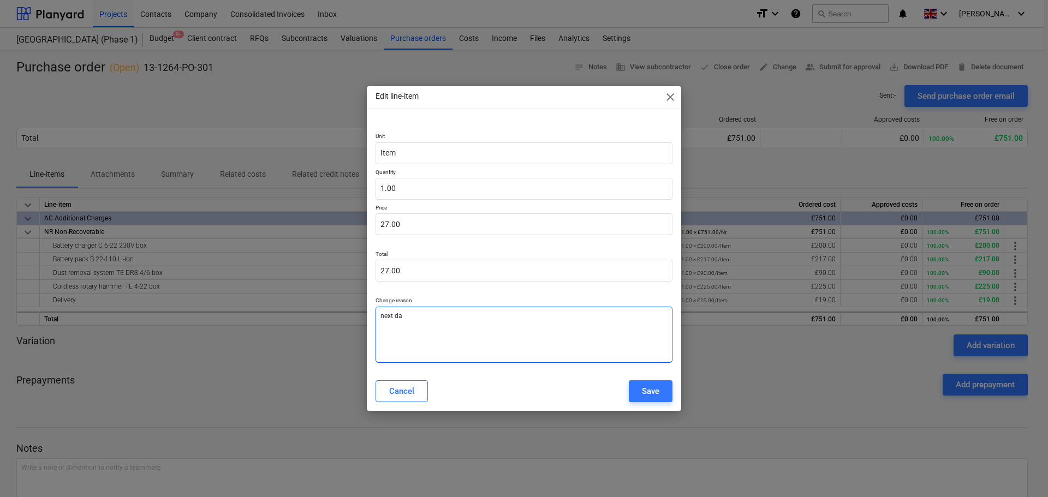
type textarea "next day"
type textarea "x"
type textarea "next day"
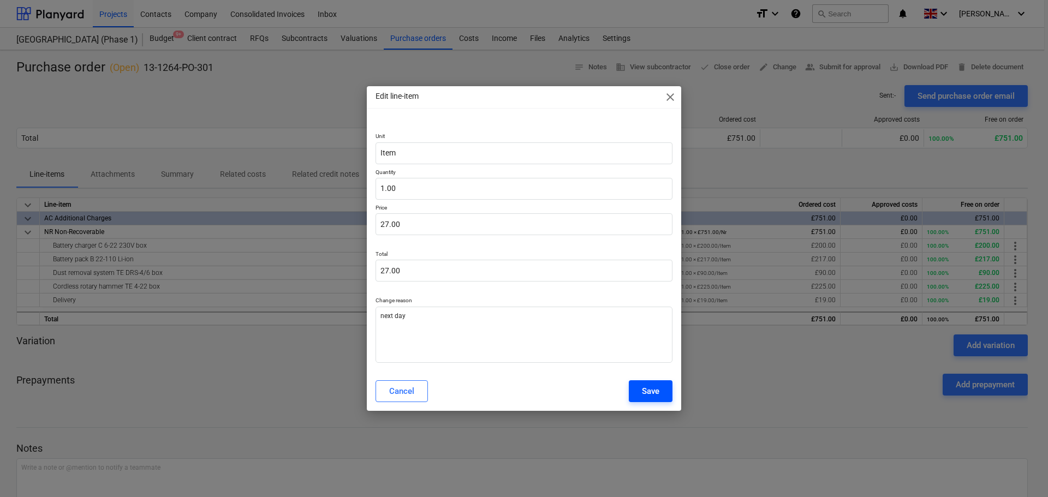
click at [645, 389] on div "Save" at bounding box center [650, 391] width 17 height 14
type textarea "x"
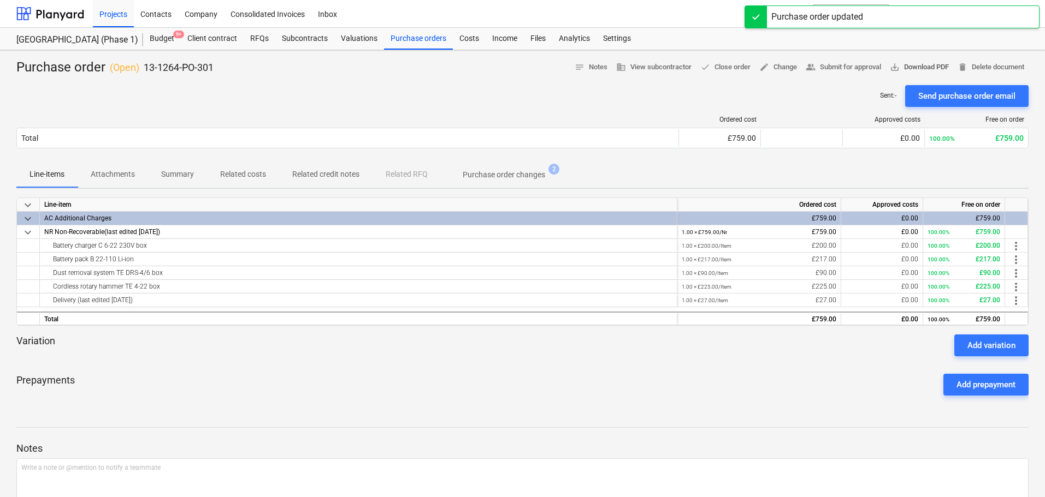
click at [923, 67] on span "save_alt Download PDF" at bounding box center [919, 67] width 59 height 13
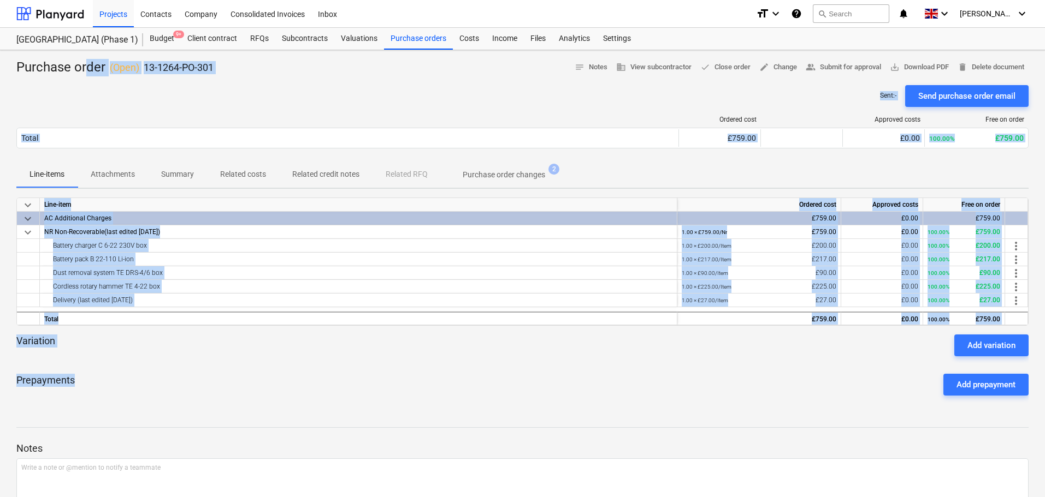
drag, startPoint x: 381, startPoint y: 380, endPoint x: 90, endPoint y: 58, distance: 433.7
click at [90, 58] on div "Purchase order ( Open ) 13-1264-PO-301 notes Notes business View subcontractor …" at bounding box center [522, 308] width 1045 height 517
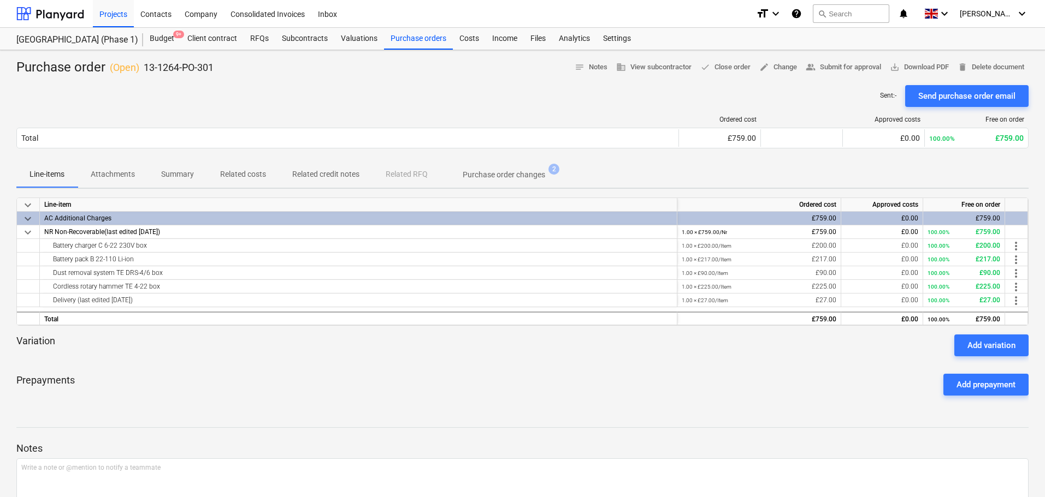
click at [78, 69] on div "Purchase order ( Open ) 13-1264-PO-301" at bounding box center [114, 67] width 197 height 17
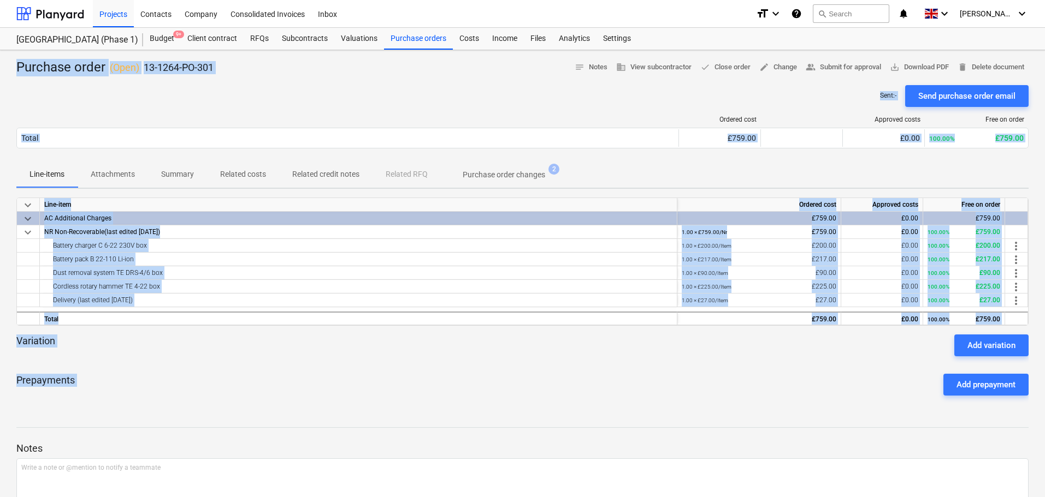
drag, startPoint x: 78, startPoint y: 69, endPoint x: 233, endPoint y: 411, distance: 375.2
click at [232, 404] on div "Purchase order ( Open ) 13-1264-PO-301 notes Notes business View subcontractor …" at bounding box center [522, 308] width 1045 height 517
click at [232, 412] on div "Purchase order ( Open ) 13-1264-PO-301 notes Notes business View subcontractor …" at bounding box center [522, 308] width 1045 height 517
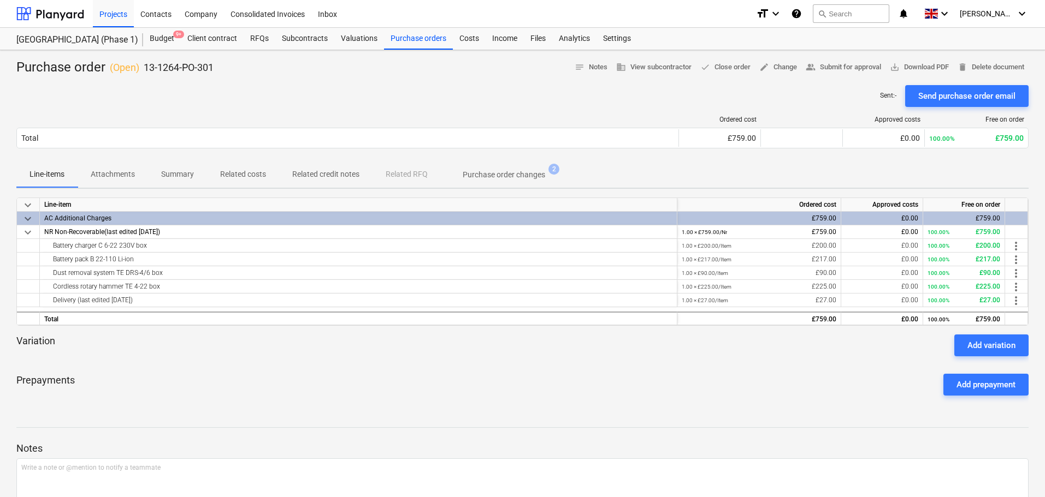
click at [208, 114] on div "Ordered cost Approved costs Free on order Total £759.00 £0.00 100.00% £759.00 P…" at bounding box center [522, 134] width 1012 height 55
